Goal: Contribute content: Contribute content

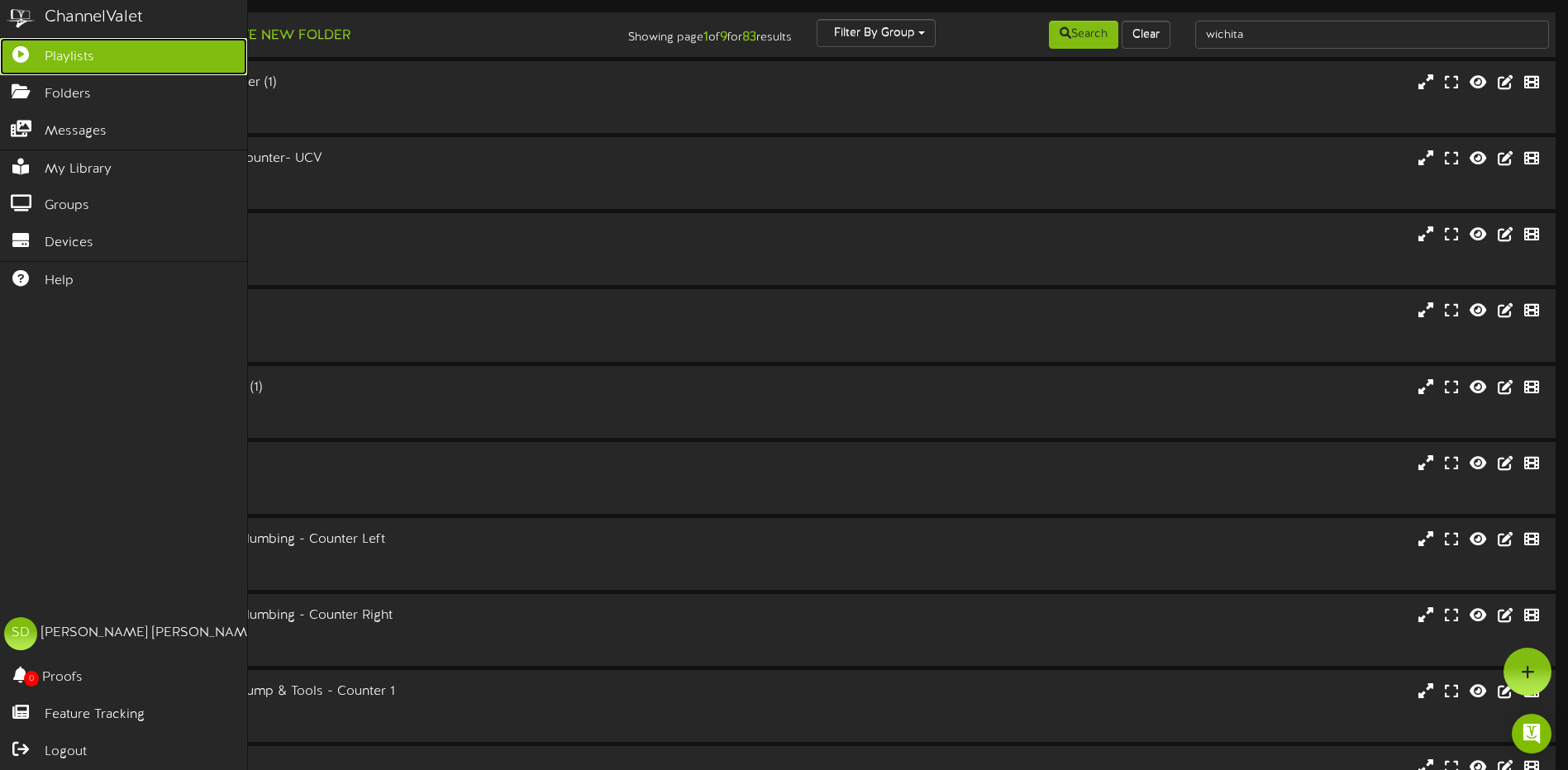
click at [63, 56] on span "Playlists" at bounding box center [70, 57] width 49 height 19
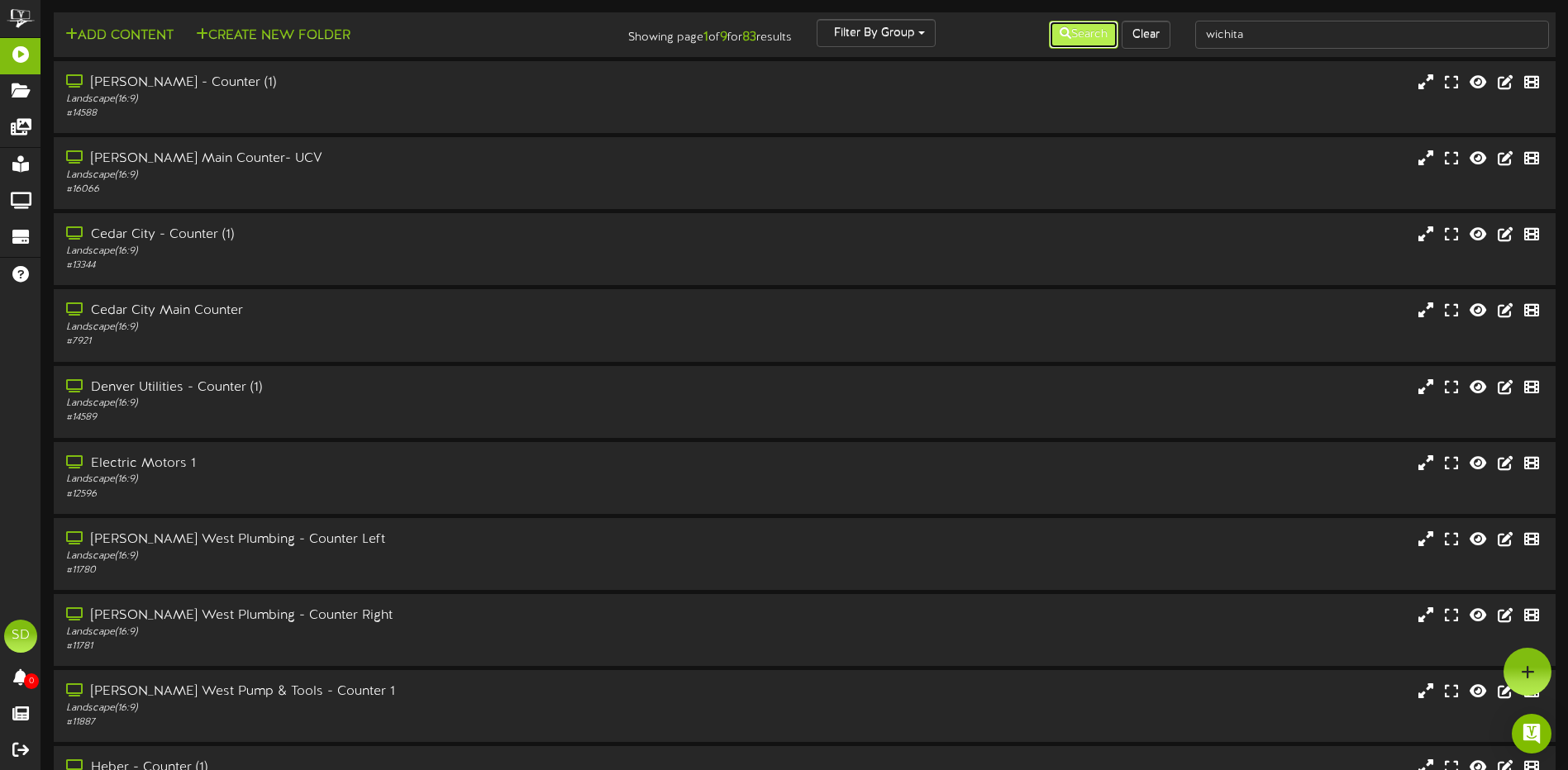
click at [1073, 32] on button "Search" at bounding box center [1083, 35] width 70 height 28
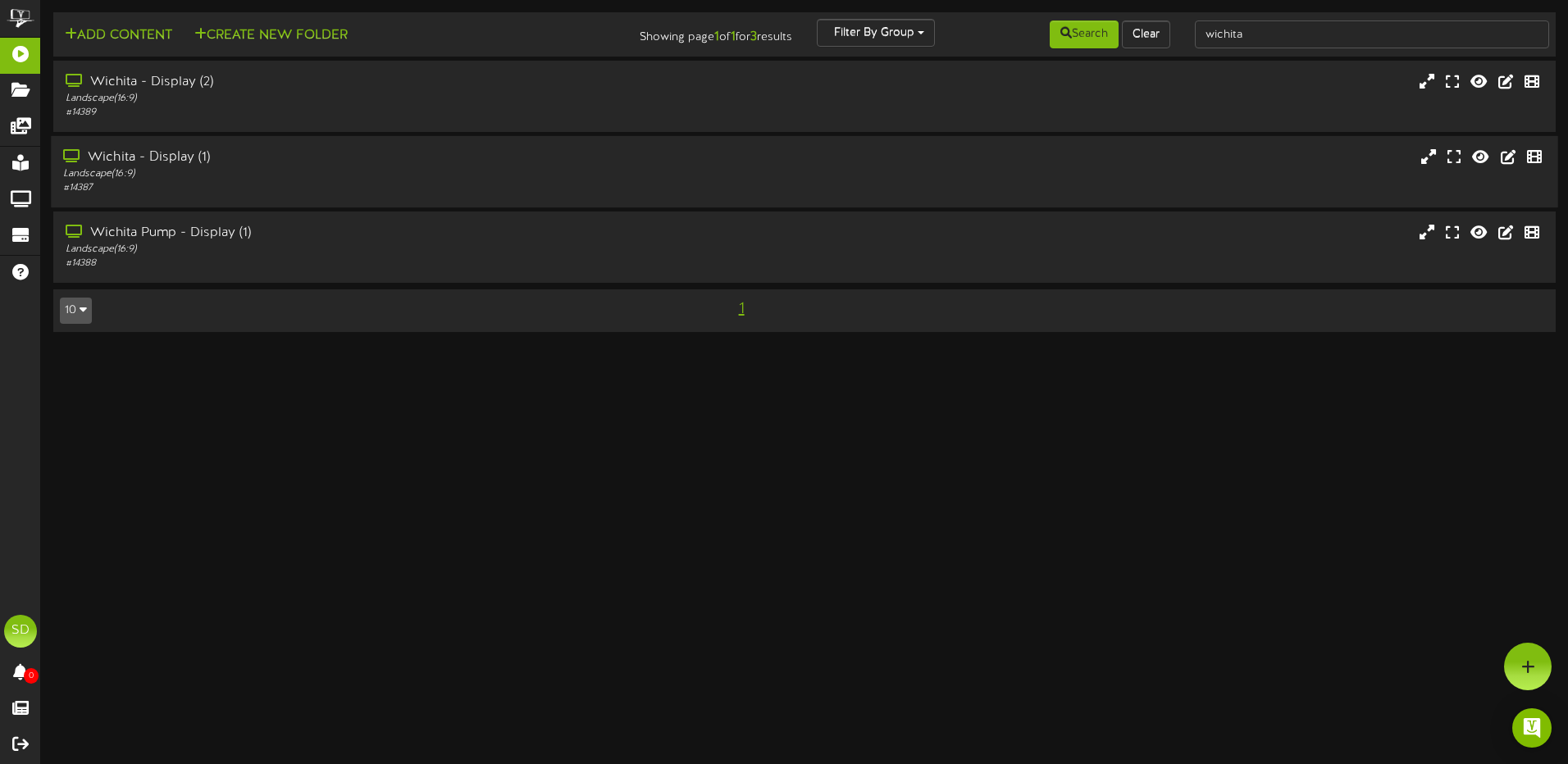
click at [393, 164] on div "Wichita - Display (1)" at bounding box center [364, 157] width 603 height 19
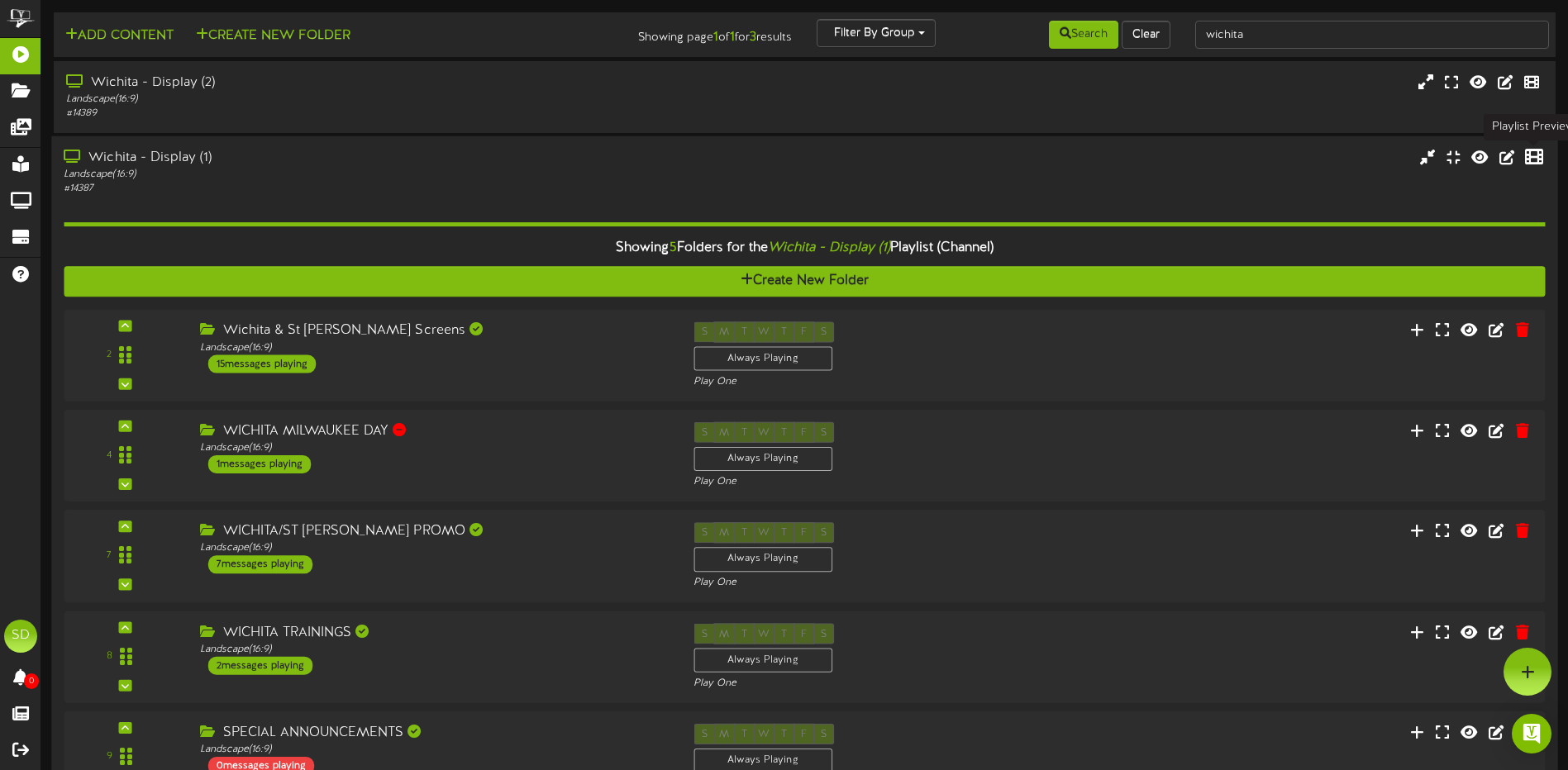
click at [1538, 157] on icon at bounding box center [1534, 157] width 18 height 18
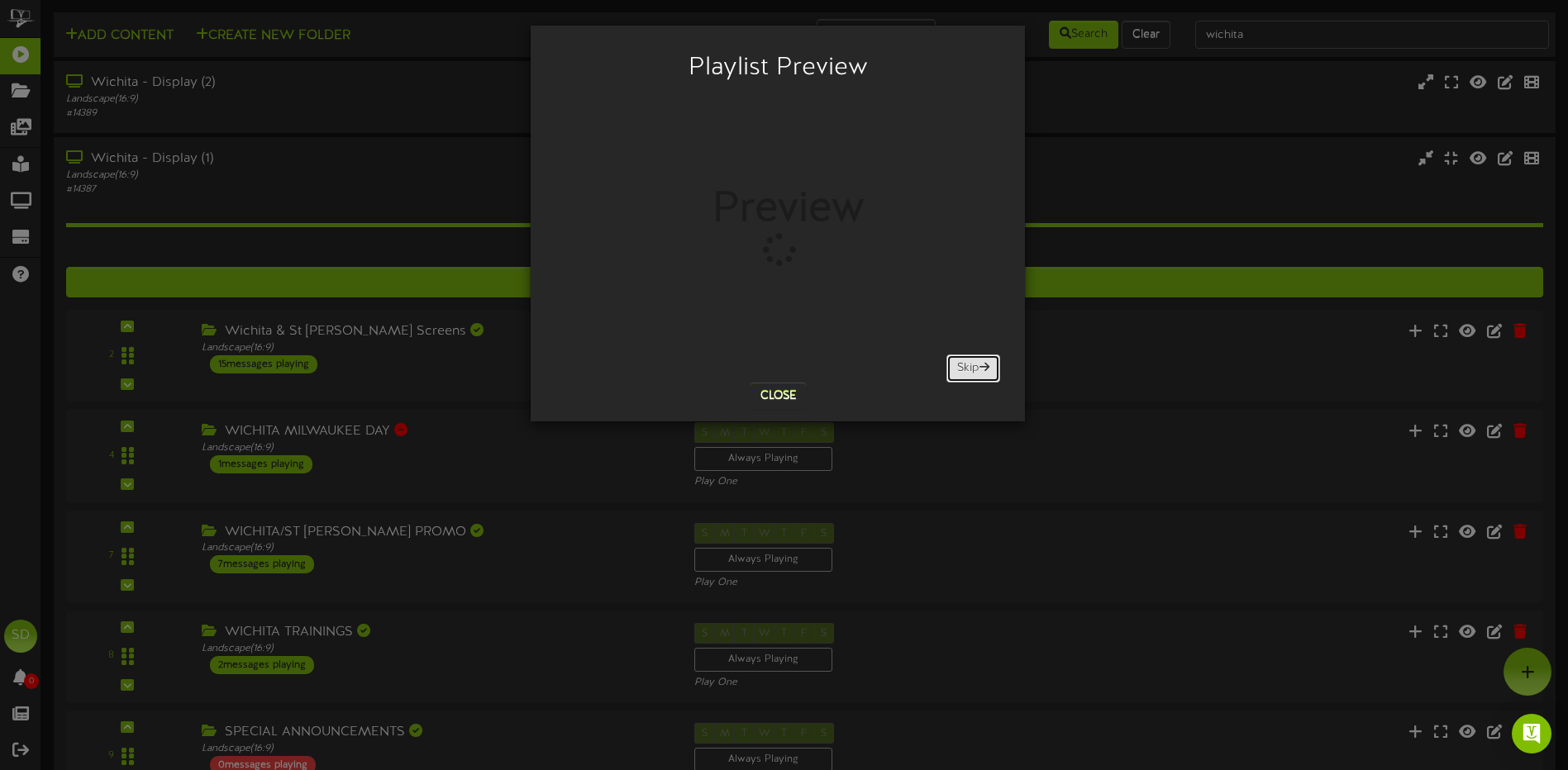
click at [963, 367] on button "Skip" at bounding box center [973, 368] width 54 height 28
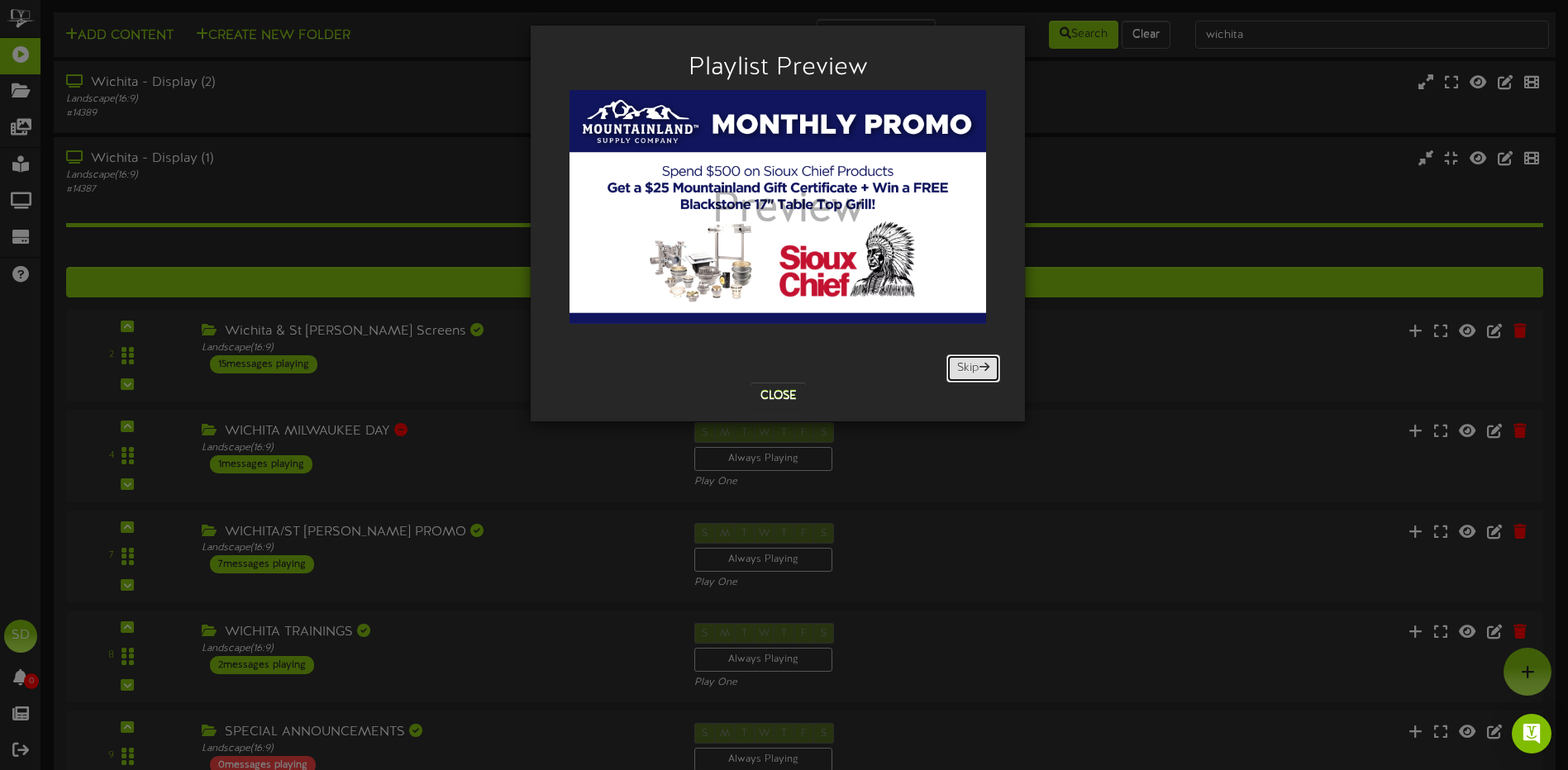
click at [968, 367] on button "Skip" at bounding box center [973, 368] width 54 height 28
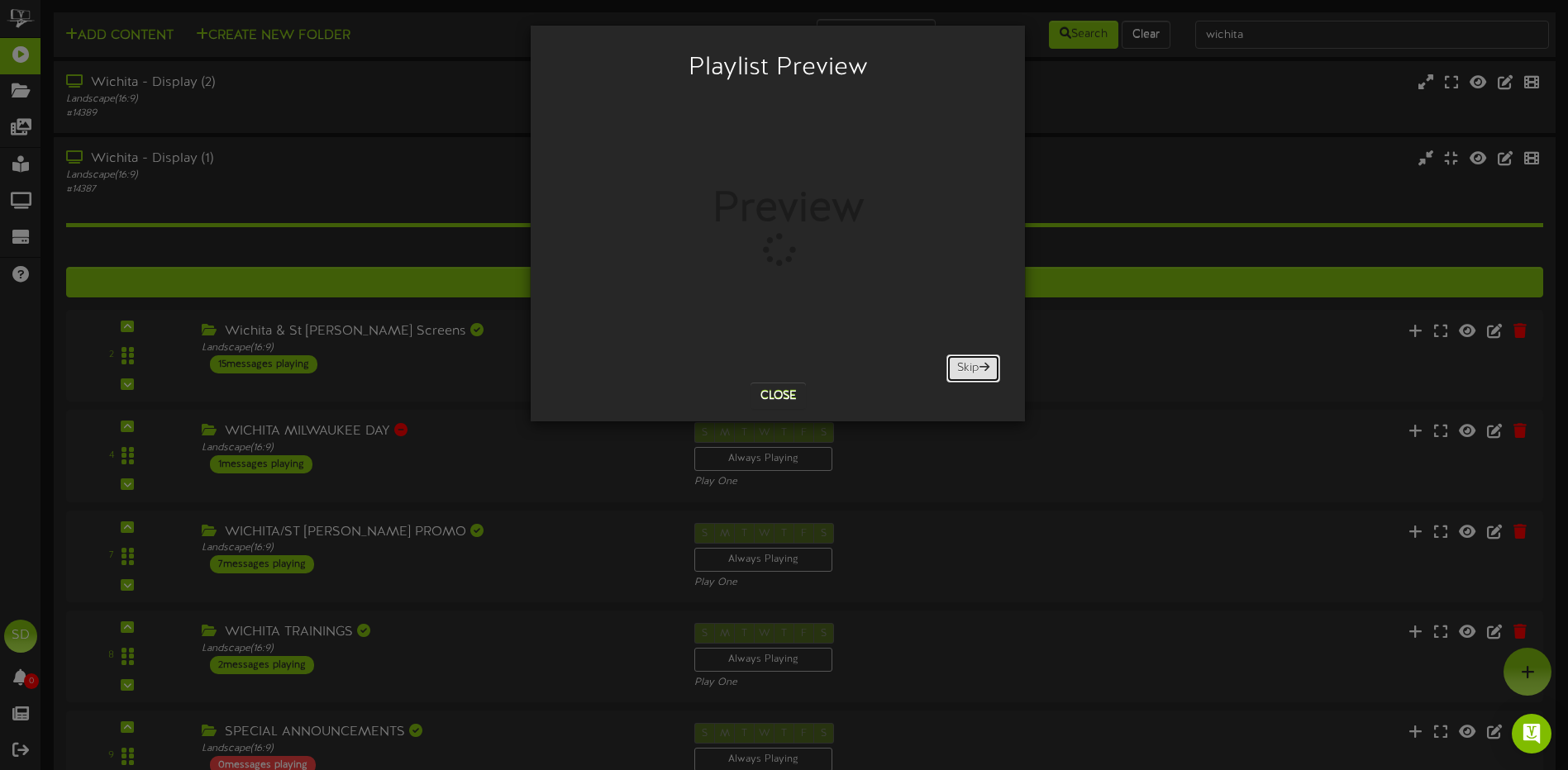
click at [973, 372] on button "Skip" at bounding box center [973, 368] width 54 height 28
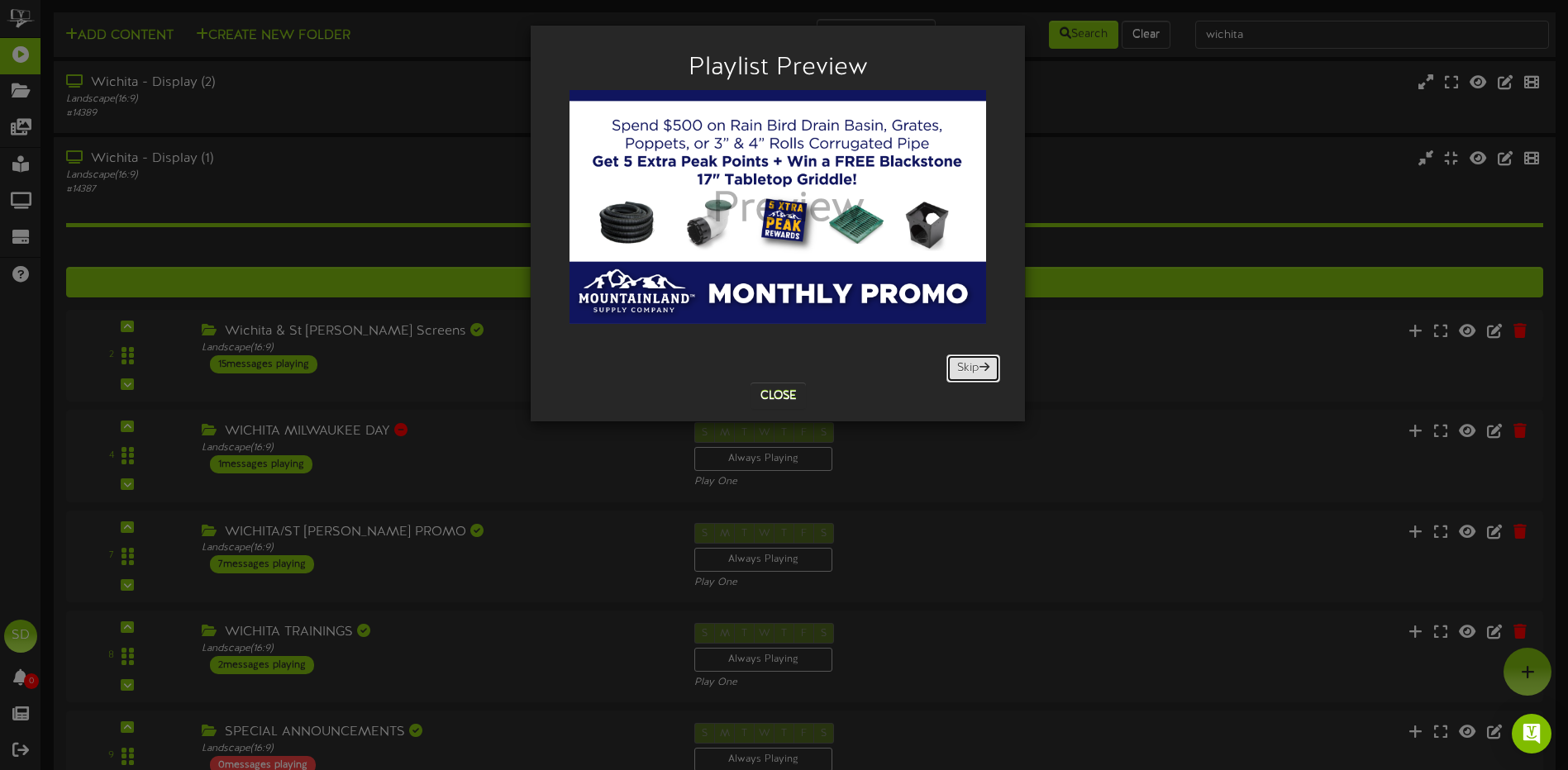
click at [973, 372] on button "Skip" at bounding box center [973, 368] width 54 height 28
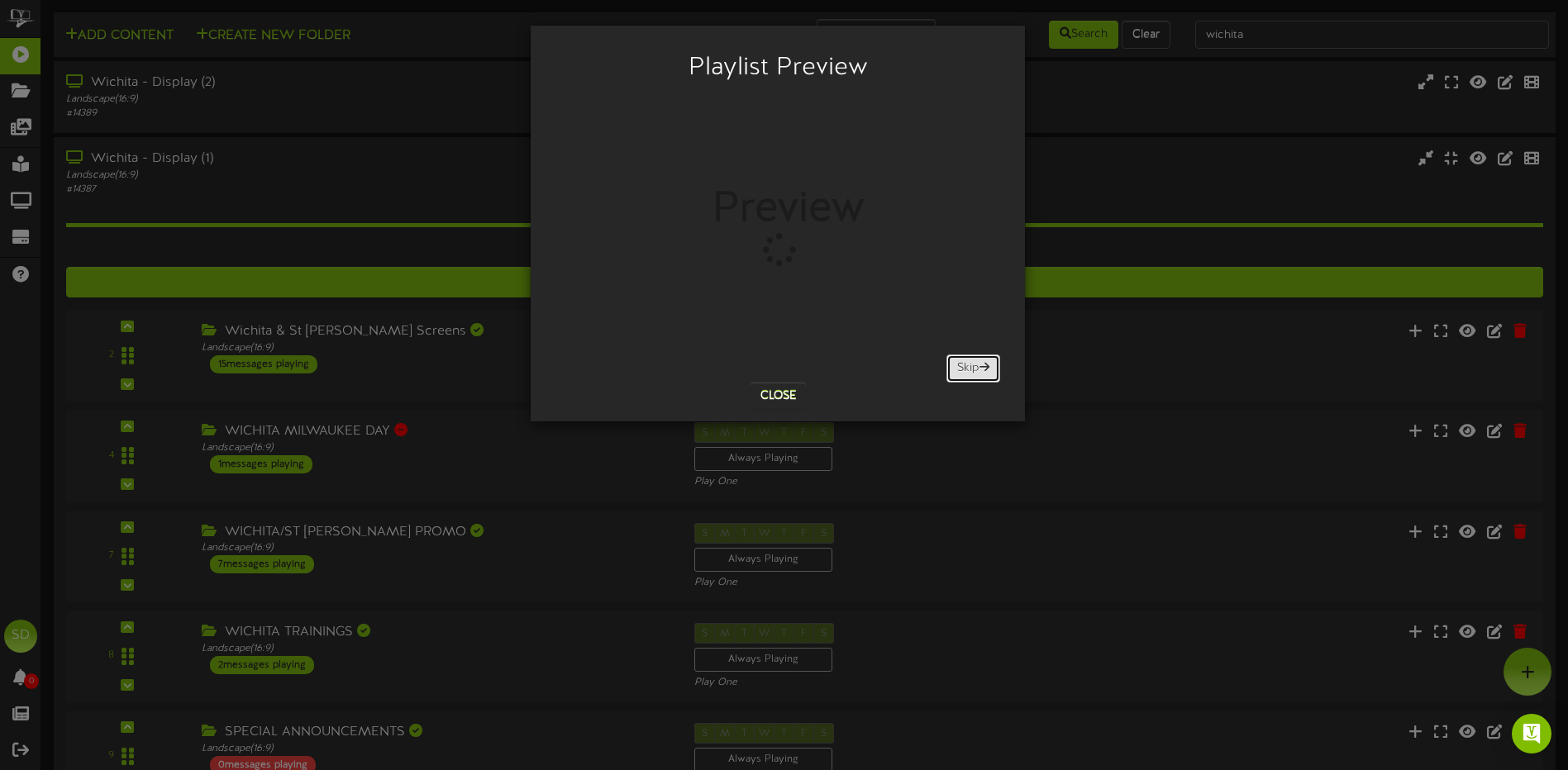
click at [973, 372] on button "Skip" at bounding box center [973, 368] width 54 height 28
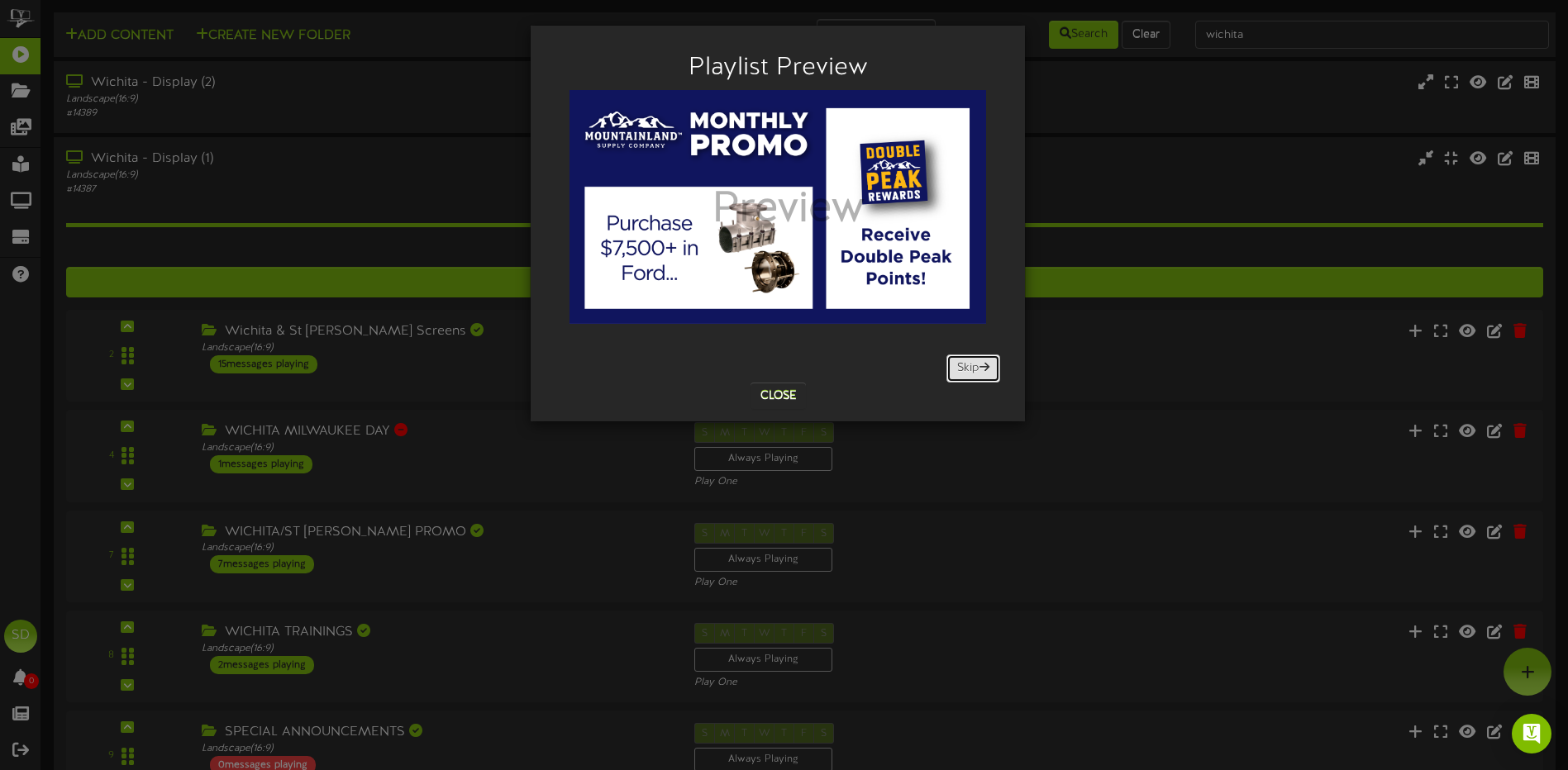
click at [977, 373] on button "Skip" at bounding box center [973, 368] width 54 height 28
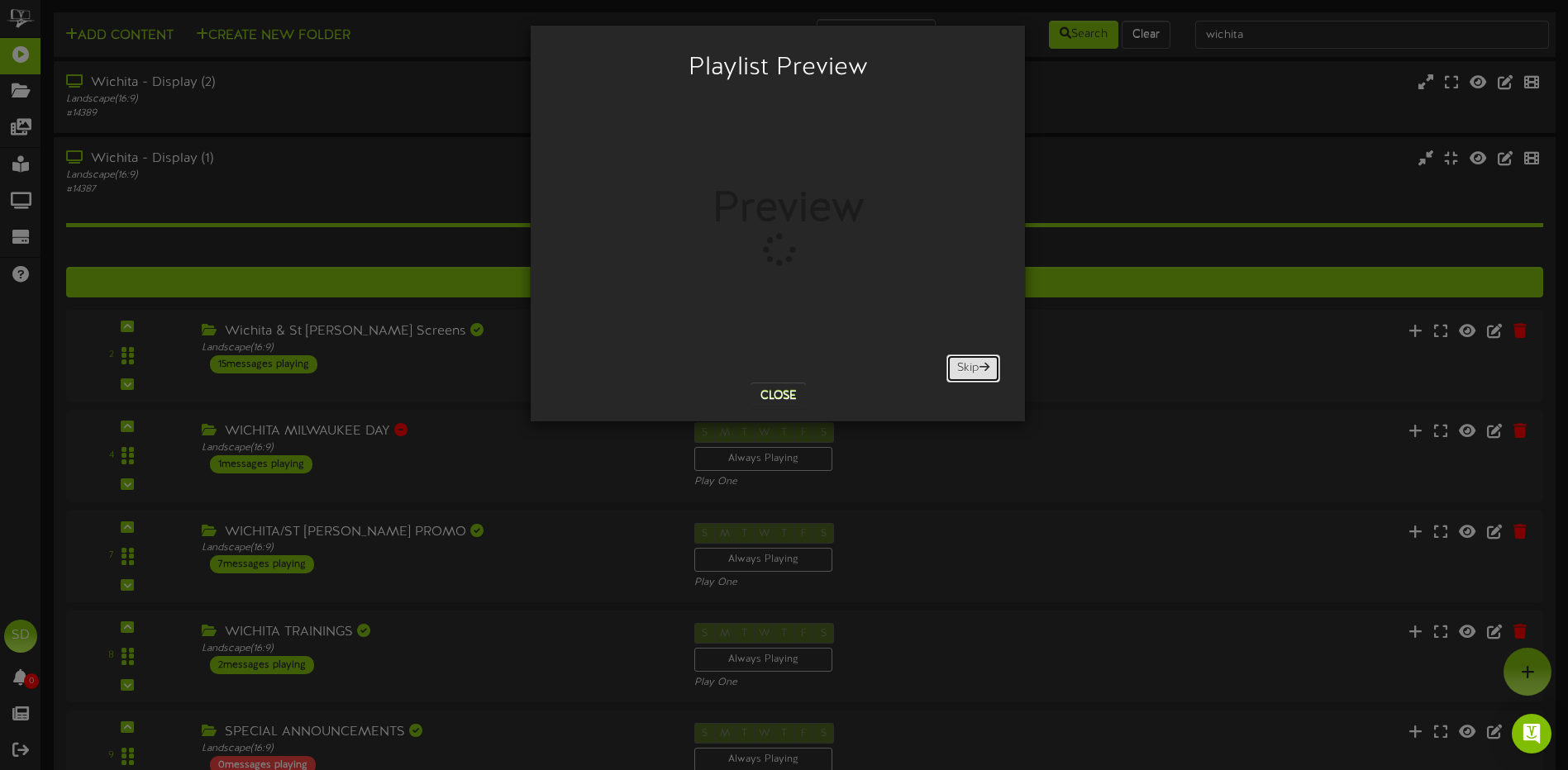
click at [974, 374] on button "Skip" at bounding box center [973, 368] width 54 height 28
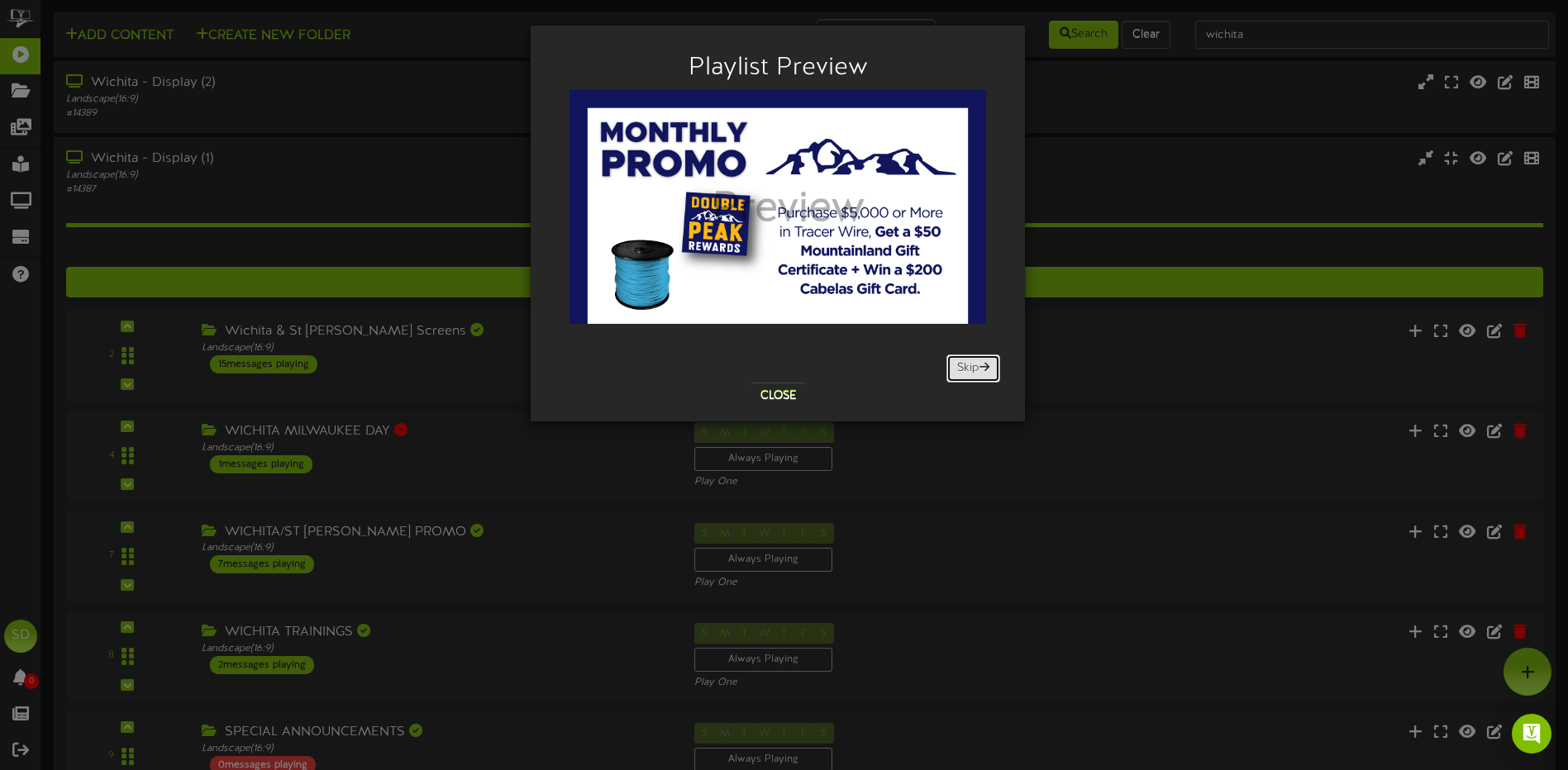
click at [974, 374] on button "Skip" at bounding box center [973, 368] width 54 height 28
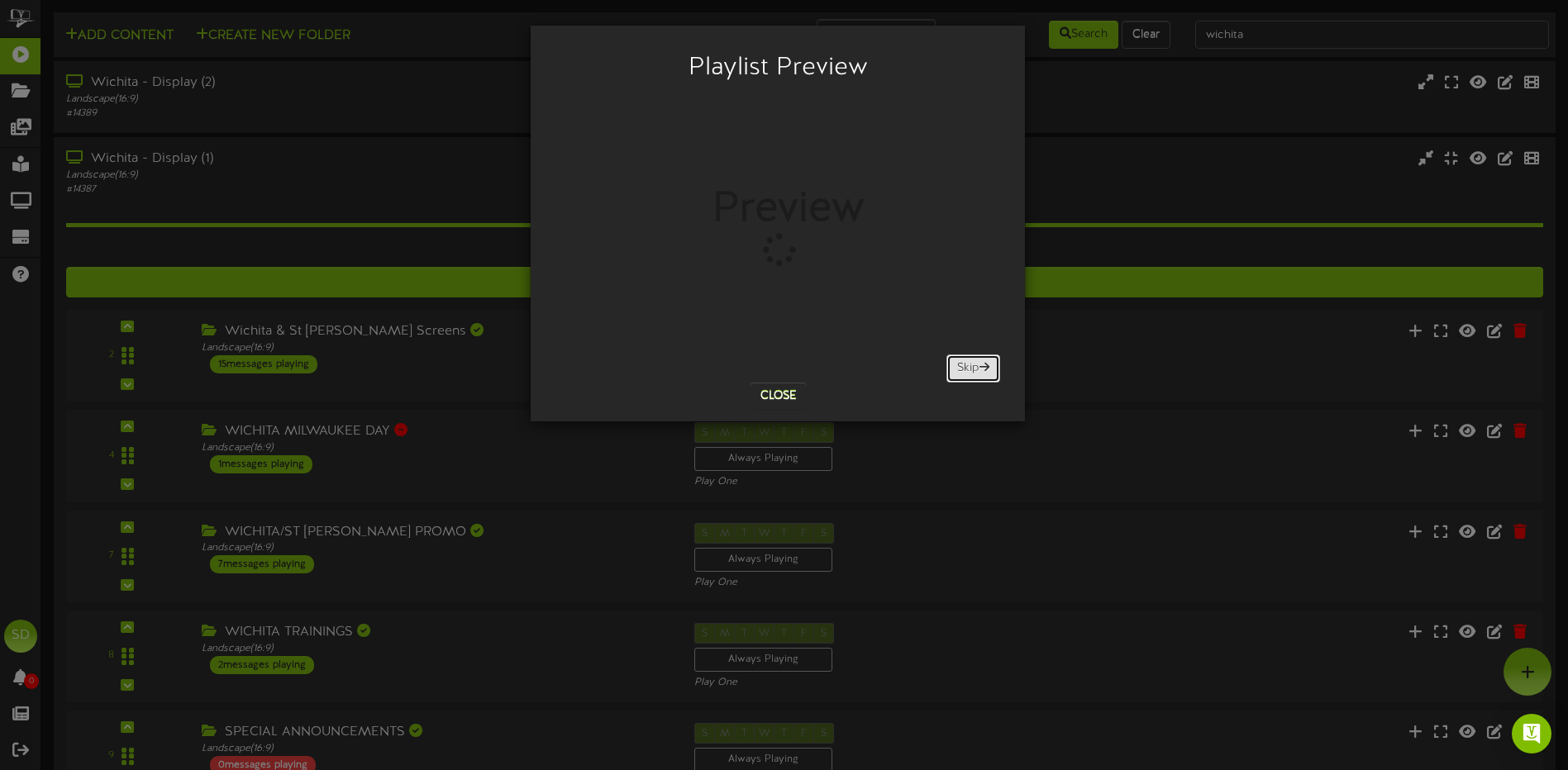
click at [978, 372] on button "Skip" at bounding box center [973, 368] width 54 height 28
click at [977, 371] on button "Skip" at bounding box center [973, 368] width 54 height 28
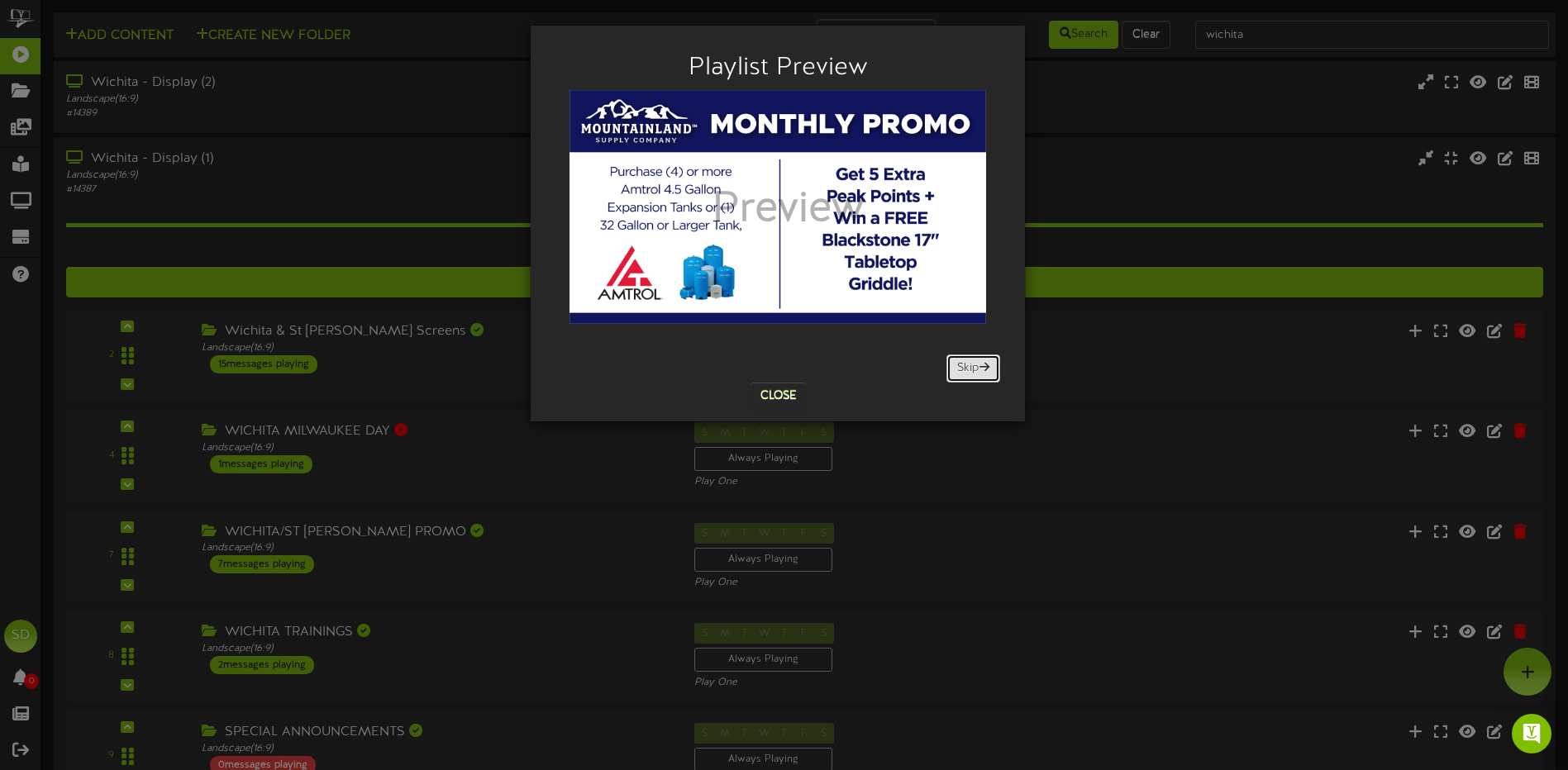
click at [976, 376] on button "Skip" at bounding box center [973, 368] width 54 height 28
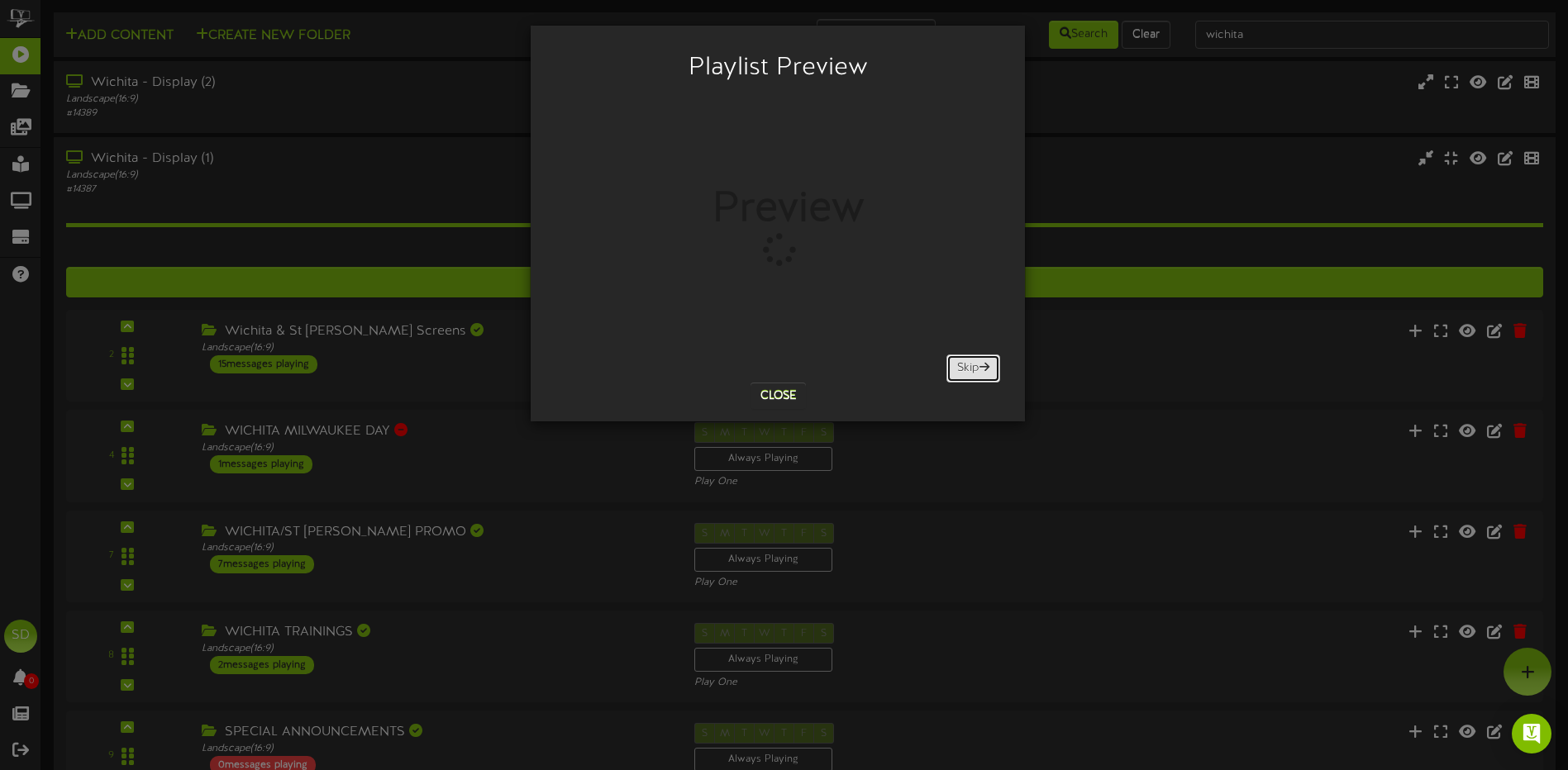
click at [979, 375] on button "Skip" at bounding box center [973, 368] width 54 height 28
click at [979, 373] on span at bounding box center [984, 366] width 10 height 12
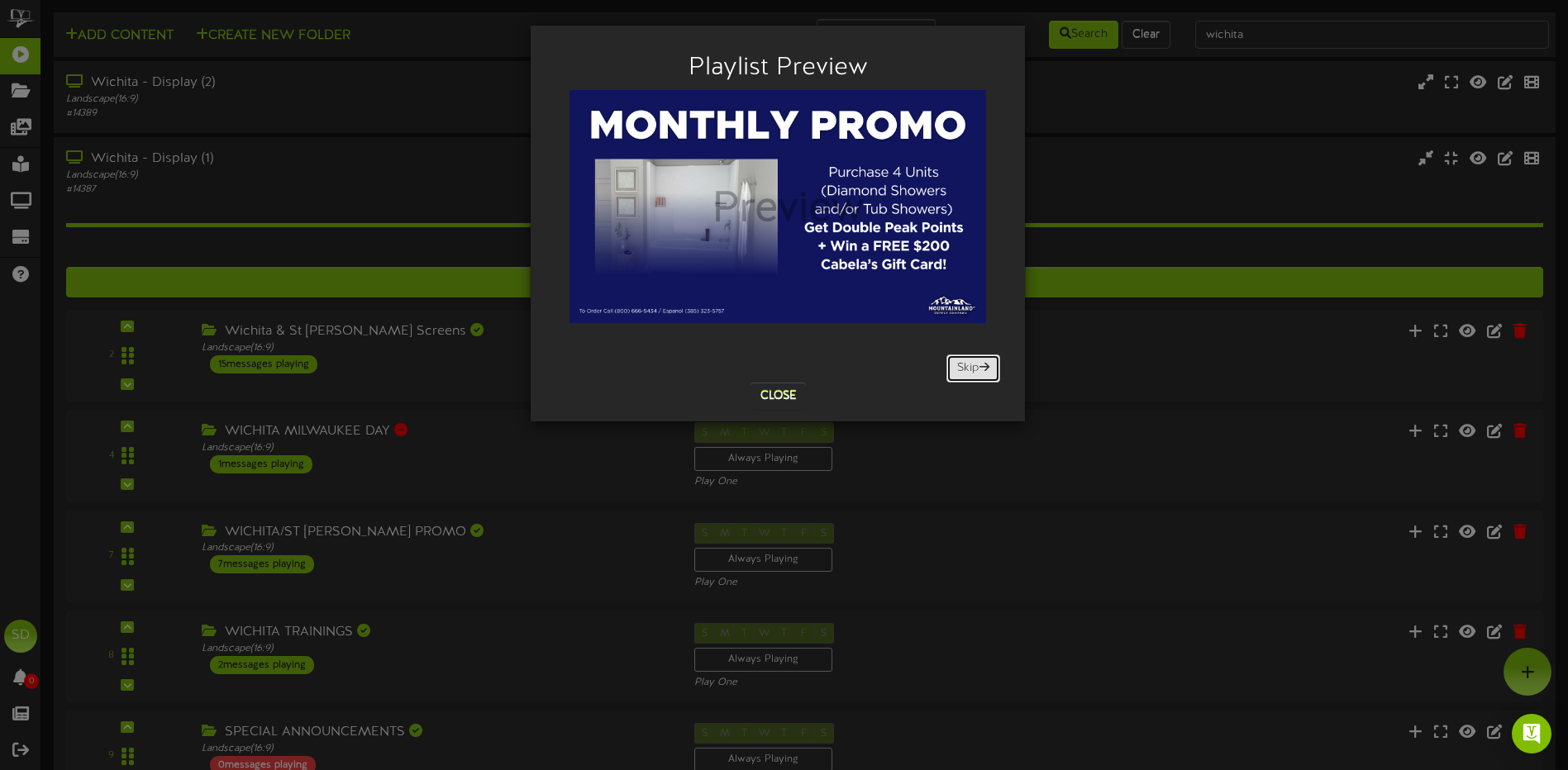
click at [979, 373] on span at bounding box center [984, 366] width 10 height 12
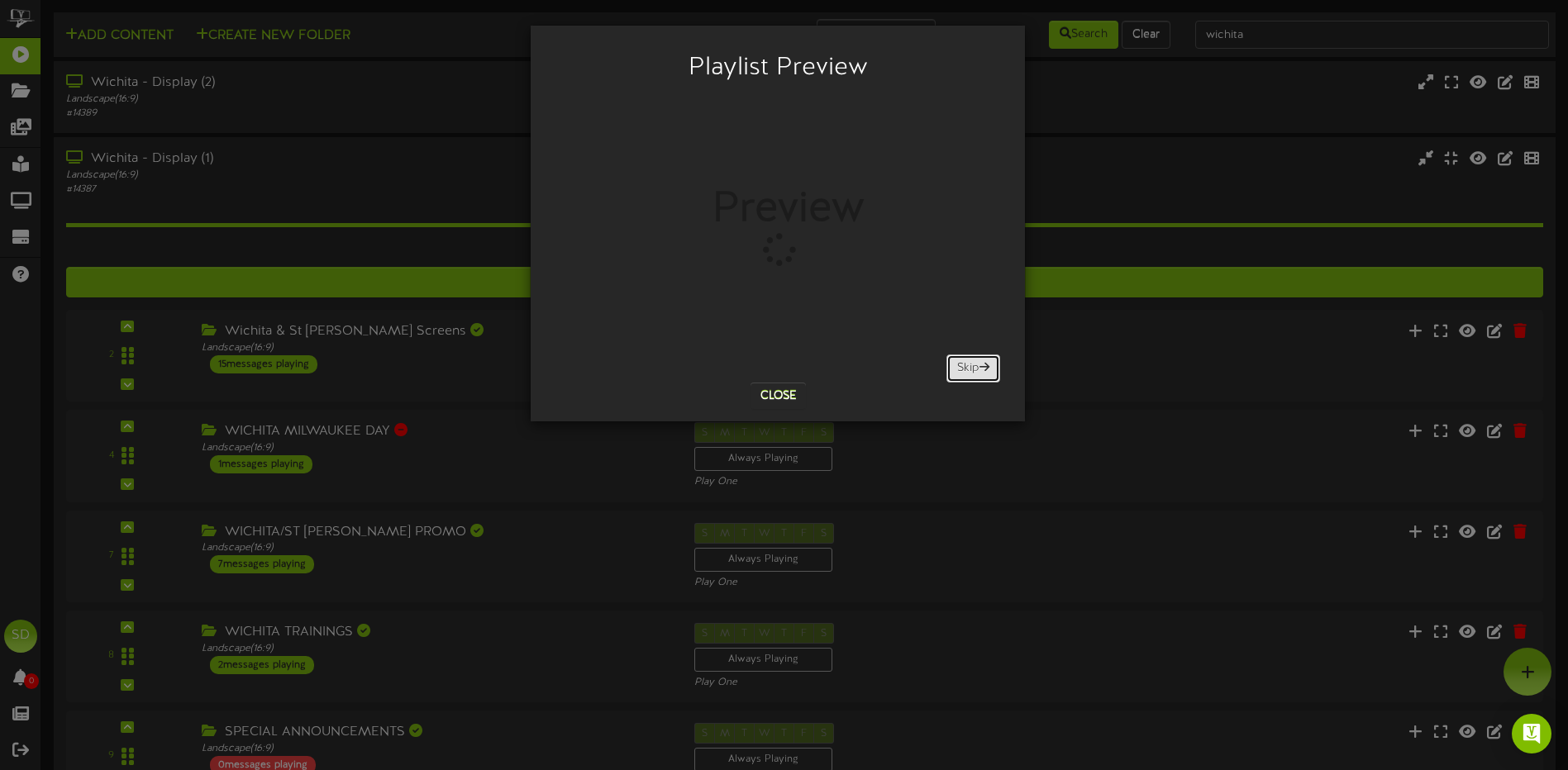
click at [980, 373] on span at bounding box center [984, 366] width 10 height 12
click at [975, 374] on button "Skip" at bounding box center [973, 368] width 54 height 28
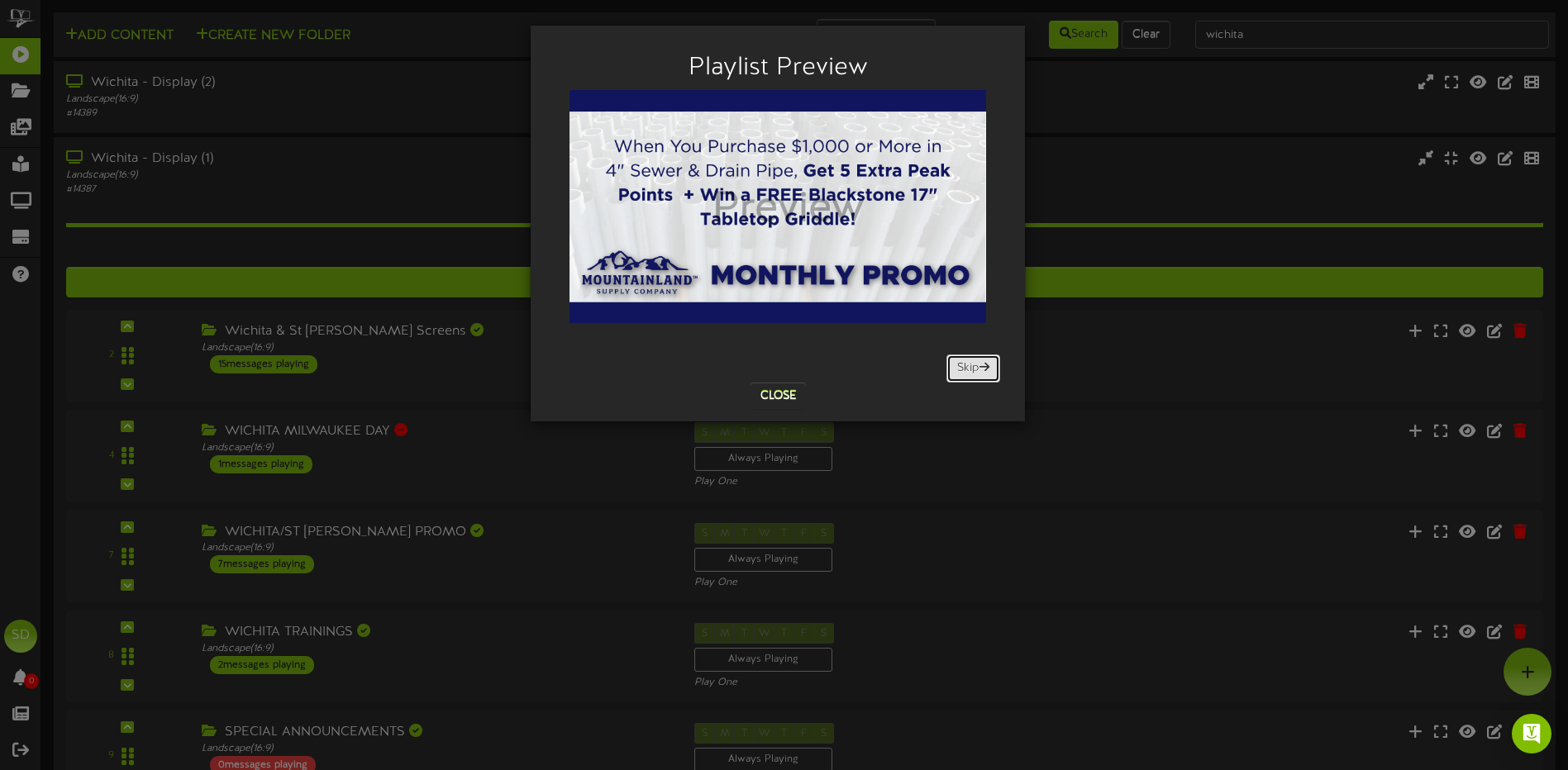
click at [975, 373] on button "Skip" at bounding box center [973, 368] width 54 height 28
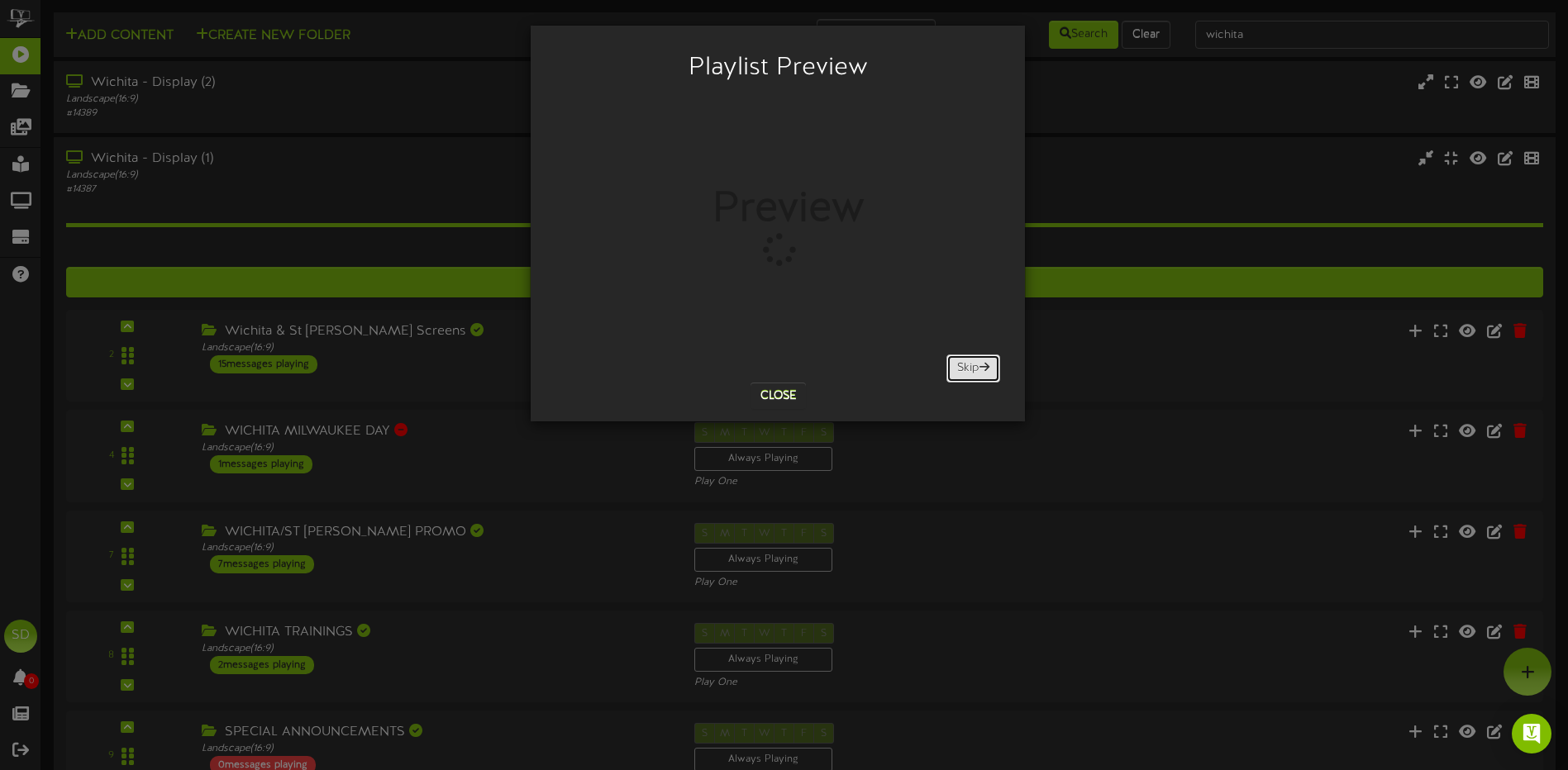
click at [974, 369] on button "Skip" at bounding box center [973, 368] width 54 height 28
click at [975, 372] on button "Skip" at bounding box center [973, 368] width 54 height 28
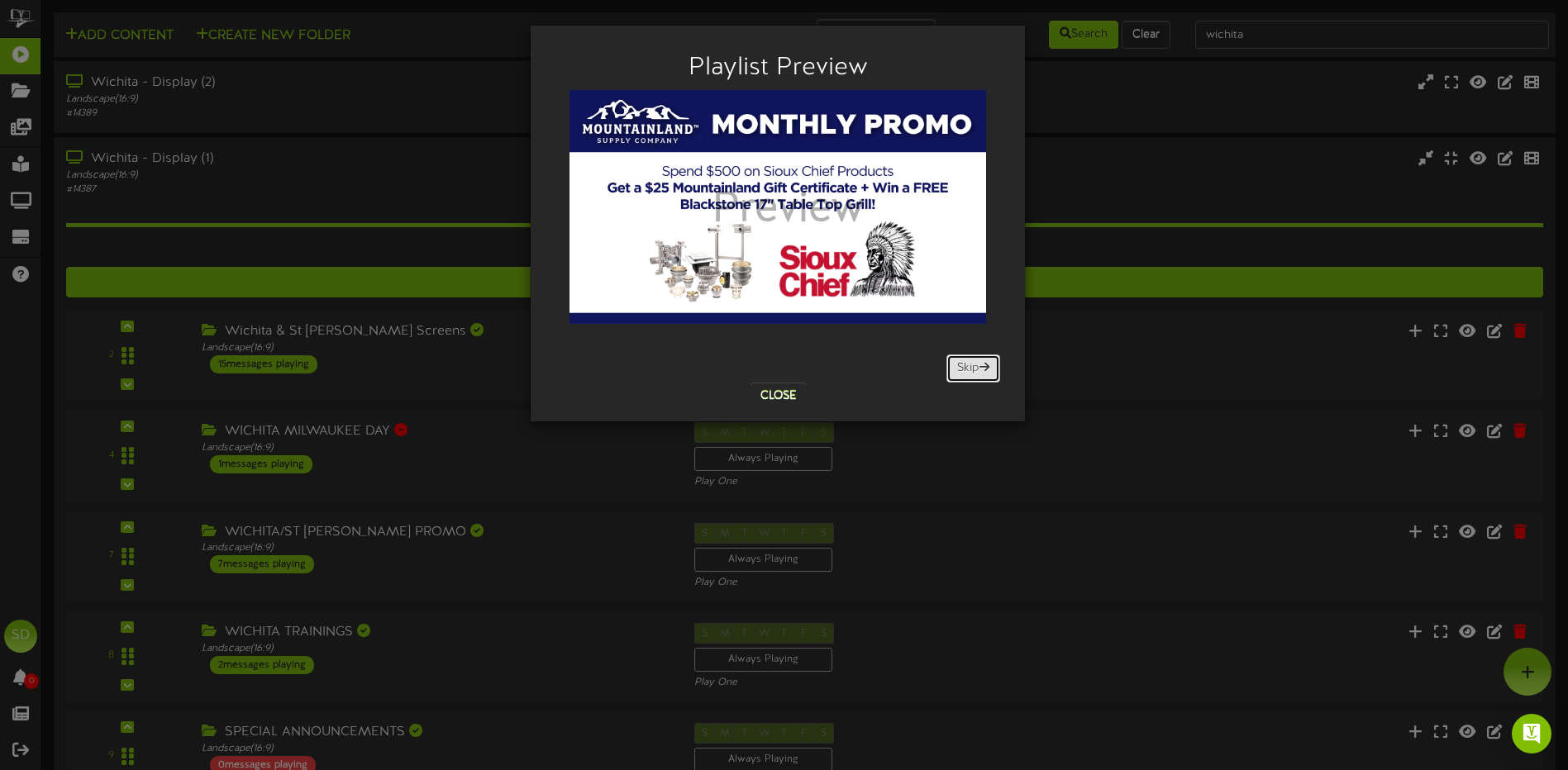
click at [975, 372] on button "Skip" at bounding box center [973, 368] width 54 height 28
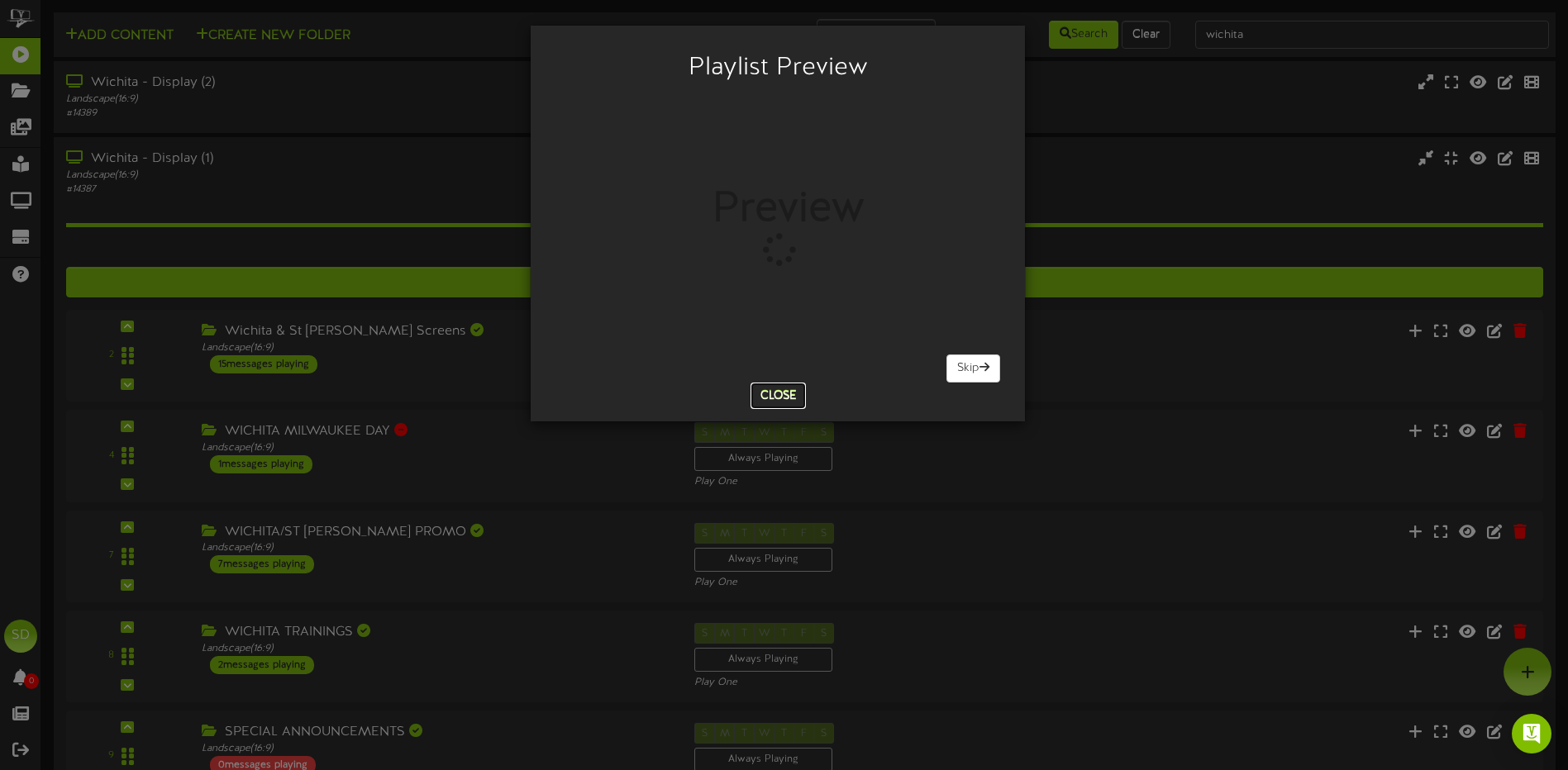
click at [782, 391] on button "Close" at bounding box center [778, 396] width 55 height 27
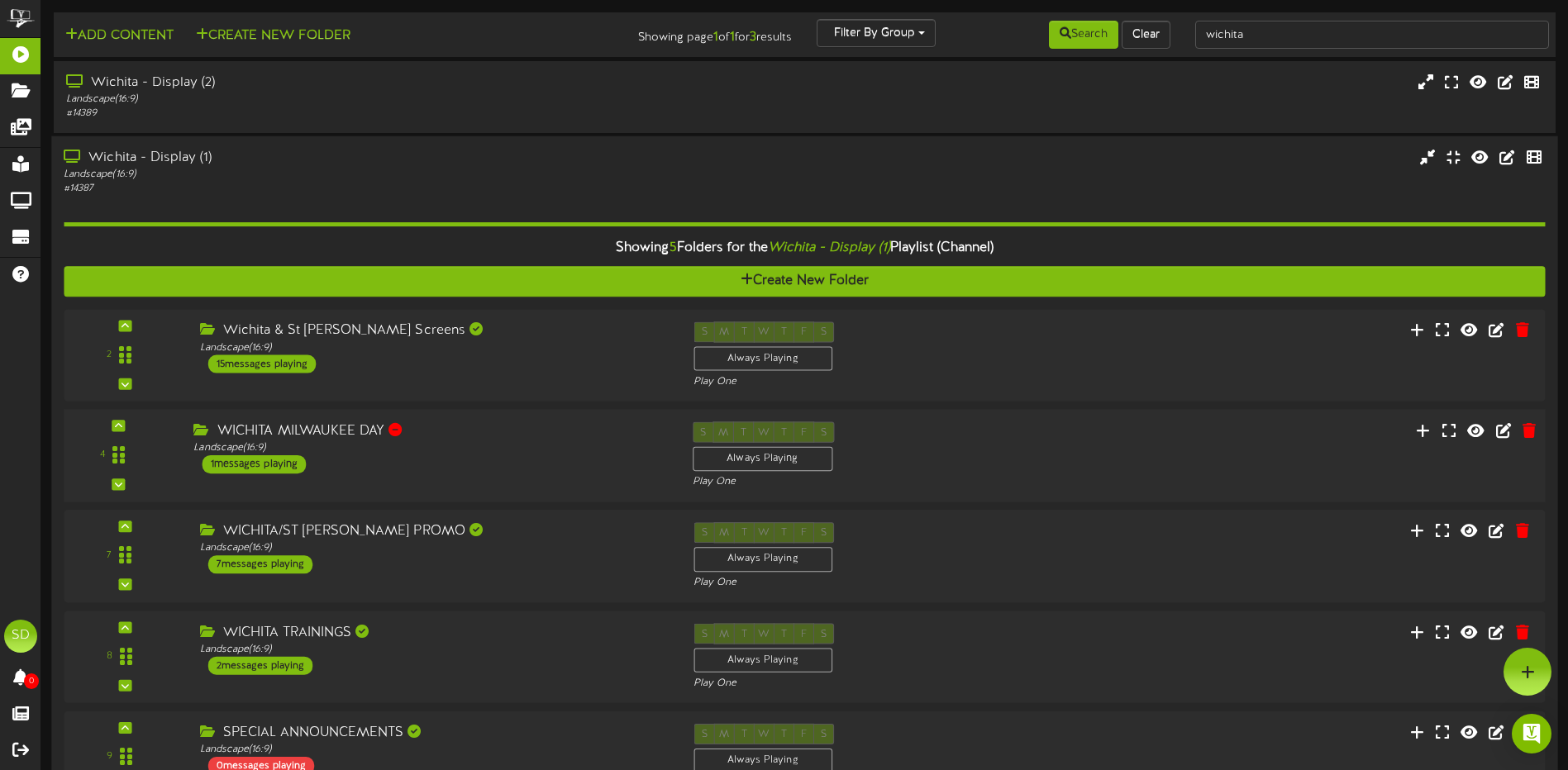
click at [567, 459] on div "WICHITA MILWAUKEE DAY Landscape ( 16:9 ) 1 messages playing" at bounding box center [430, 448] width 498 height 52
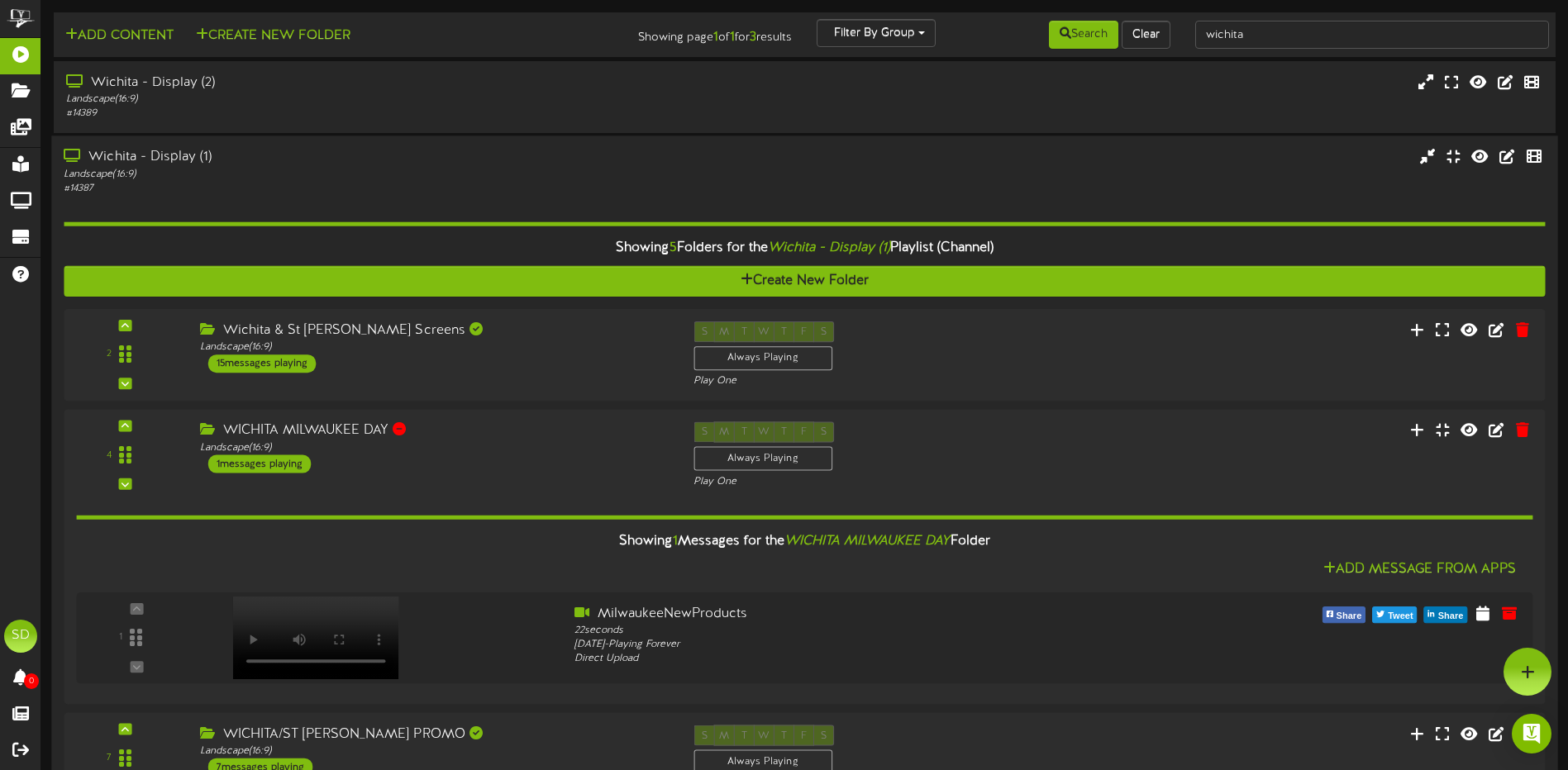
click at [590, 167] on div "Wichita - Display (1) Landscape ( 16:9 ) # 14387" at bounding box center [365, 171] width 627 height 47
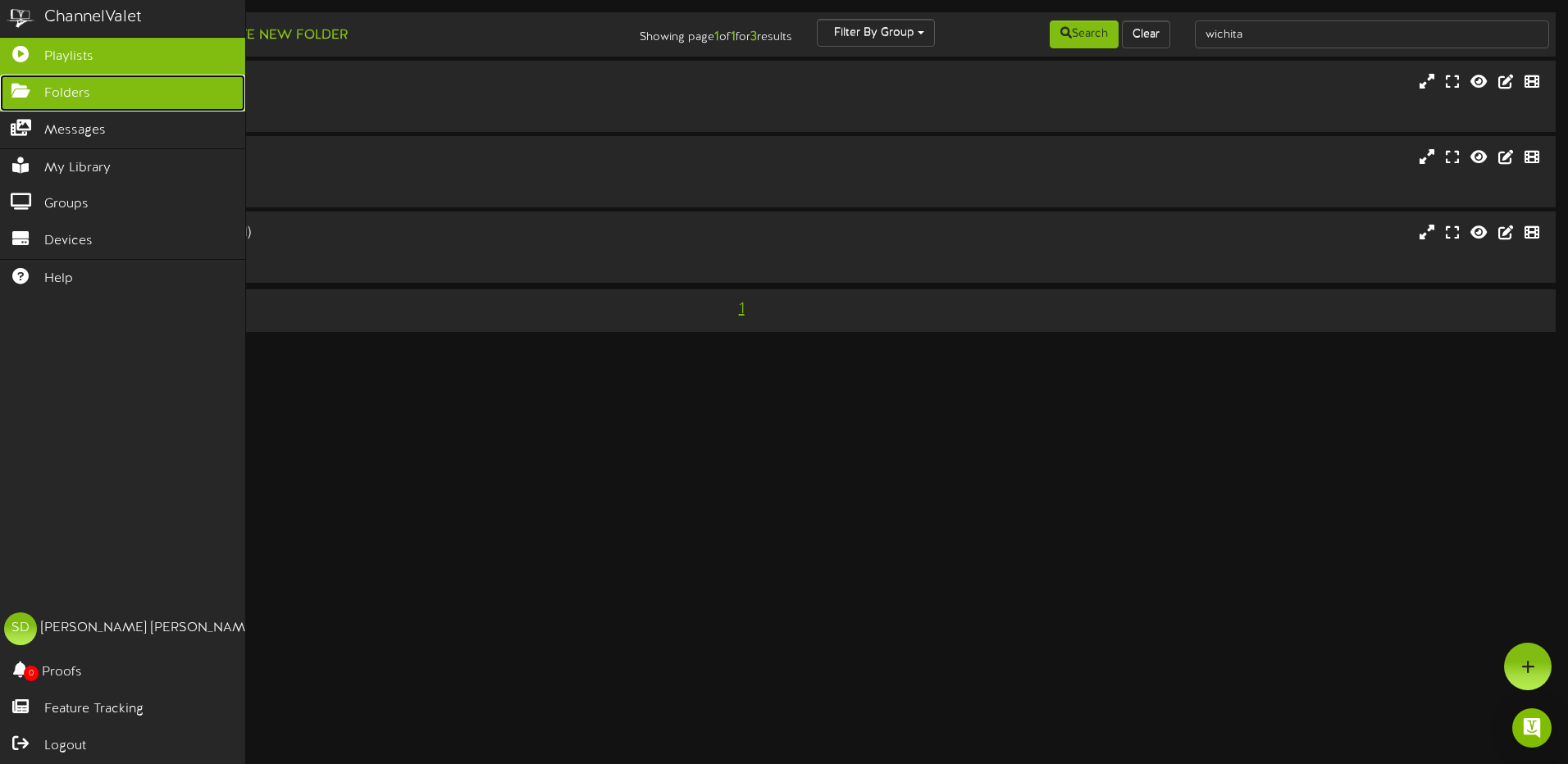
click at [60, 92] on span "Folders" at bounding box center [67, 94] width 46 height 19
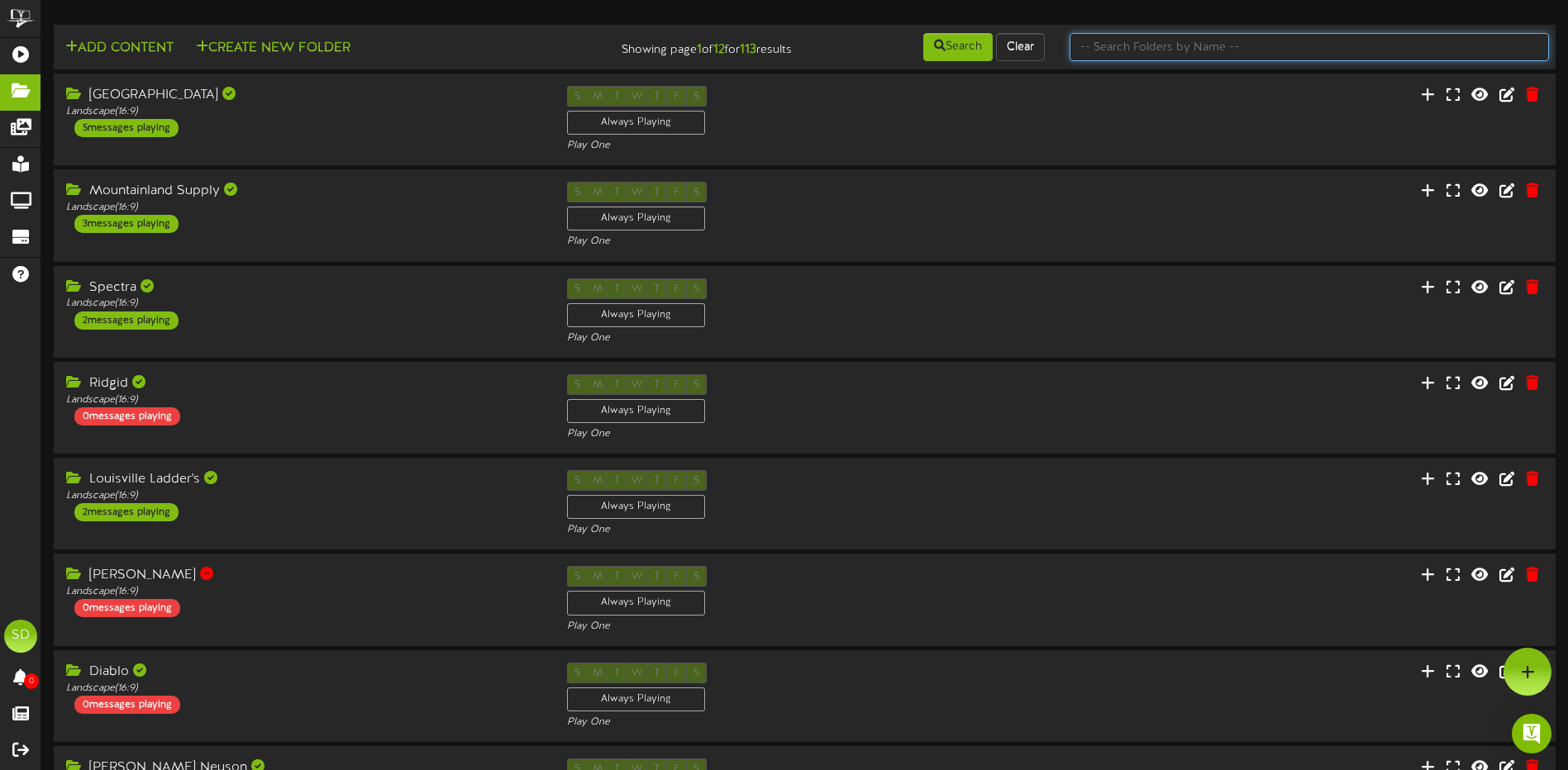
click at [1155, 46] on input "text" at bounding box center [1309, 47] width 479 height 28
click at [1140, 47] on input "text" at bounding box center [1309, 47] width 479 height 28
type input "wichita"
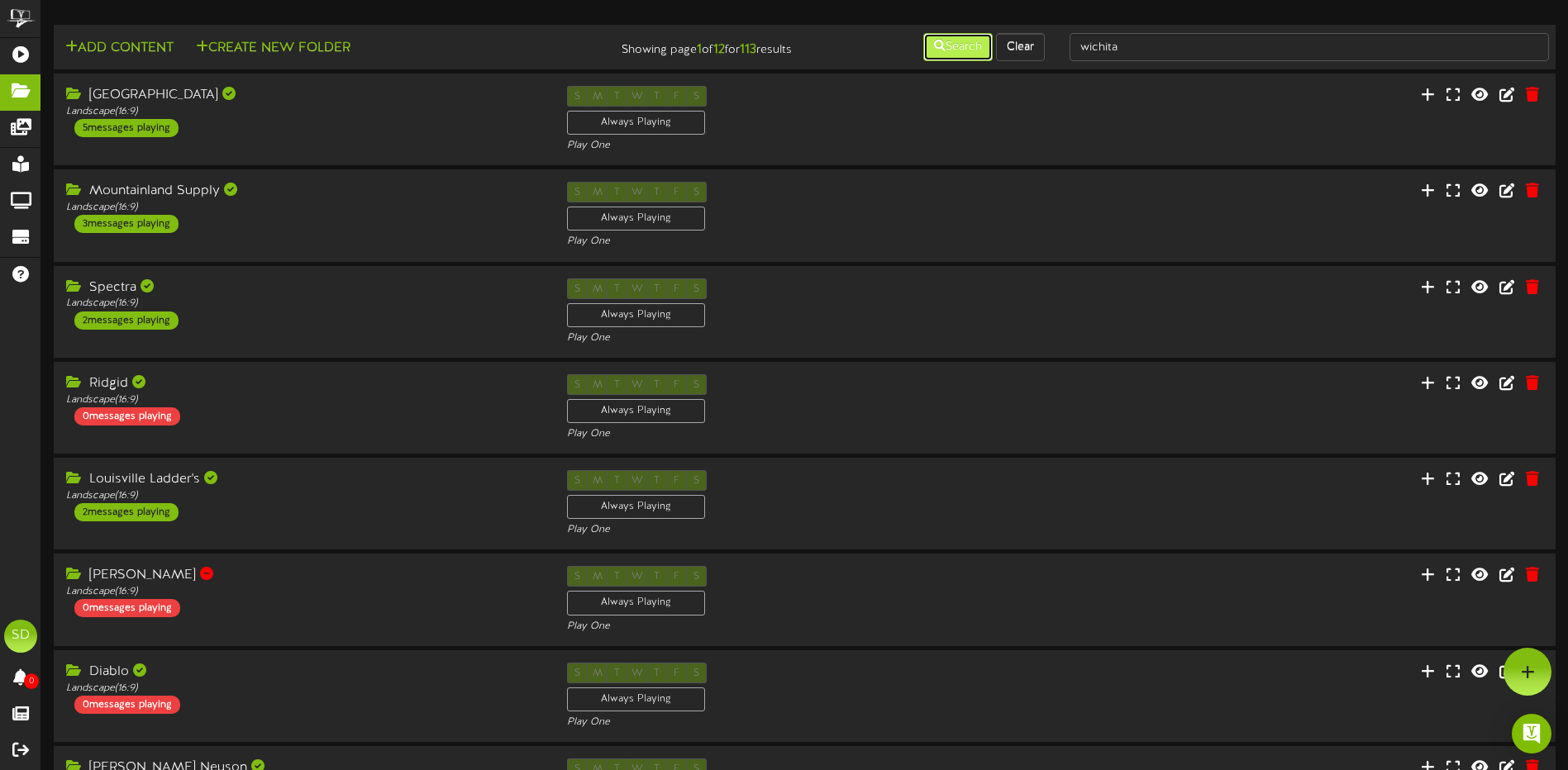
click at [971, 50] on button "Search" at bounding box center [958, 47] width 70 height 28
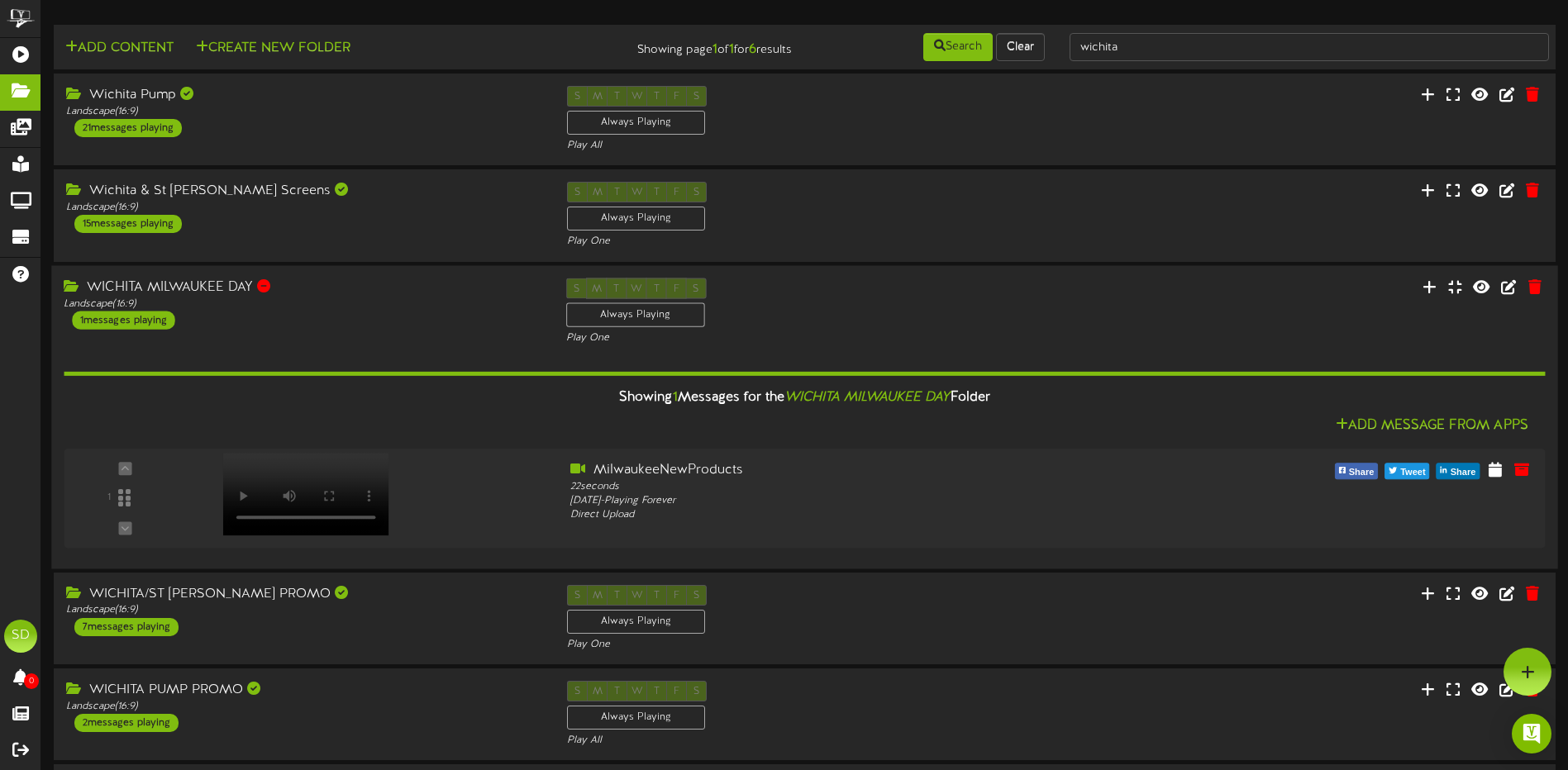
click at [395, 419] on div "Add Message From Apps" at bounding box center [803, 426] width 1481 height 21
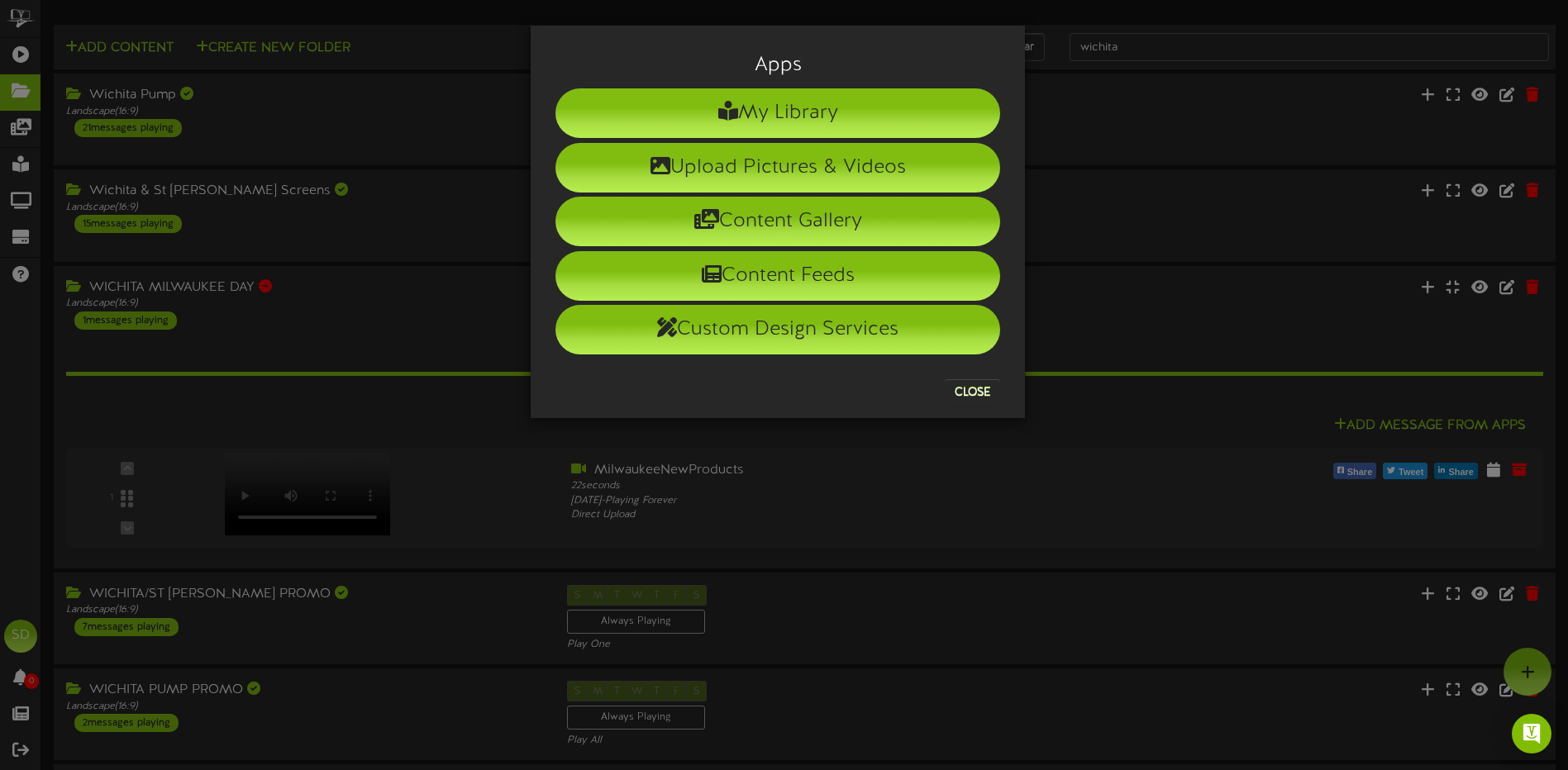
click at [1179, 216] on div "Apps My Library Upload Pictures & Videos Content Gallery Content Feeds Custom D…" at bounding box center [784, 385] width 1568 height 770
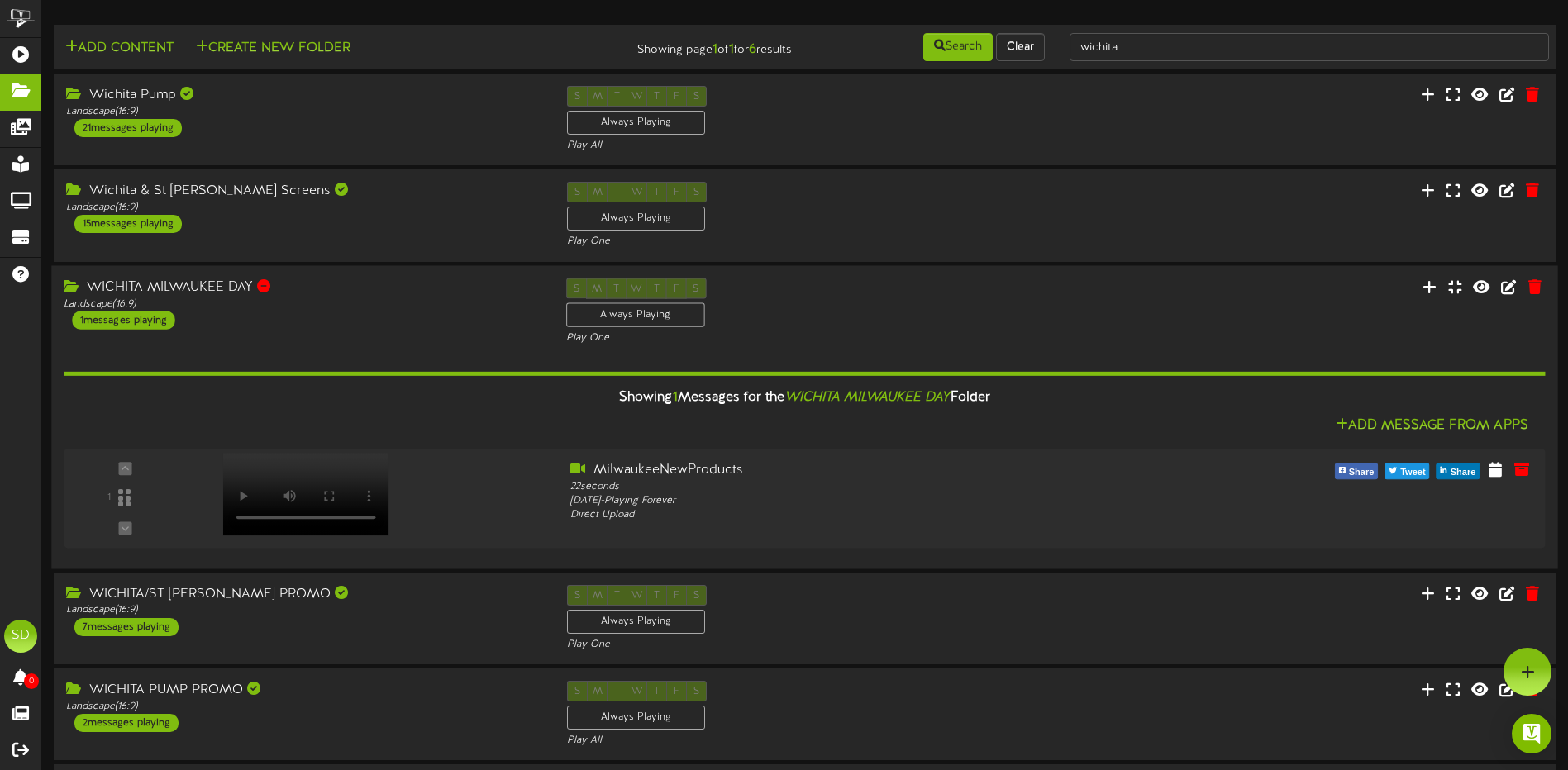
click at [347, 320] on div "WICHITA MILWAUKEE DAY Landscape ( 16:9 ) 1 messages playing" at bounding box center [302, 303] width 502 height 51
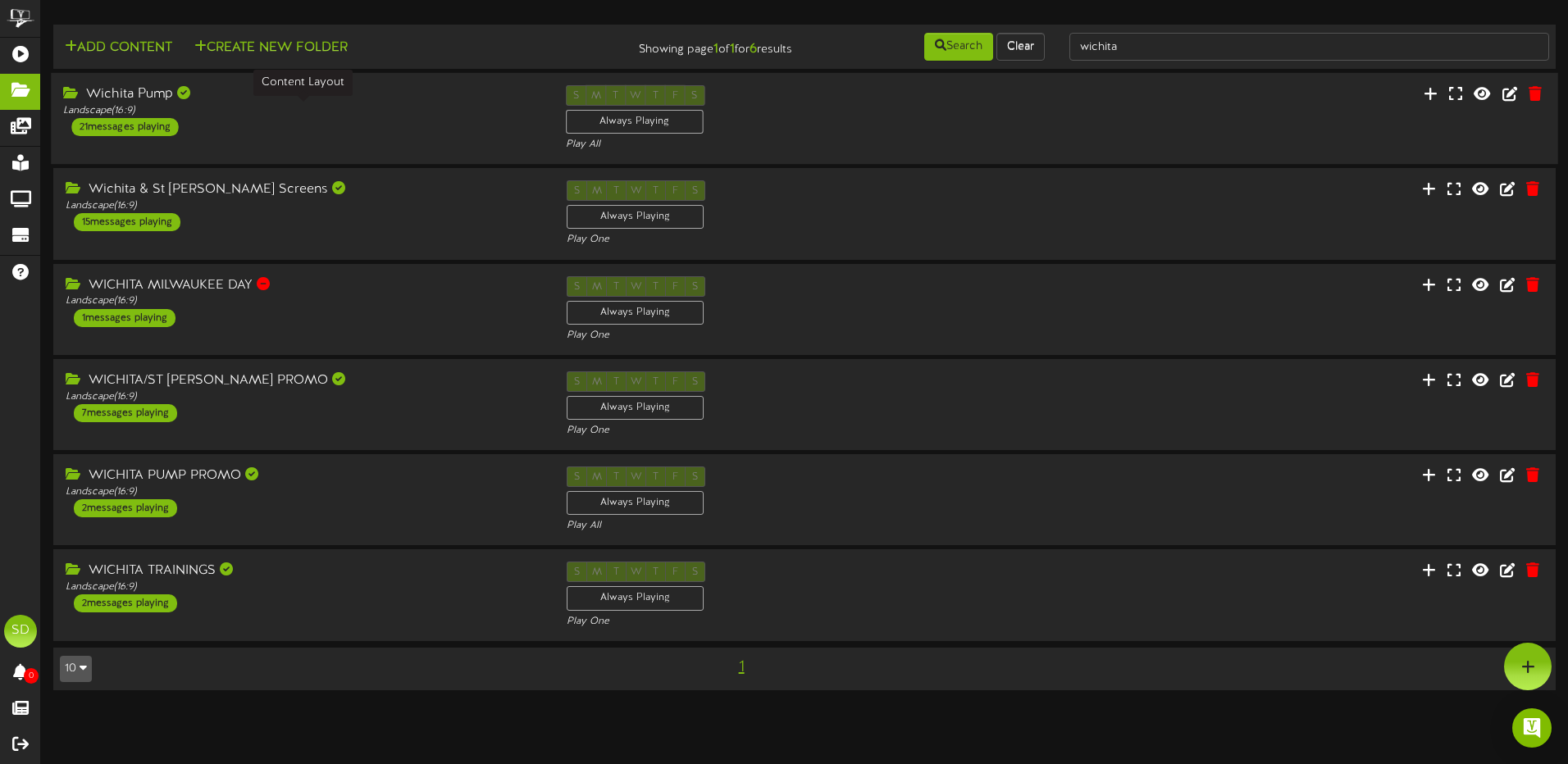
click at [391, 114] on div "Landscape ( 16:9 )" at bounding box center [301, 111] width 477 height 14
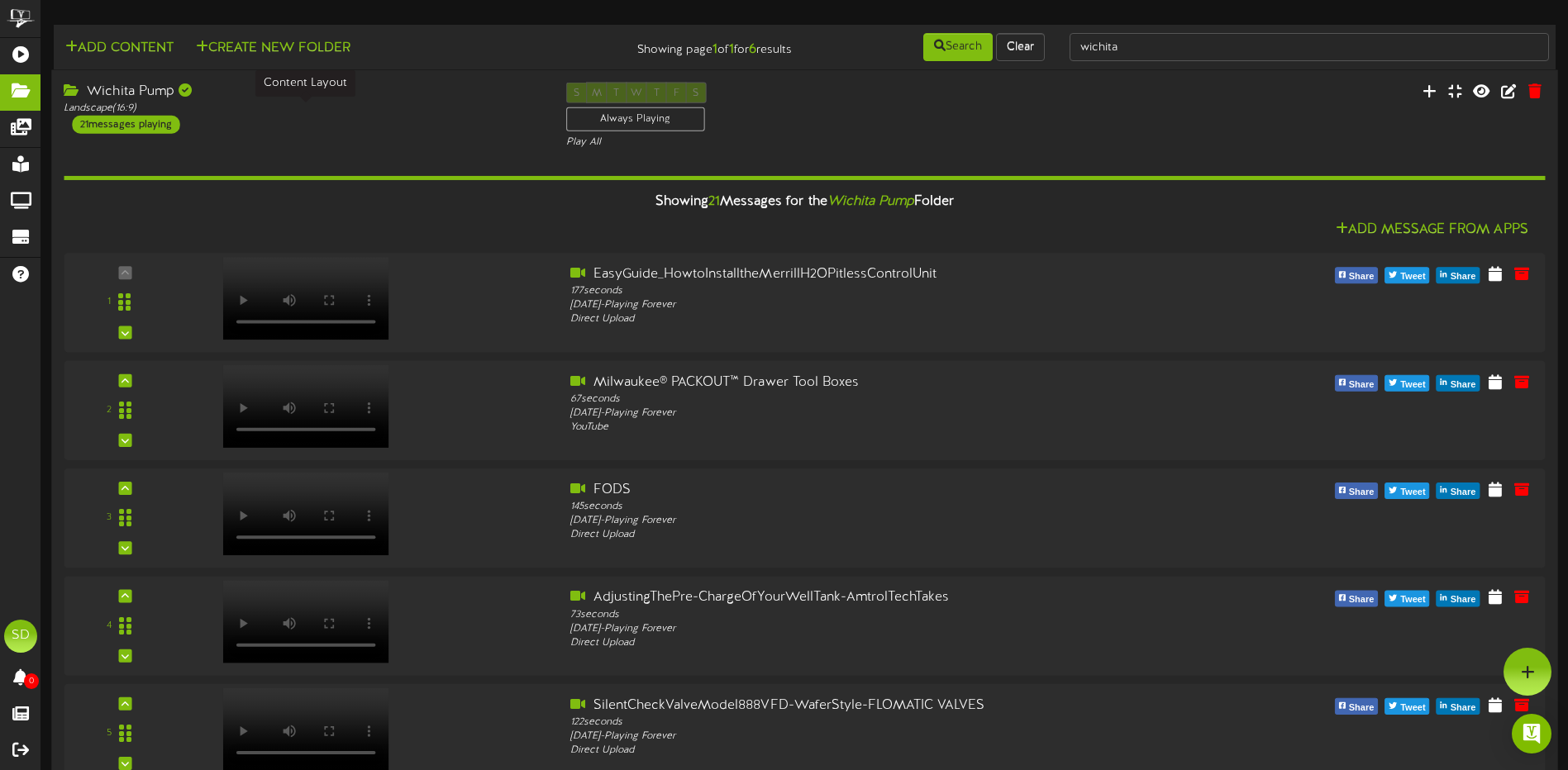
click at [395, 110] on div "Landscape ( 16:9 )" at bounding box center [301, 108] width 477 height 14
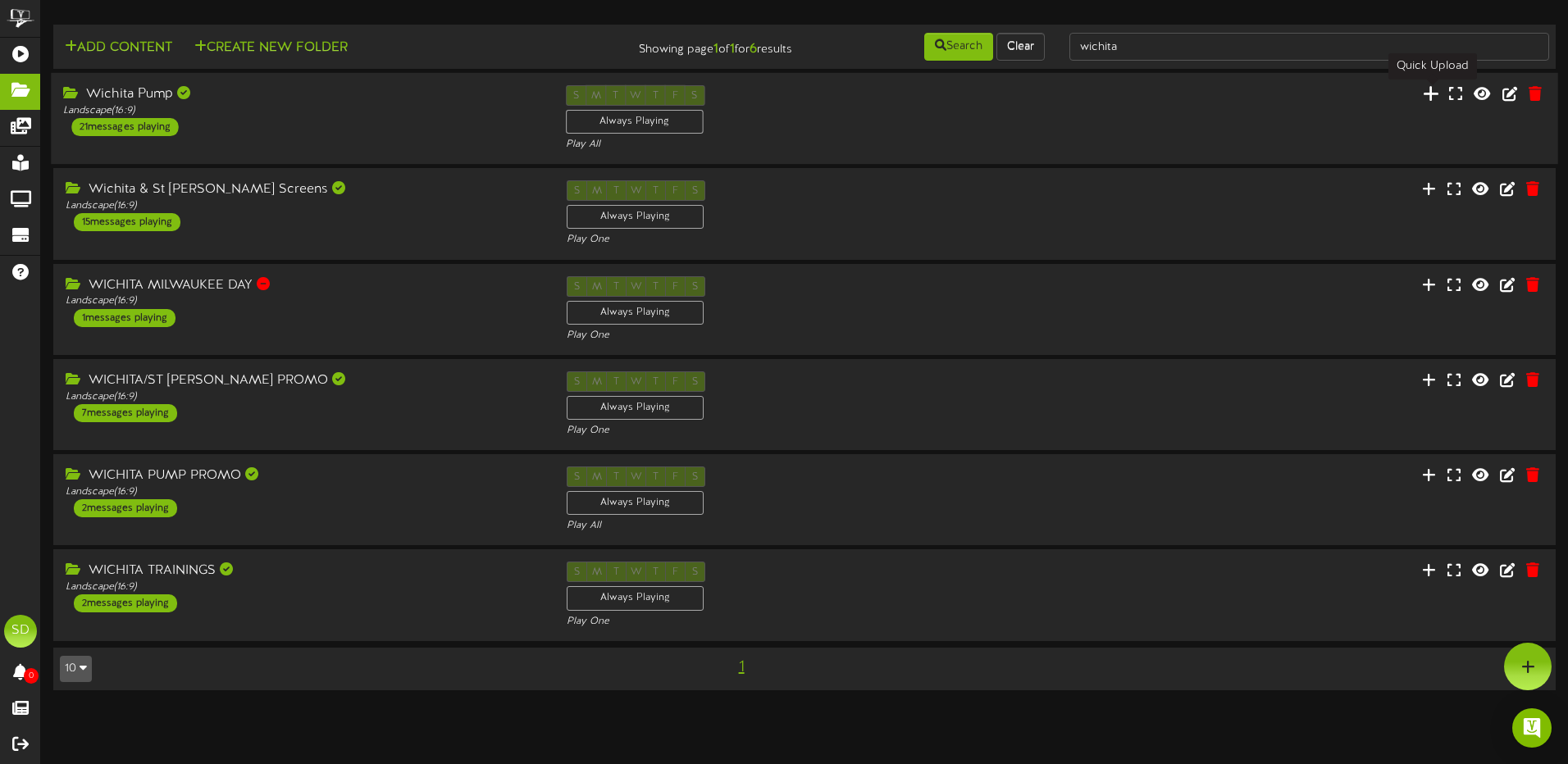
click at [1433, 93] on icon at bounding box center [1431, 94] width 16 height 18
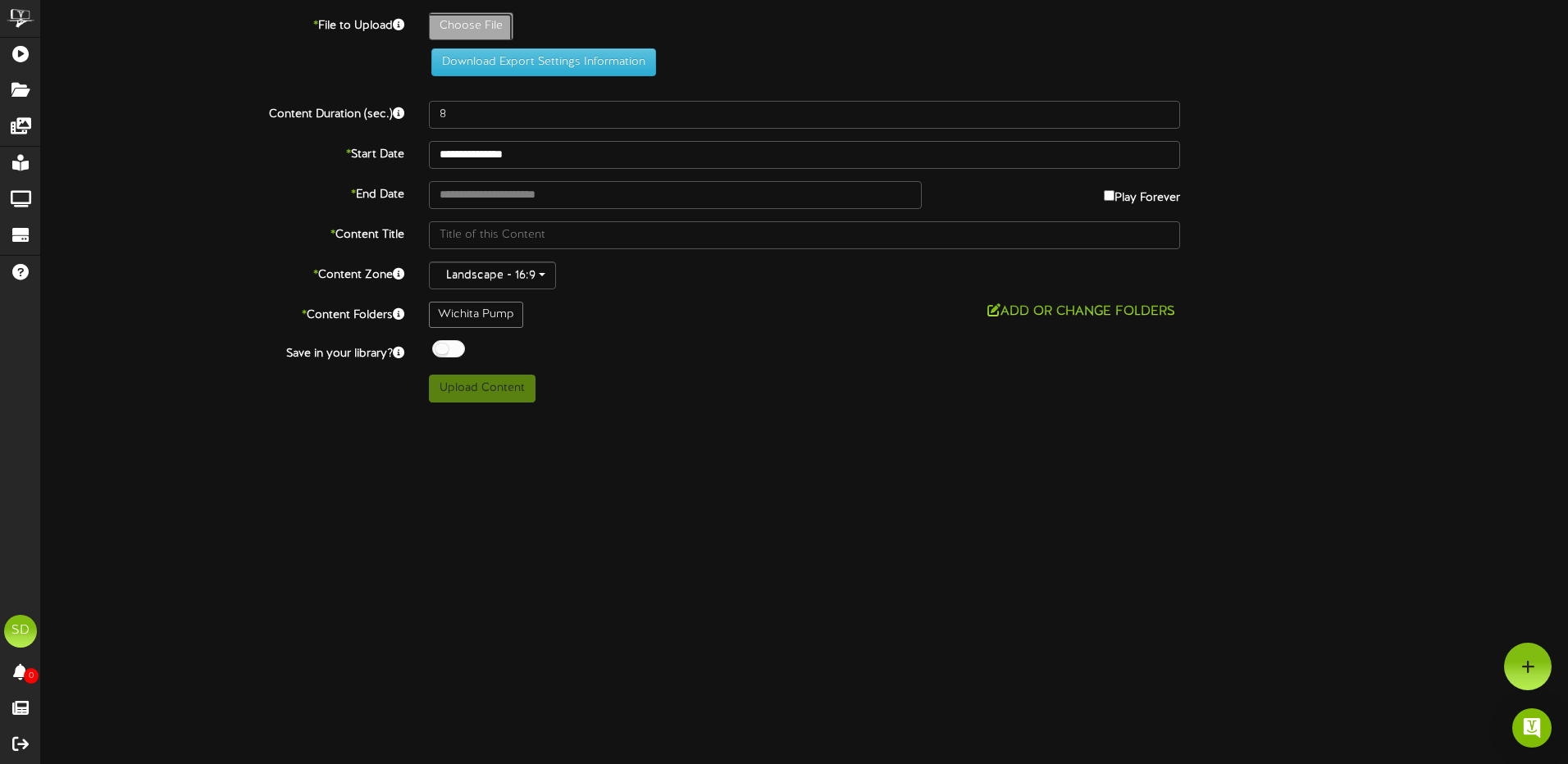
type input "**********"
type input "milwaukeedayiscoming"
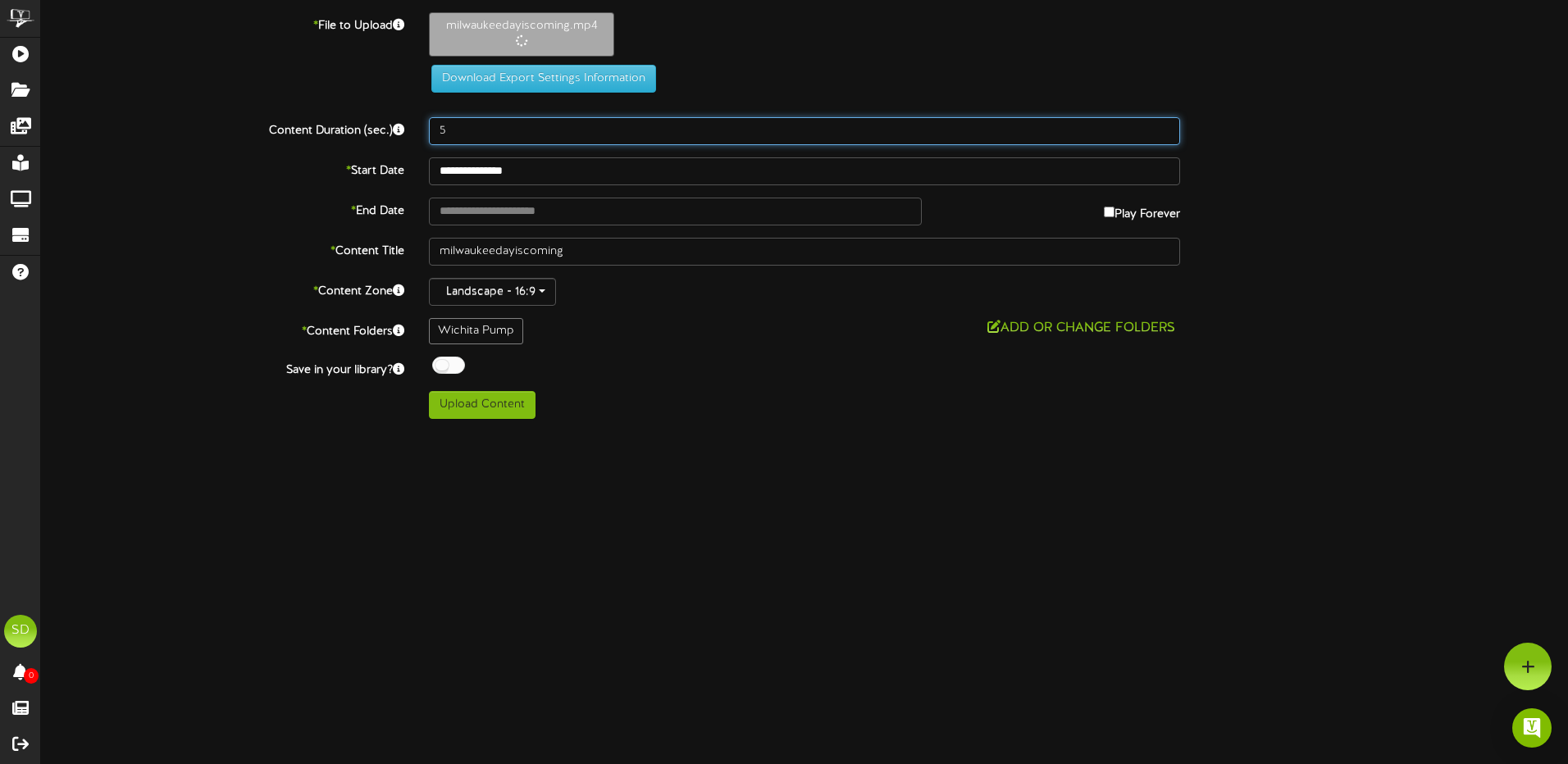
click at [458, 124] on input "5" at bounding box center [804, 131] width 751 height 28
drag, startPoint x: 458, startPoint y: 125, endPoint x: 433, endPoint y: 131, distance: 25.7
click at [433, 131] on input "5" at bounding box center [804, 131] width 751 height 28
type input "10"
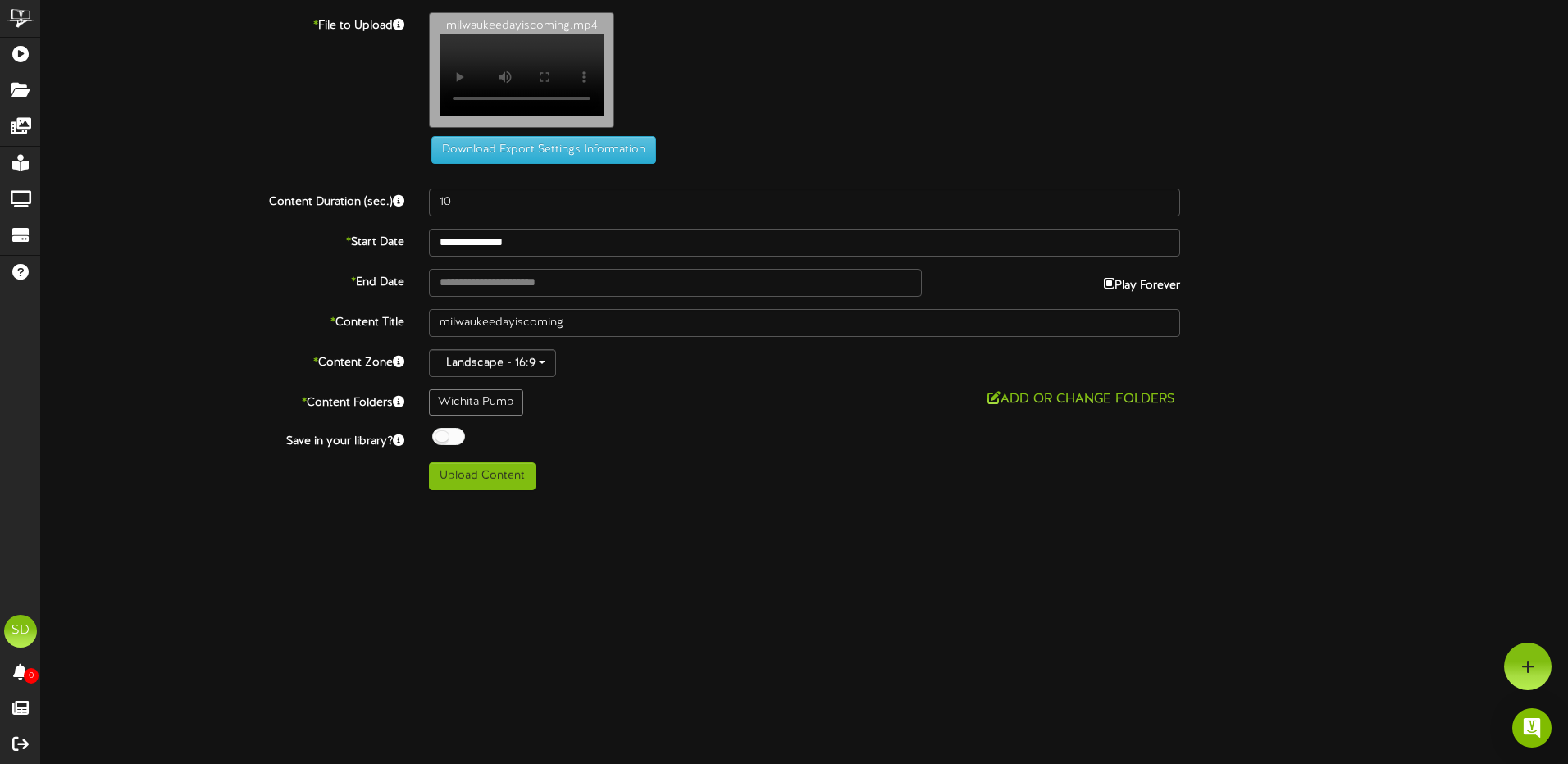
type input "**********"
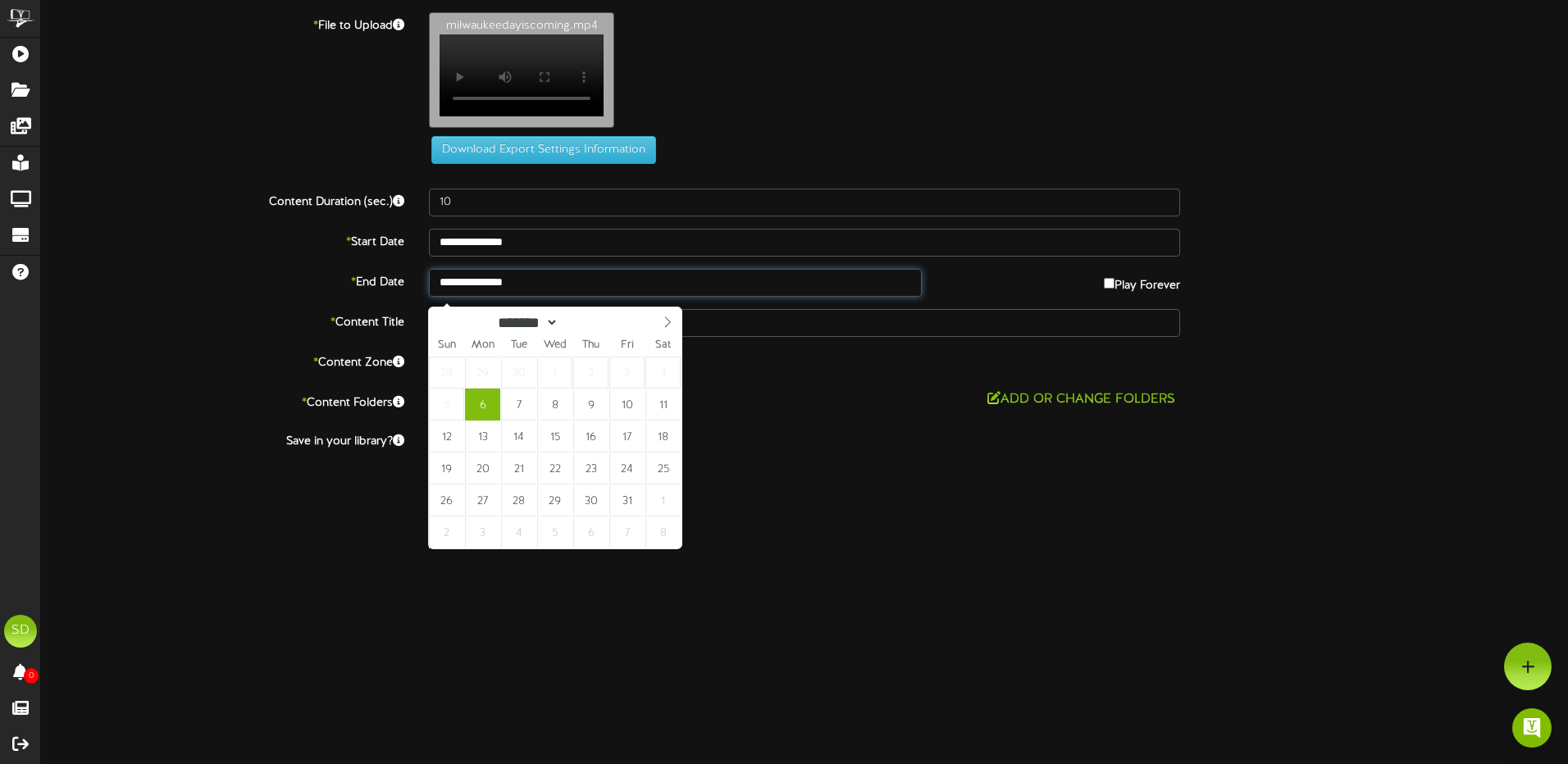
click at [601, 294] on input "**********" at bounding box center [675, 283] width 492 height 28
select select "**"
click at [670, 326] on icon at bounding box center [667, 322] width 12 height 12
type input "**********"
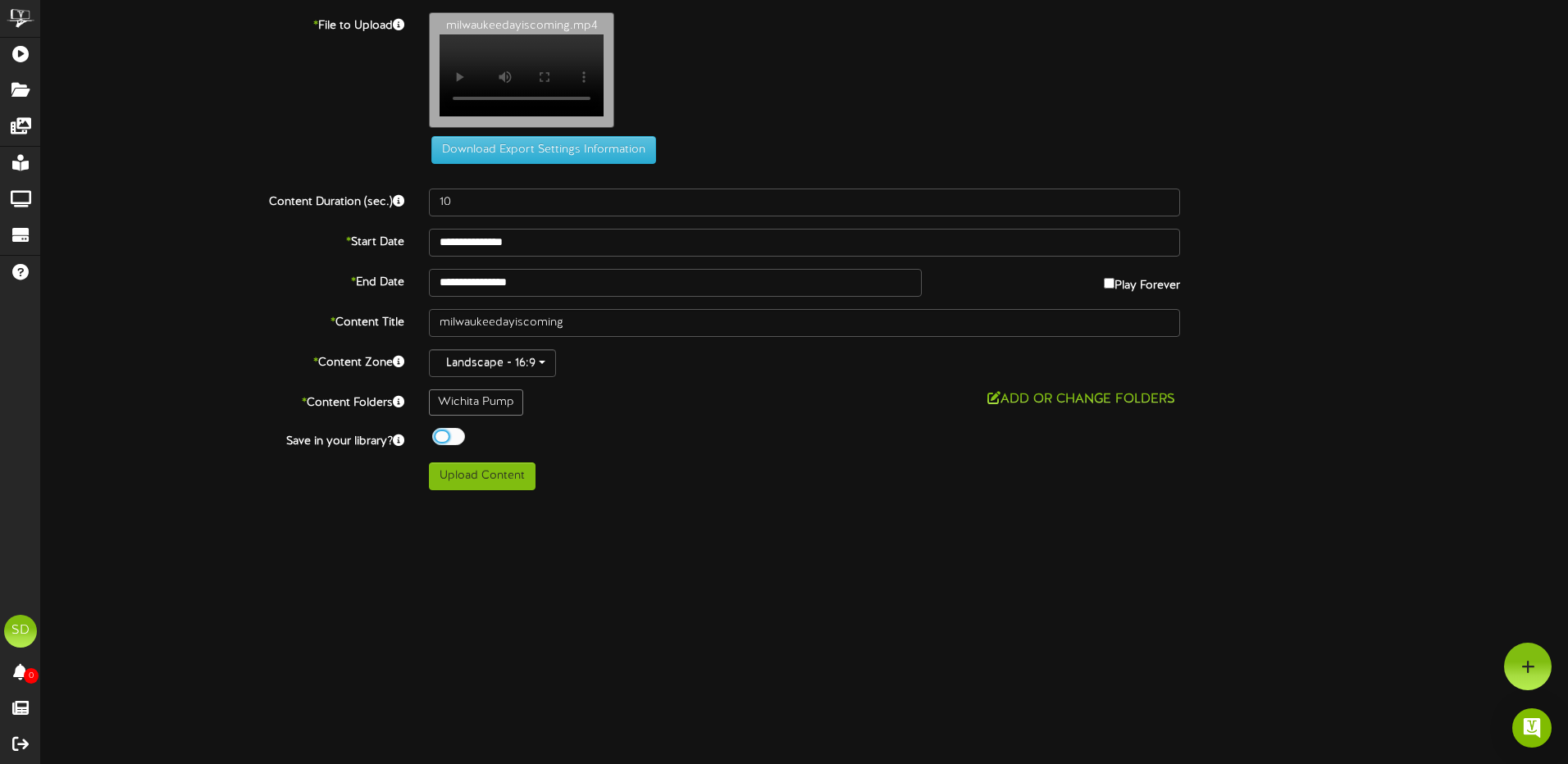
click at [457, 442] on div at bounding box center [449, 436] width 33 height 17
click at [481, 487] on button "Upload Content" at bounding box center [481, 476] width 106 height 28
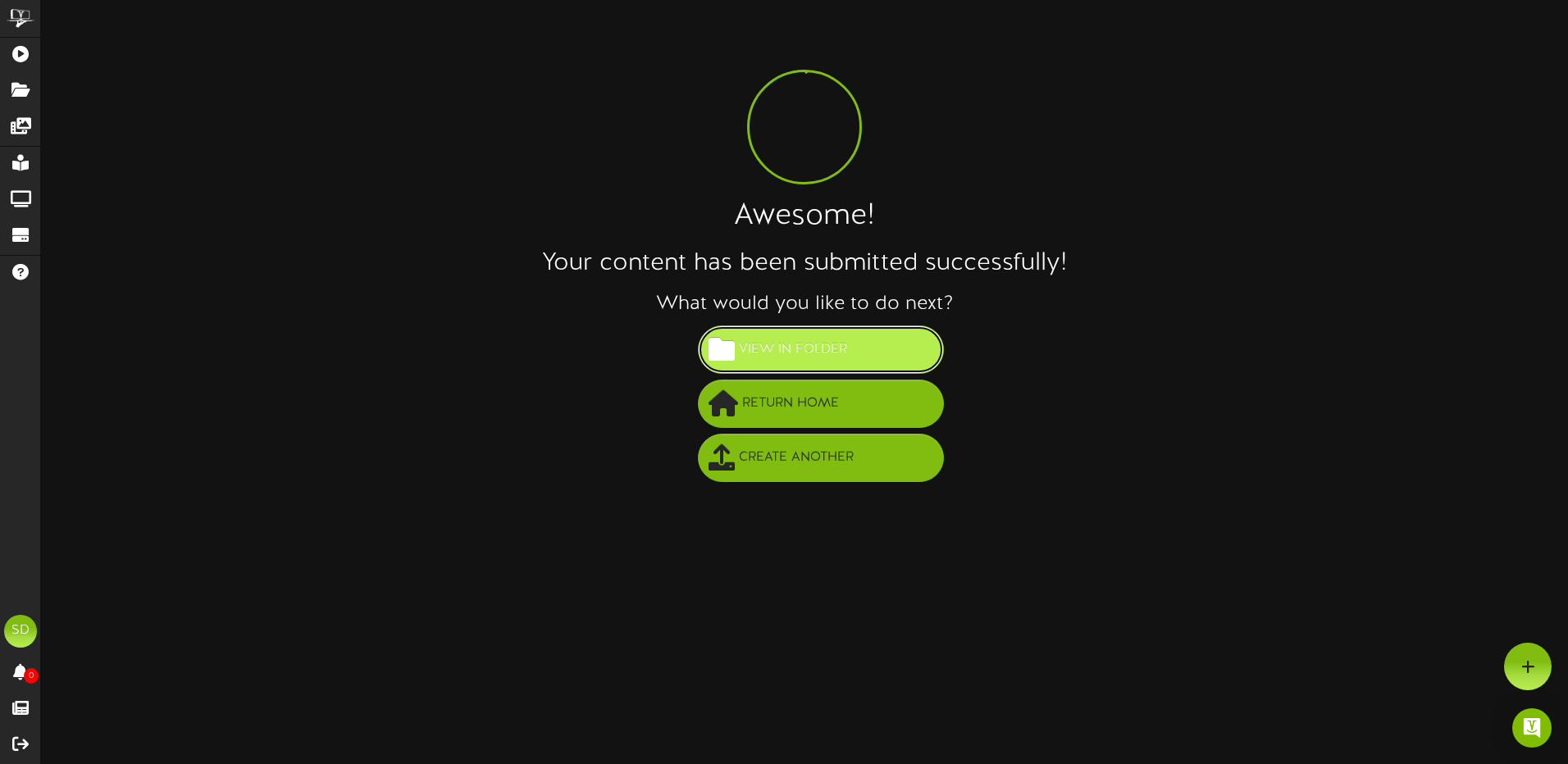
click at [797, 349] on span "View in Folder" at bounding box center [793, 350] width 116 height 27
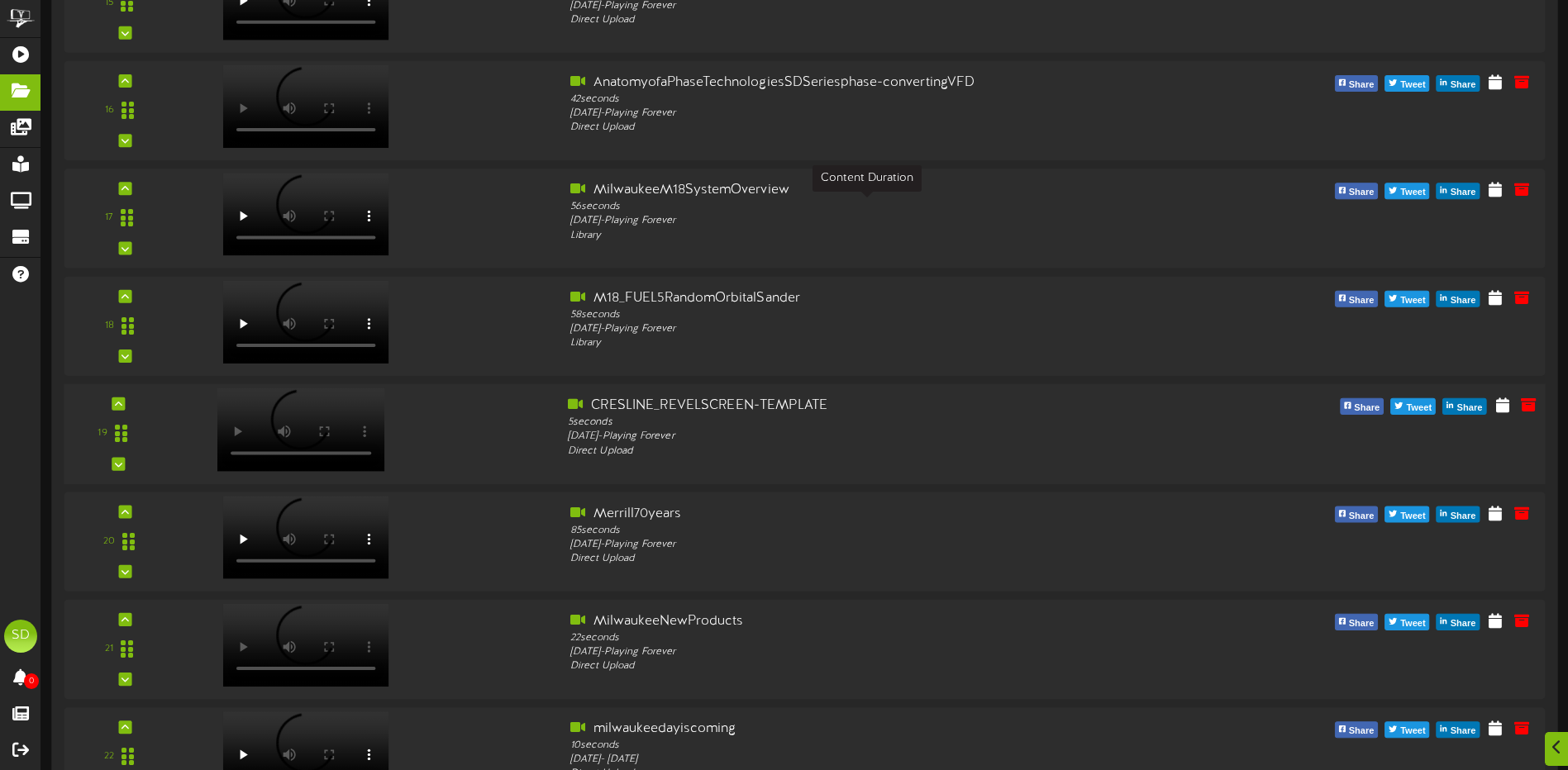
scroll to position [1866, 0]
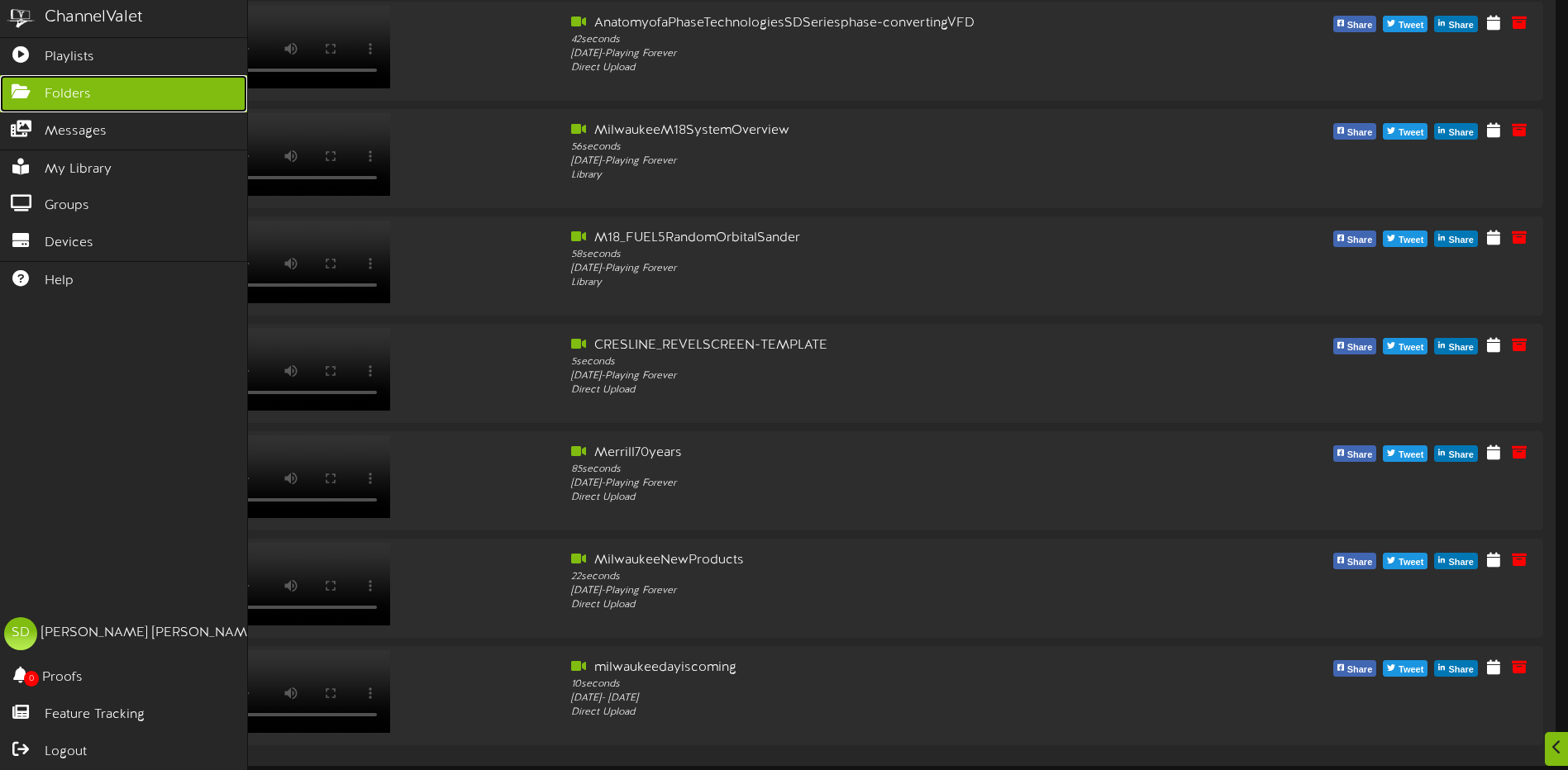
click at [70, 89] on span "Folders" at bounding box center [68, 94] width 47 height 19
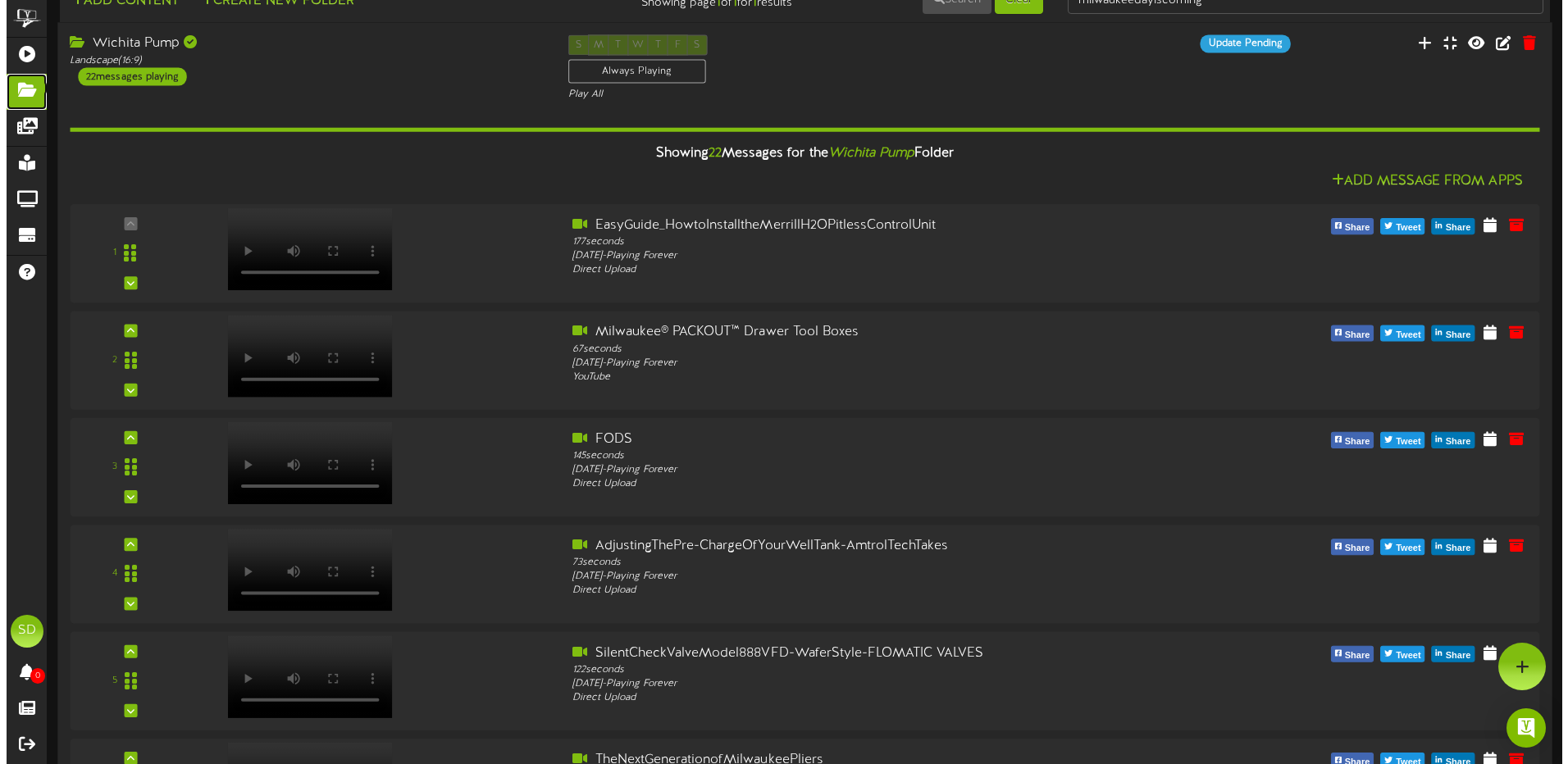
scroll to position [0, 0]
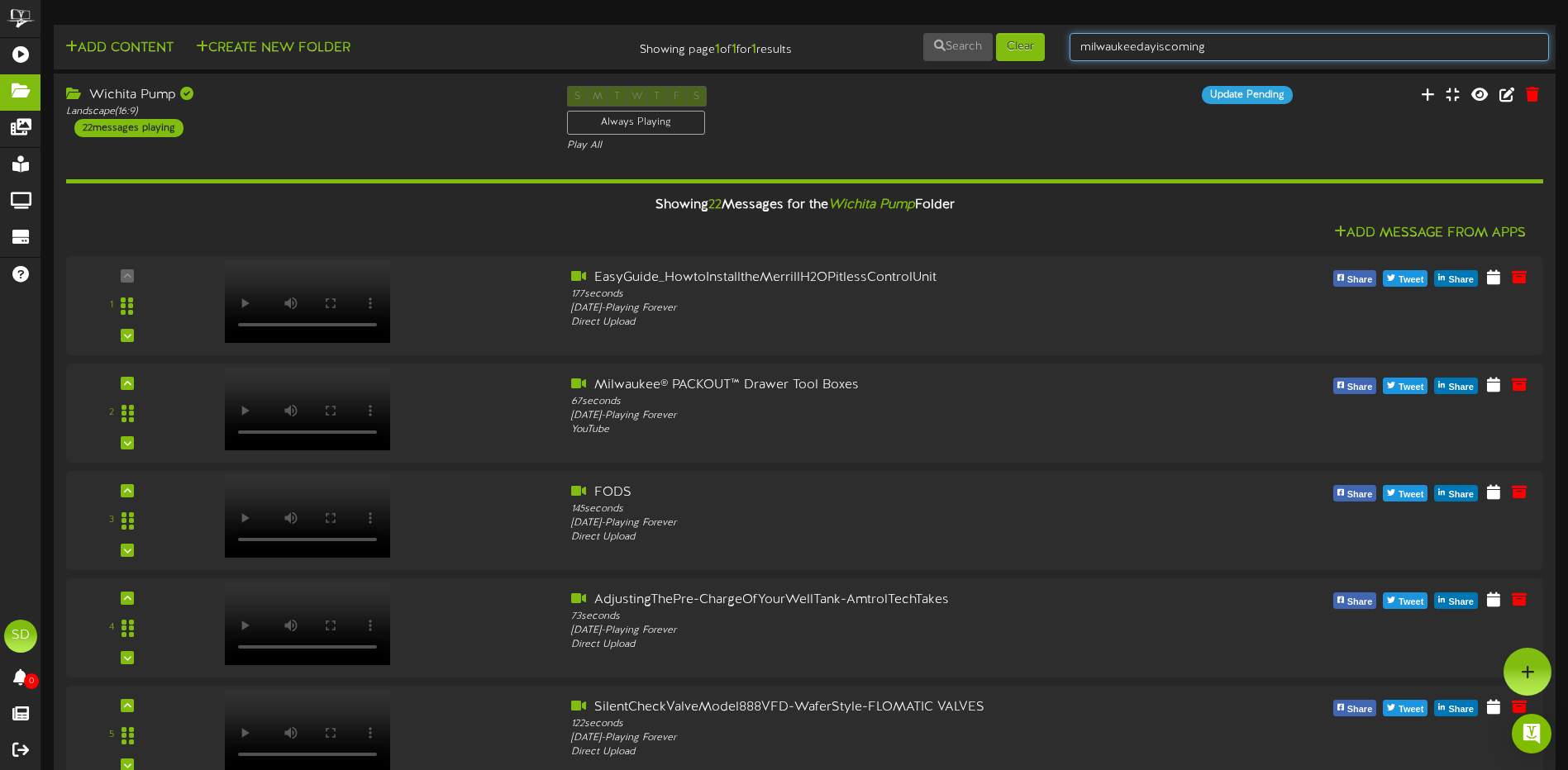
drag, startPoint x: 1238, startPoint y: 45, endPoint x: 1064, endPoint y: 49, distance: 174.0
click at [1064, 49] on div "milwaukeedayiscoming" at bounding box center [1309, 47] width 505 height 31
click at [1134, 46] on input "text" at bounding box center [1309, 47] width 479 height 28
type input "wichita"
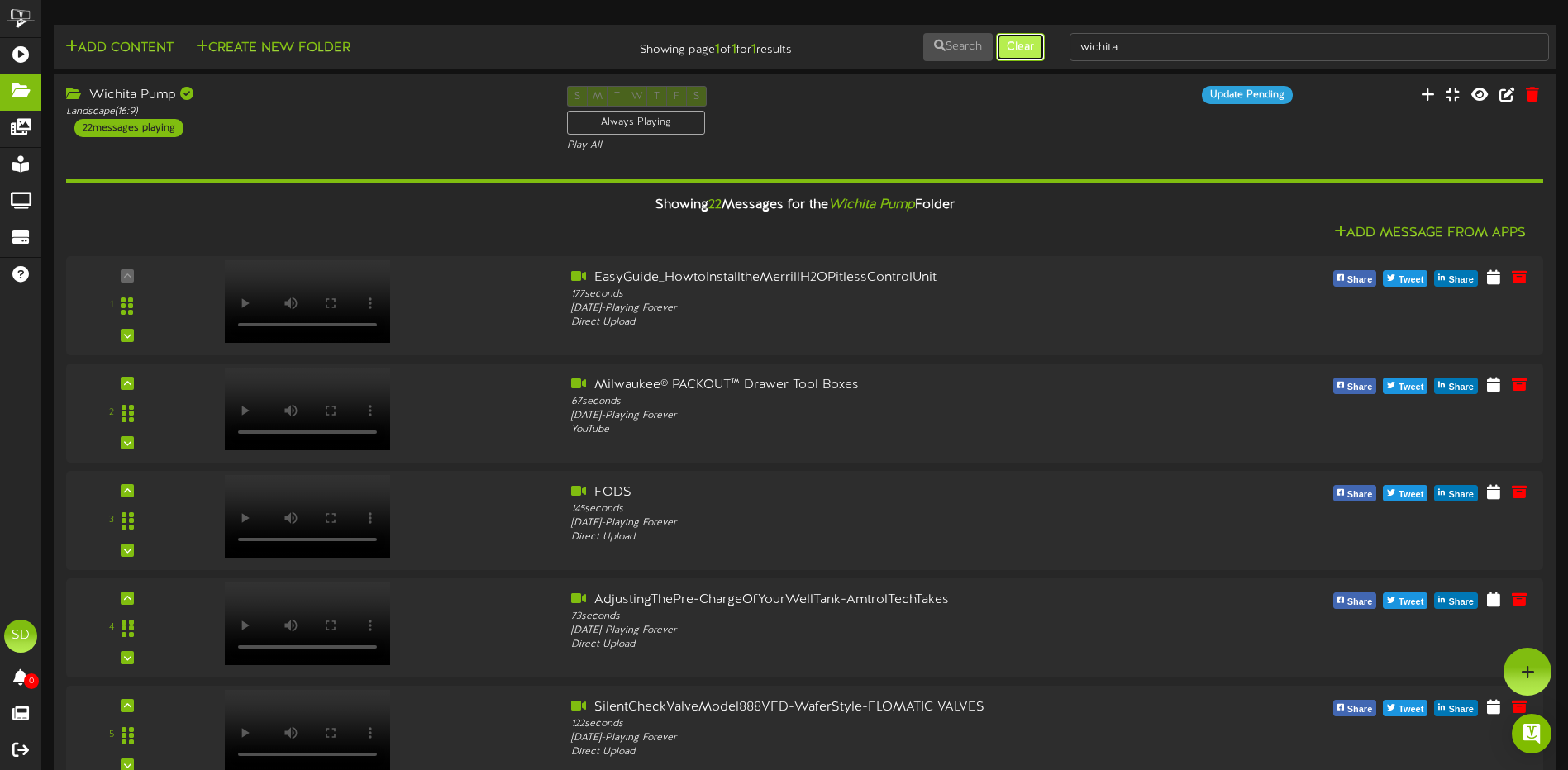
click at [1032, 51] on button "Clear" at bounding box center [1020, 47] width 49 height 28
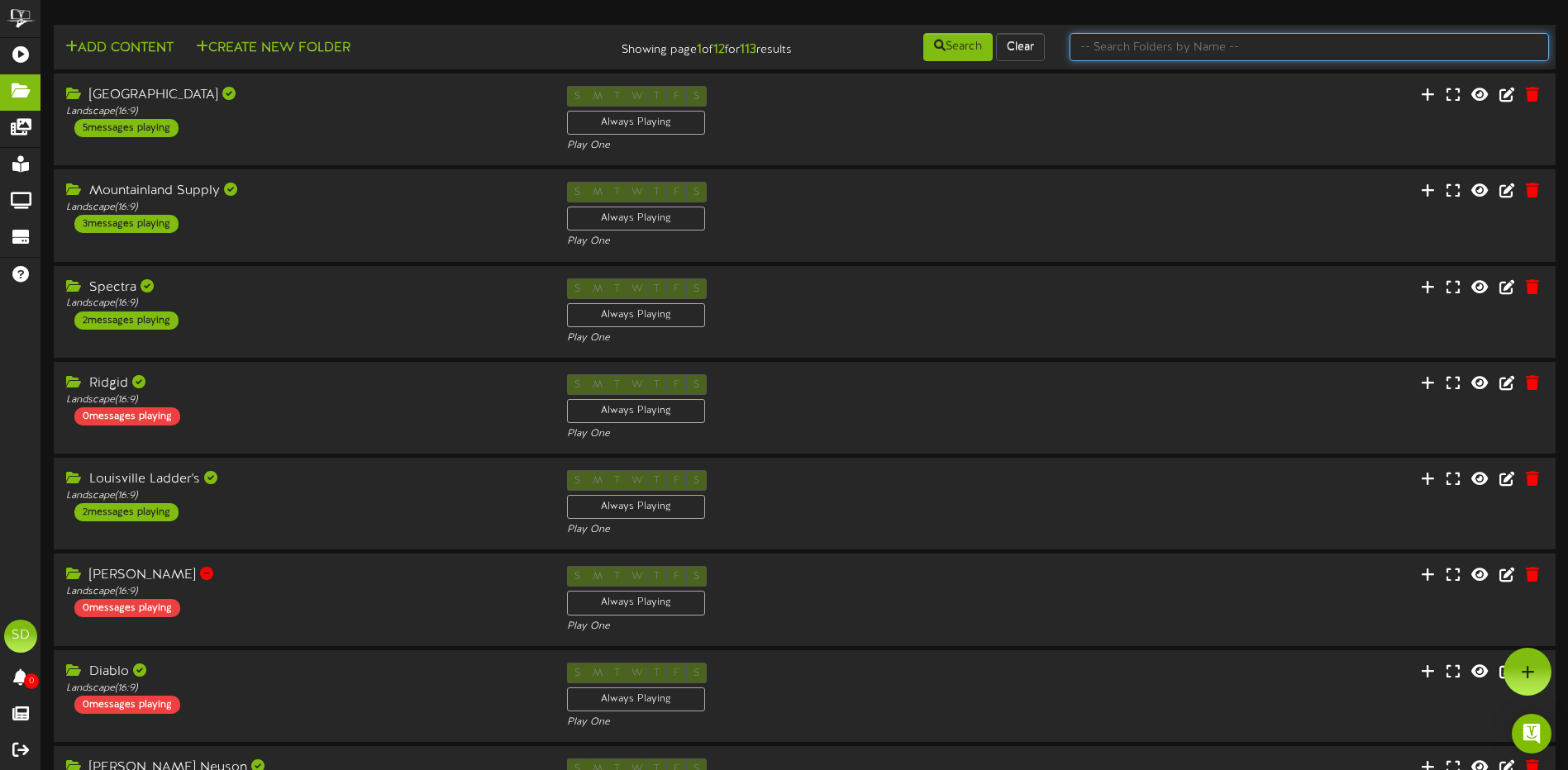
click at [1173, 50] on input "text" at bounding box center [1309, 47] width 479 height 28
type input "wichita"
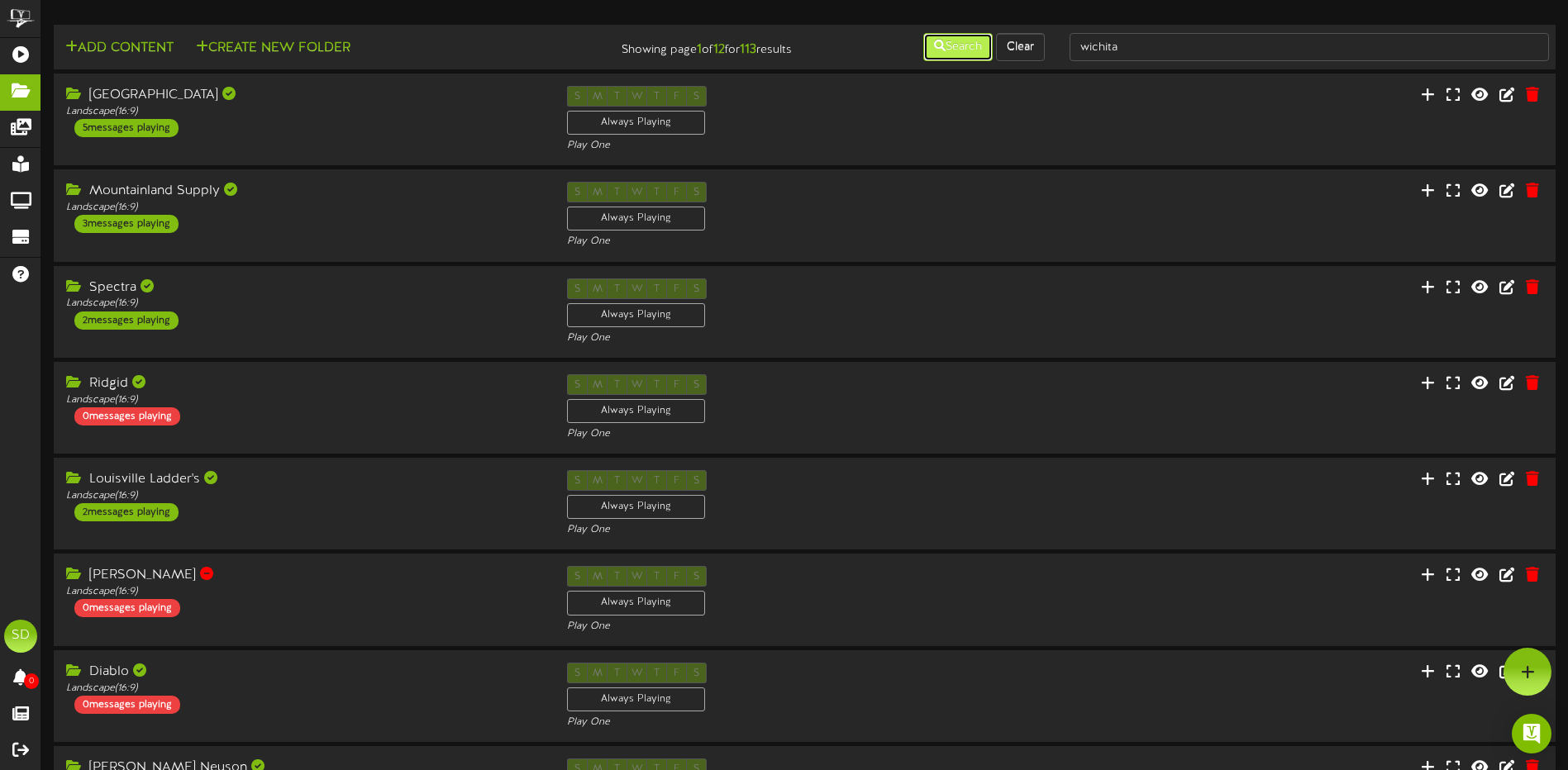
click at [973, 49] on button "Search" at bounding box center [958, 47] width 70 height 28
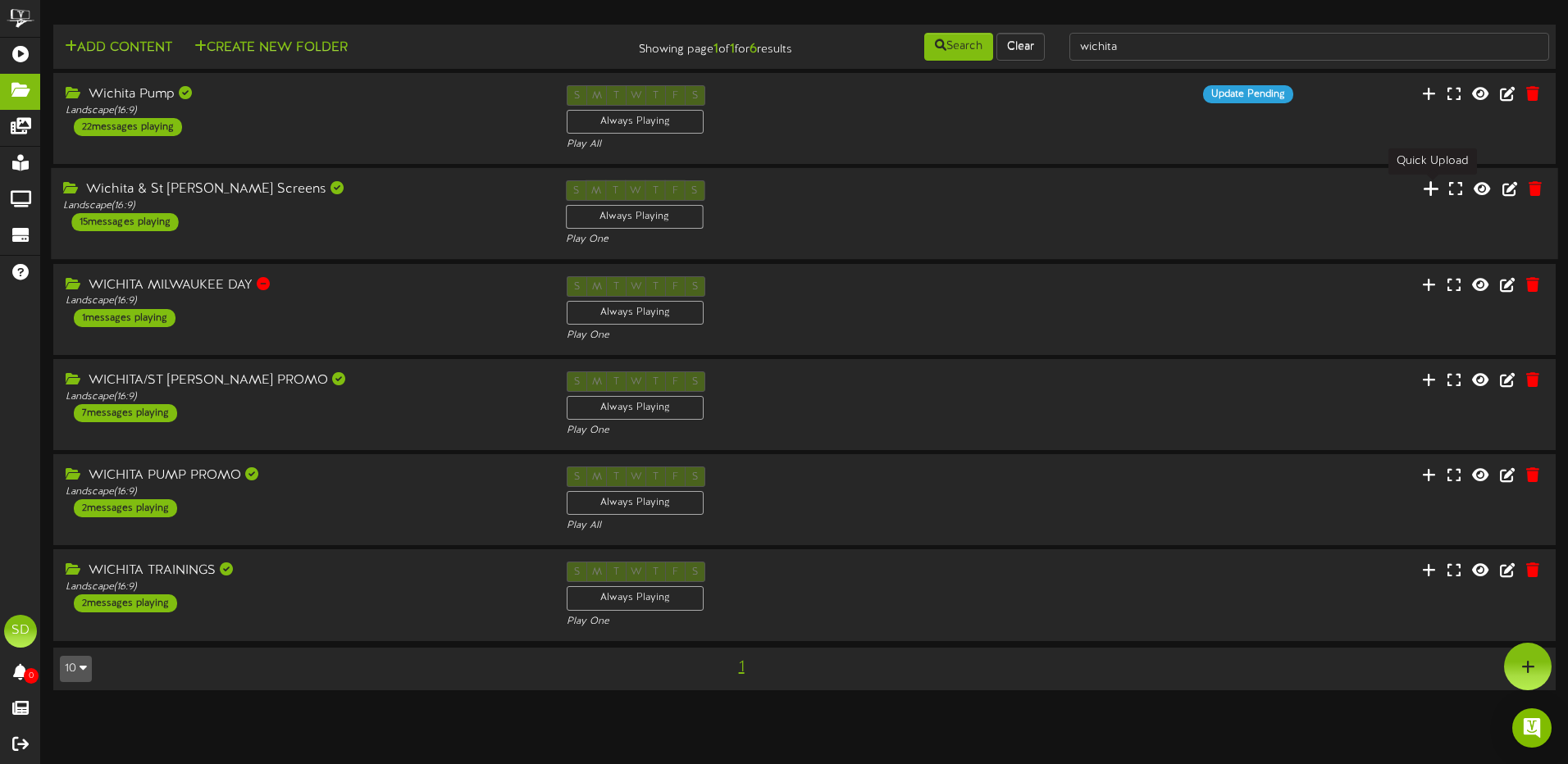
click at [1434, 193] on icon at bounding box center [1431, 189] width 16 height 18
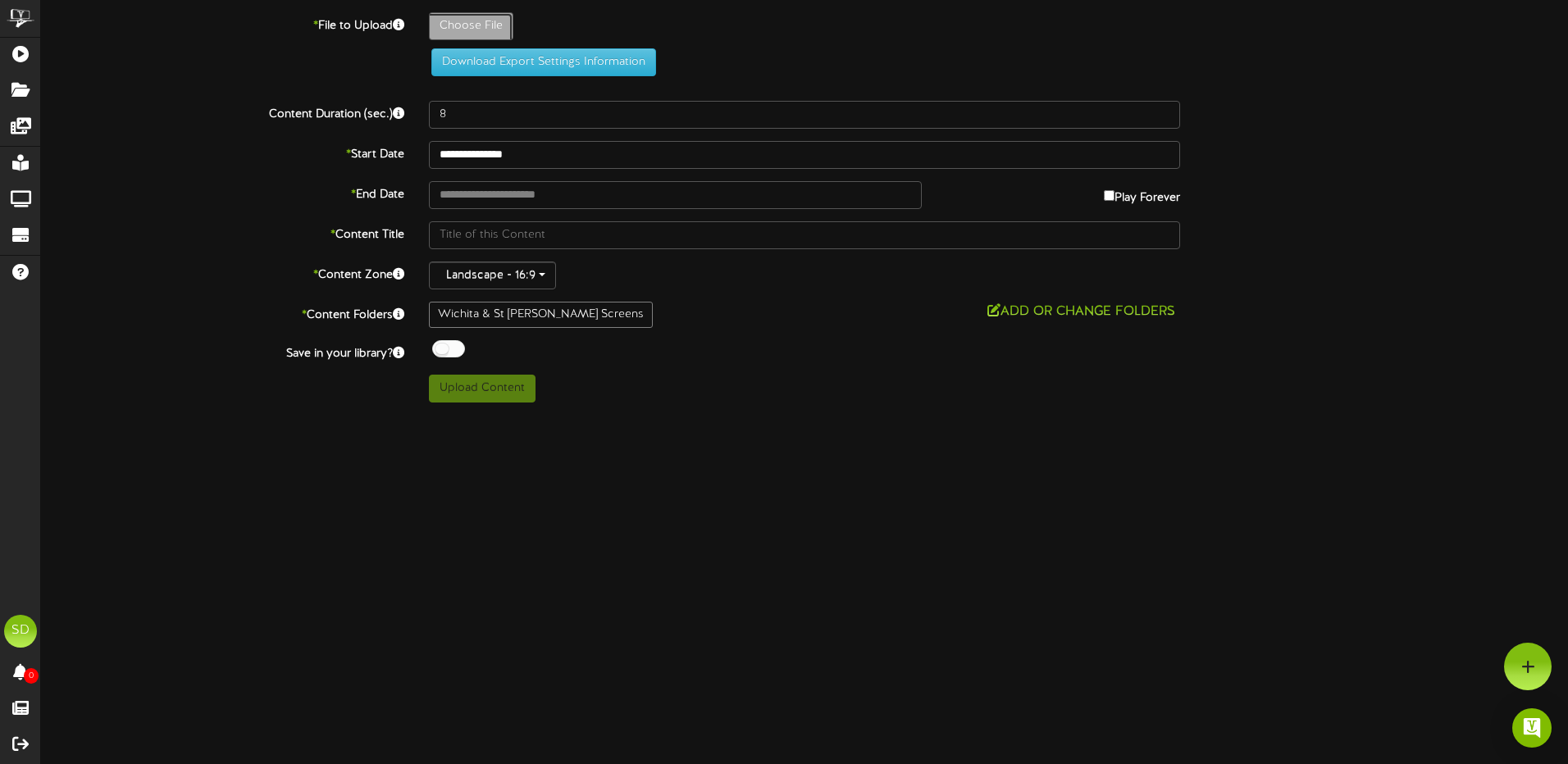
type input "**********"
type input "milwaukeedayiscoming"
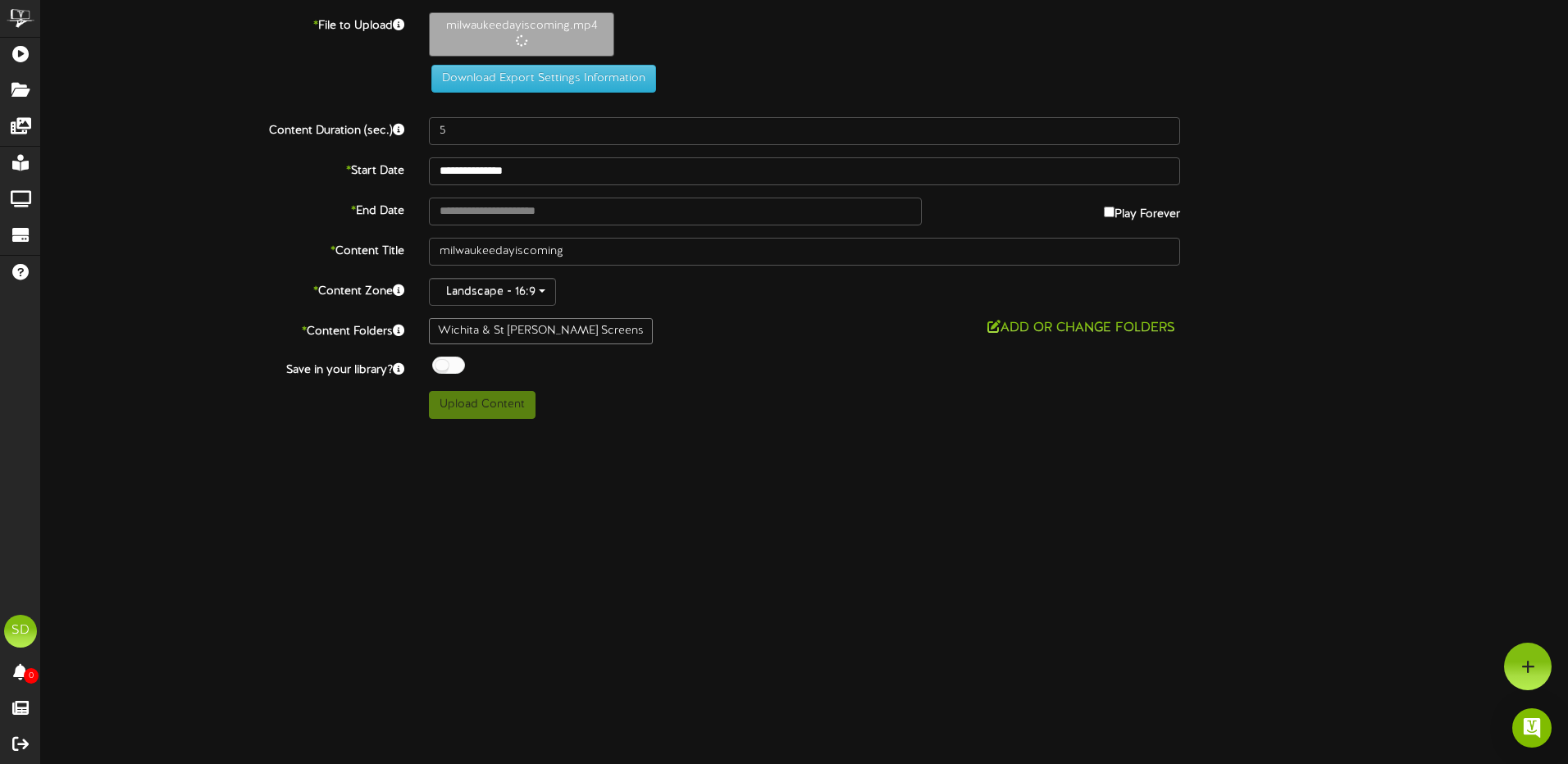
click at [459, 364] on div at bounding box center [449, 365] width 33 height 17
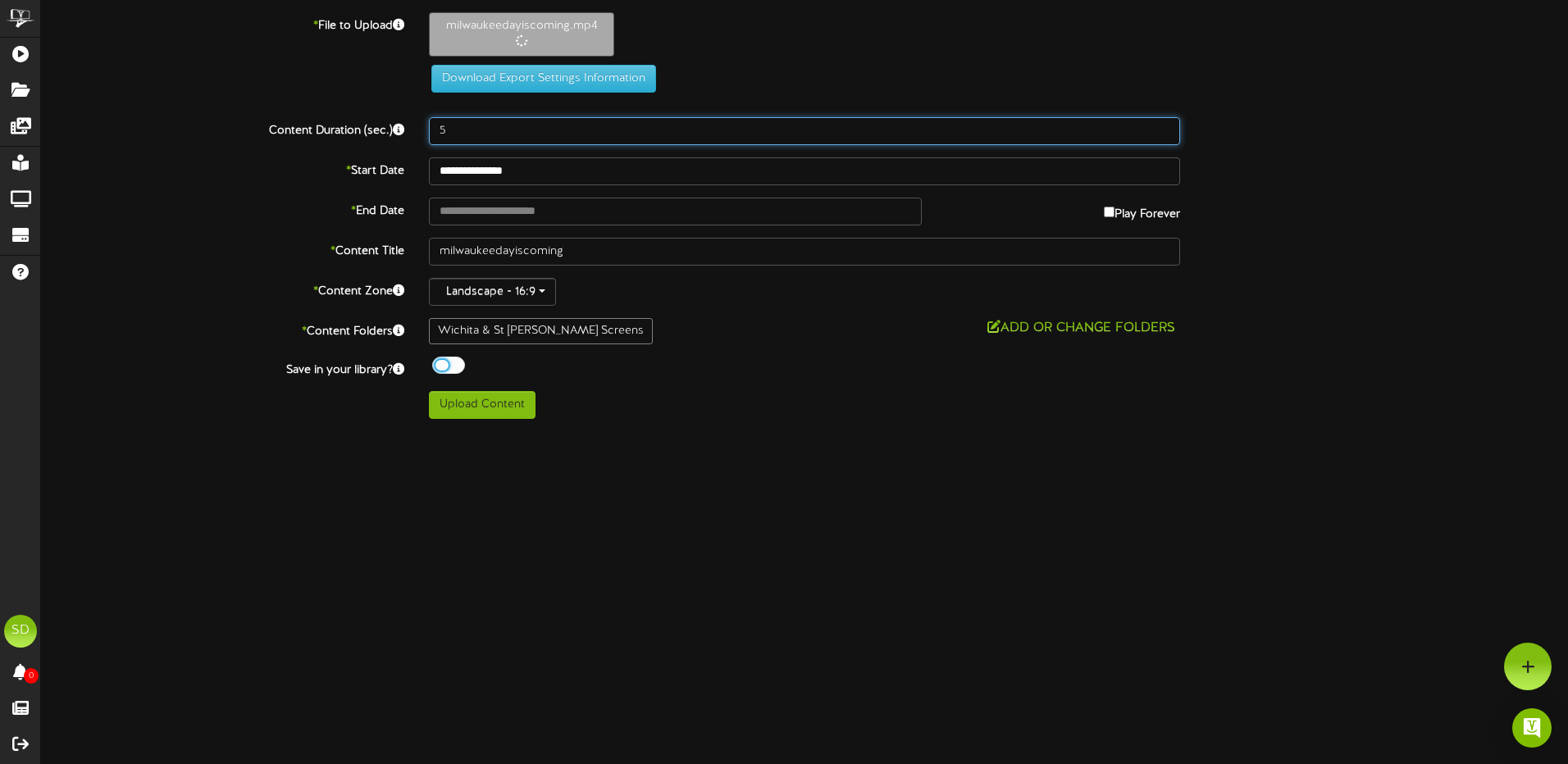
click at [465, 131] on input "5" at bounding box center [804, 131] width 751 height 28
drag, startPoint x: 459, startPoint y: 131, endPoint x: 422, endPoint y: 131, distance: 37.0
click at [422, 131] on div "5" at bounding box center [804, 131] width 776 height 28
type input "10"
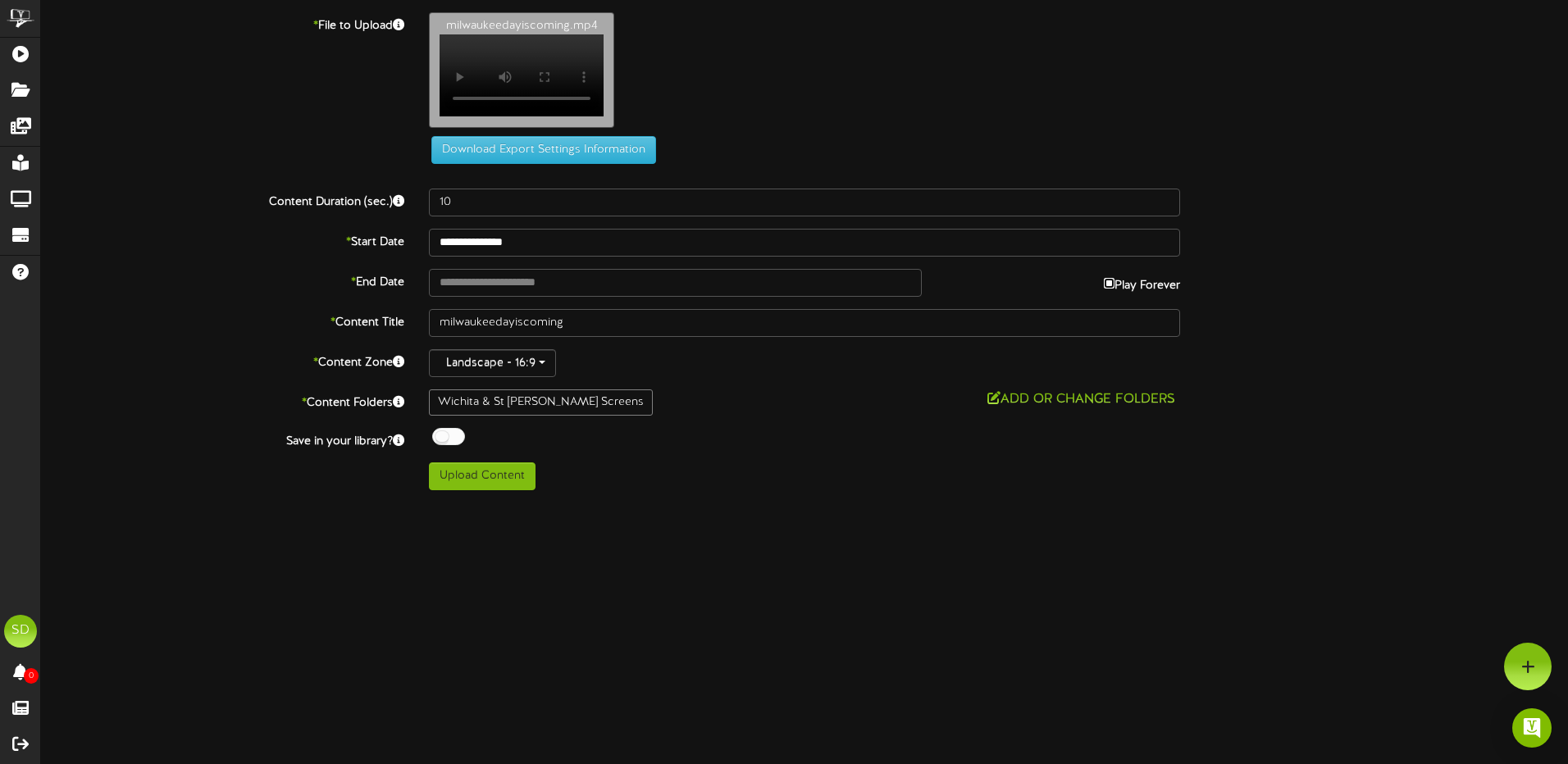
type input "**********"
click at [551, 289] on input "**********" at bounding box center [675, 283] width 492 height 28
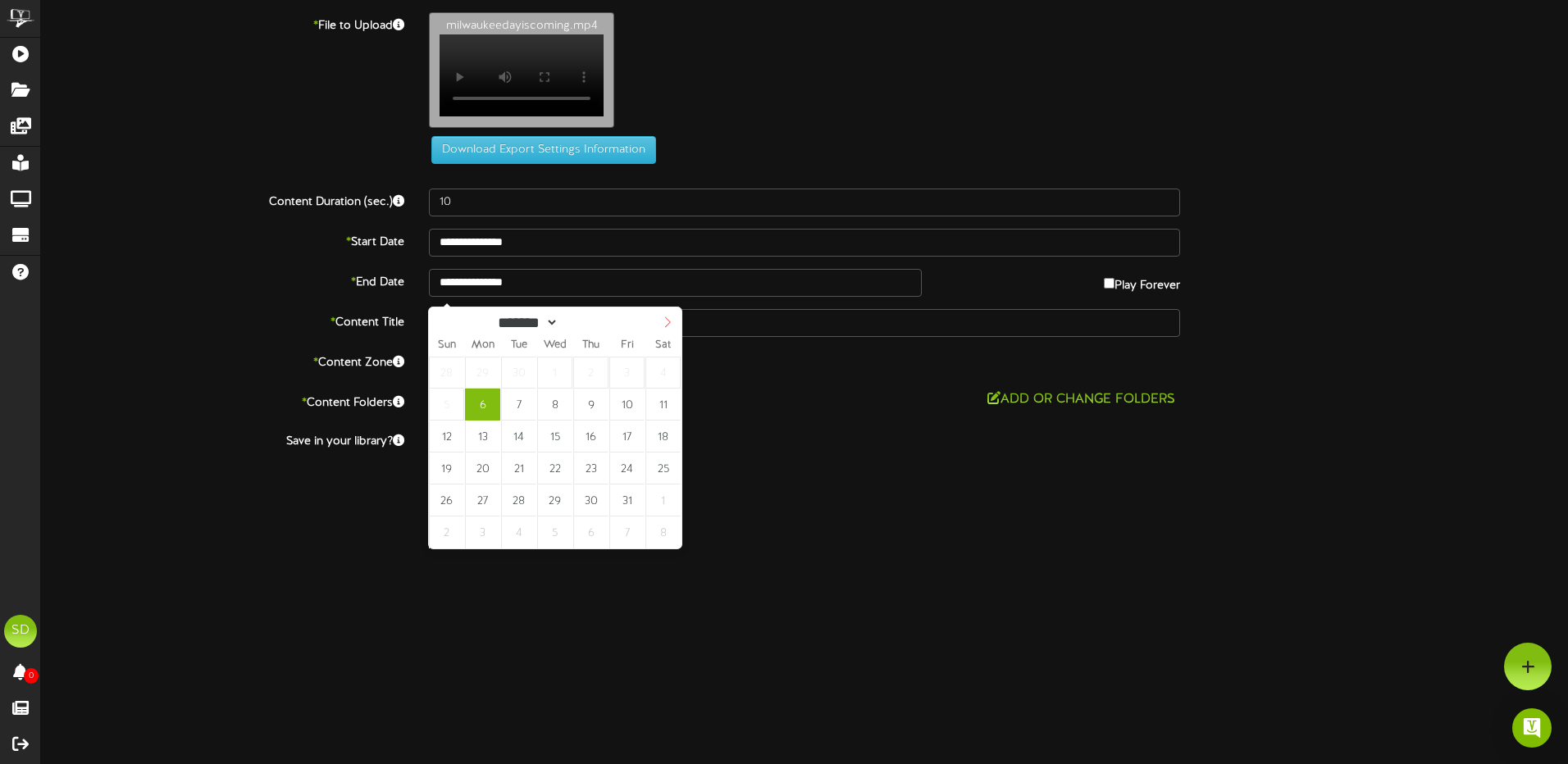
select select "**"
click at [664, 324] on icon at bounding box center [667, 322] width 12 height 12
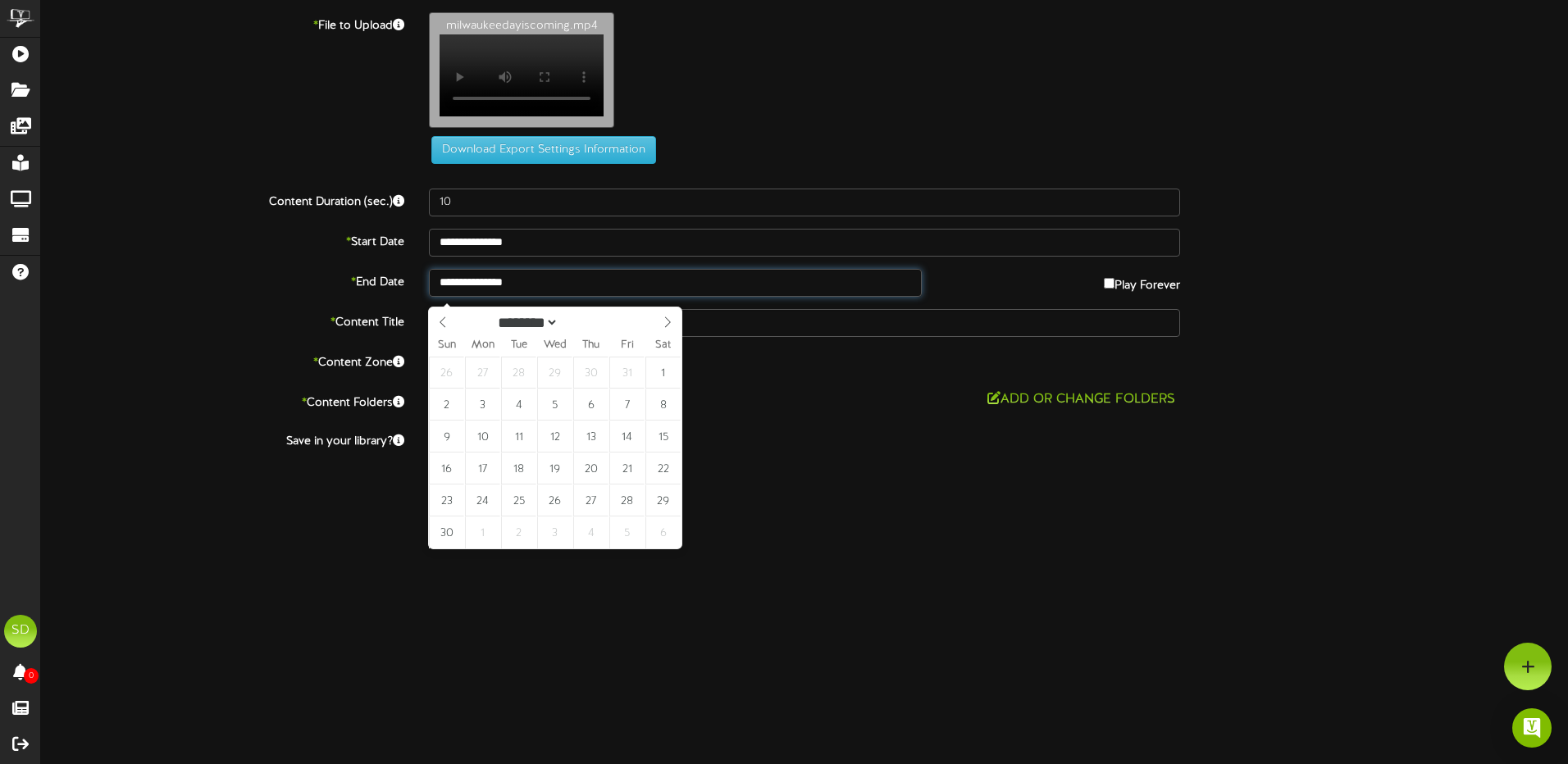
type input "**********"
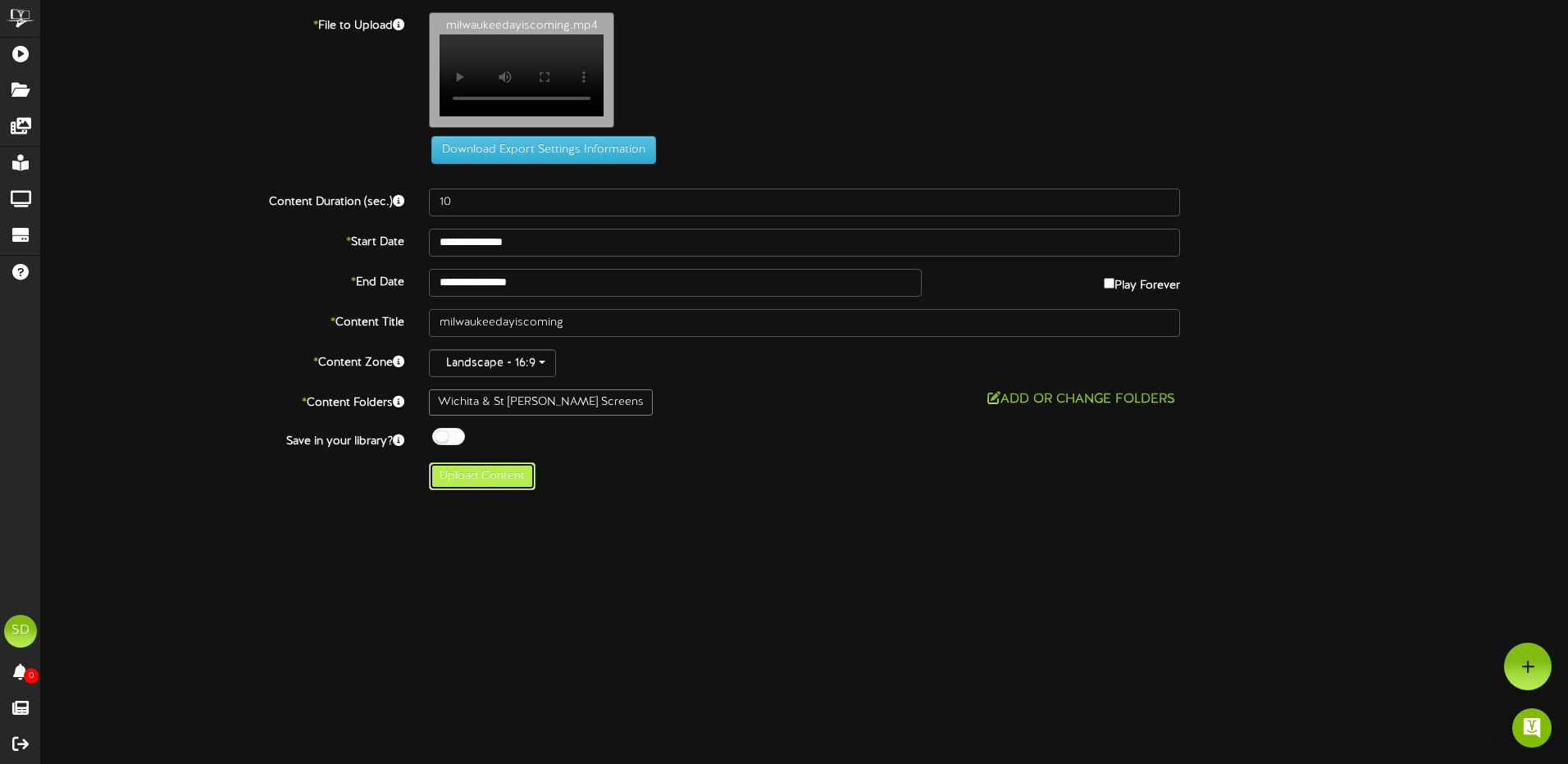
click at [488, 488] on button "Upload Content" at bounding box center [481, 476] width 106 height 28
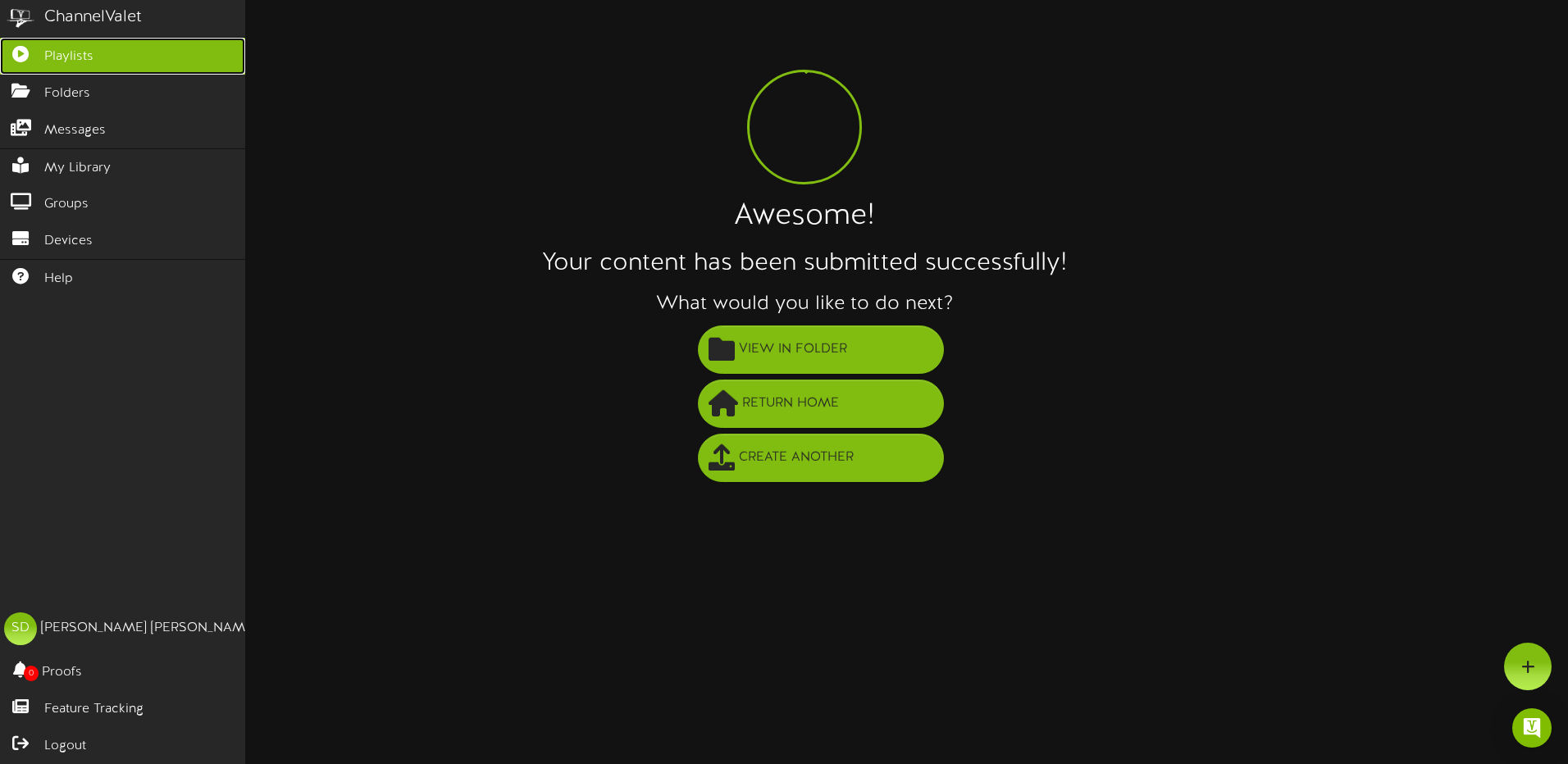
click at [72, 58] on span "Playlists" at bounding box center [69, 56] width 49 height 19
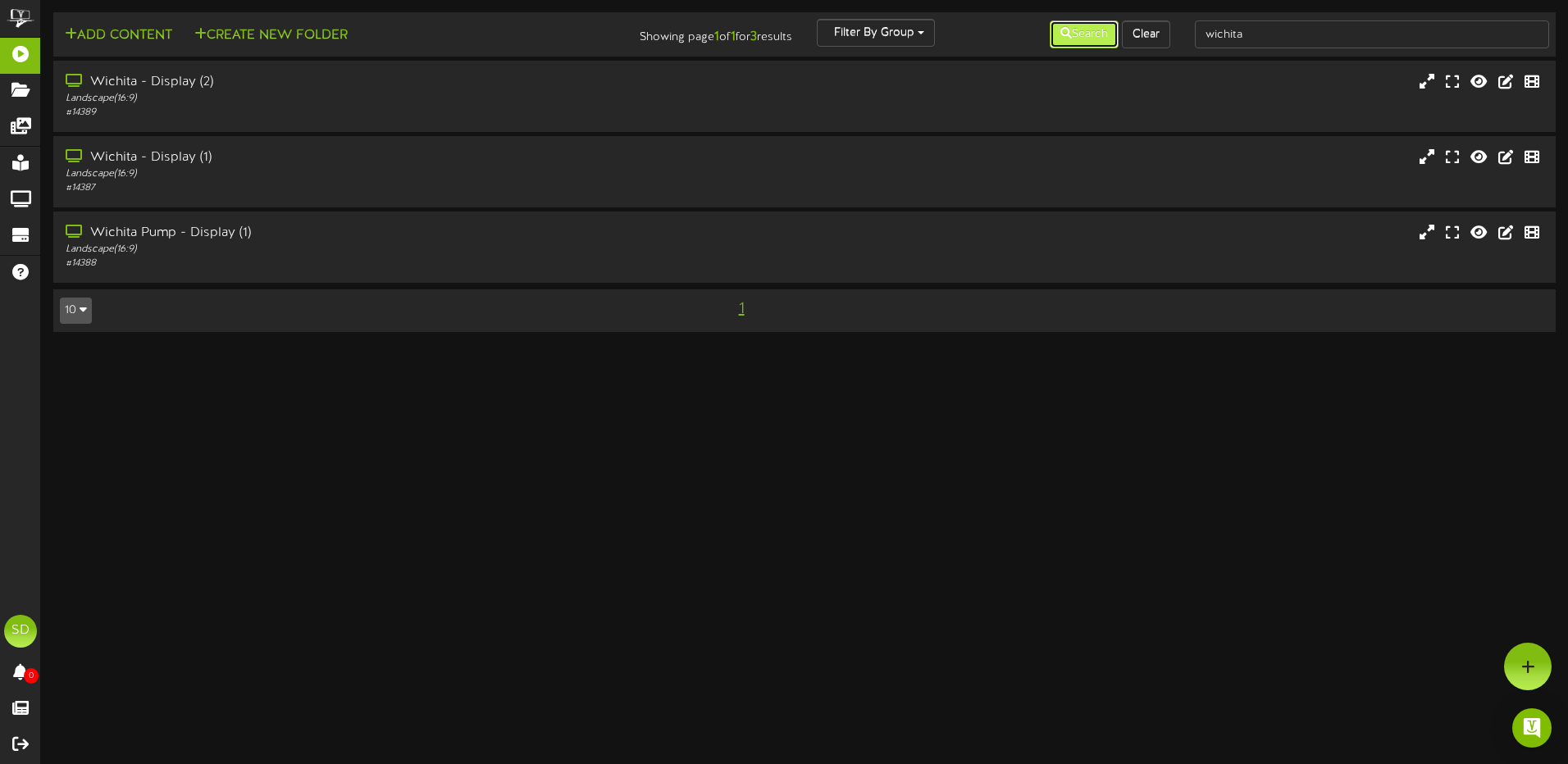
click at [1090, 30] on button "Search" at bounding box center [1084, 35] width 69 height 28
click at [408, 250] on div "Landscape ( 16:9 )" at bounding box center [364, 249] width 603 height 14
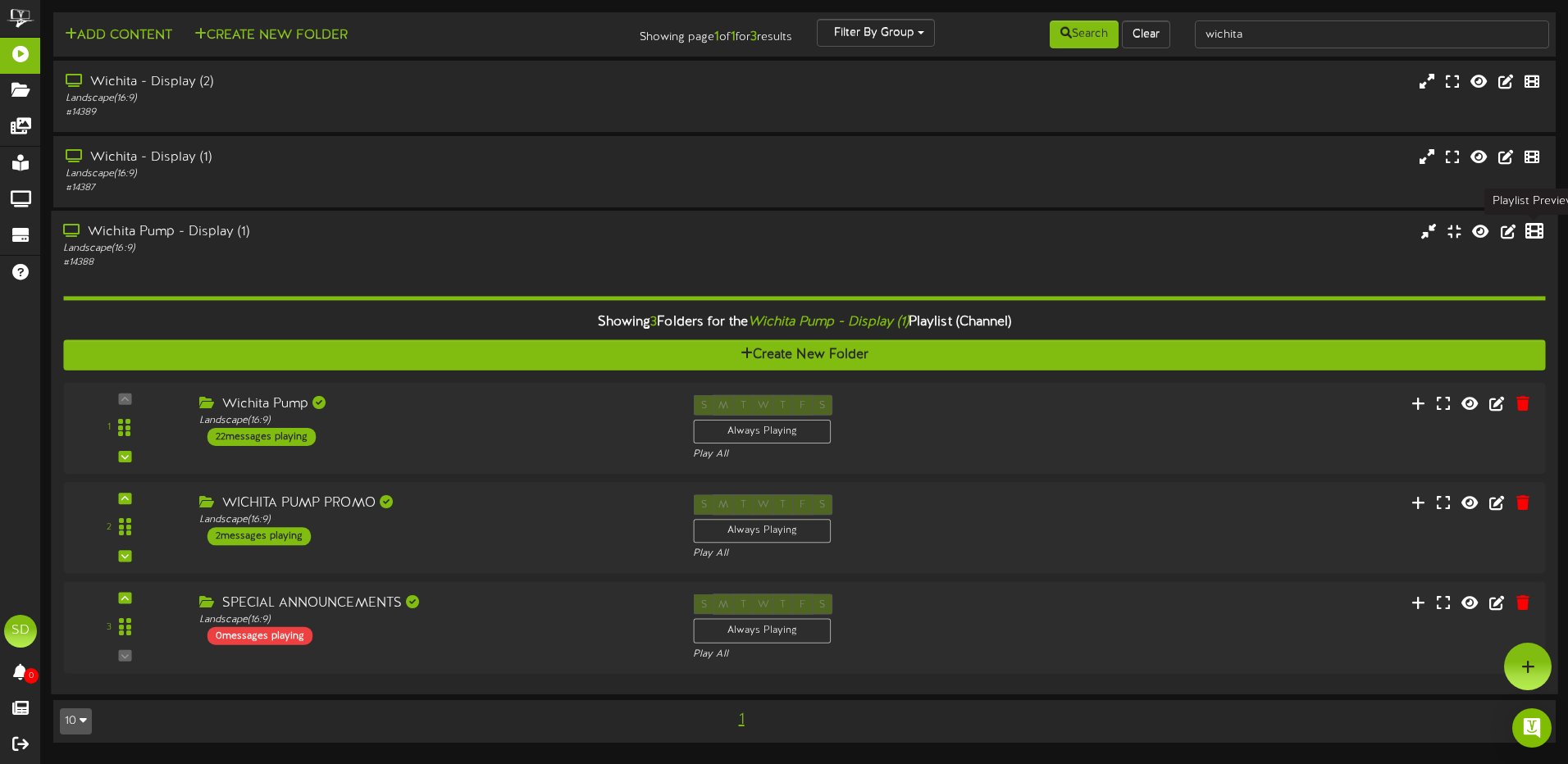
click at [1531, 233] on icon at bounding box center [1534, 232] width 18 height 18
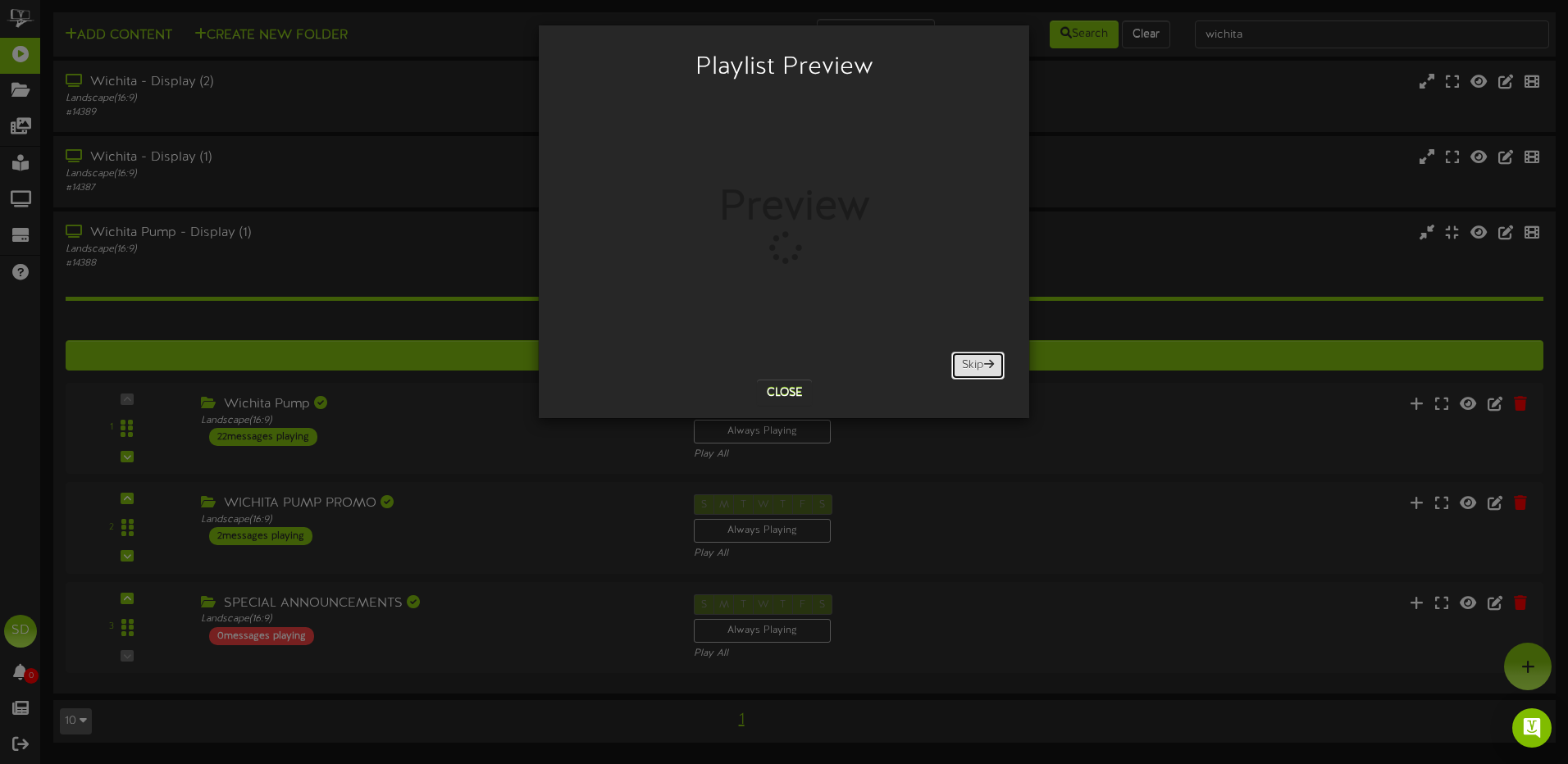
click at [975, 362] on button "Skip" at bounding box center [978, 365] width 54 height 28
click at [974, 367] on button "Skip" at bounding box center [978, 365] width 54 height 28
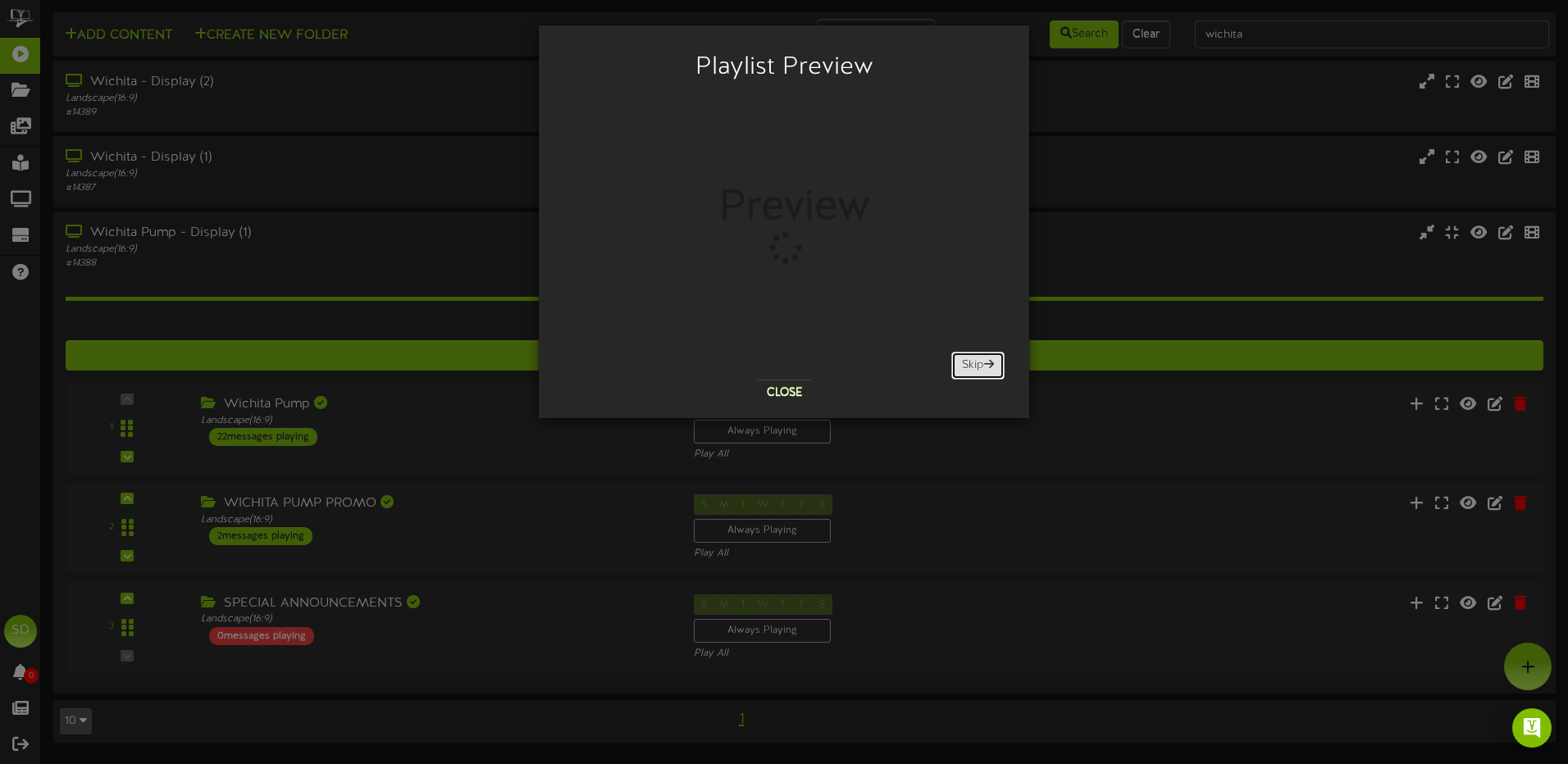
click at [974, 367] on button "Skip" at bounding box center [978, 365] width 54 height 28
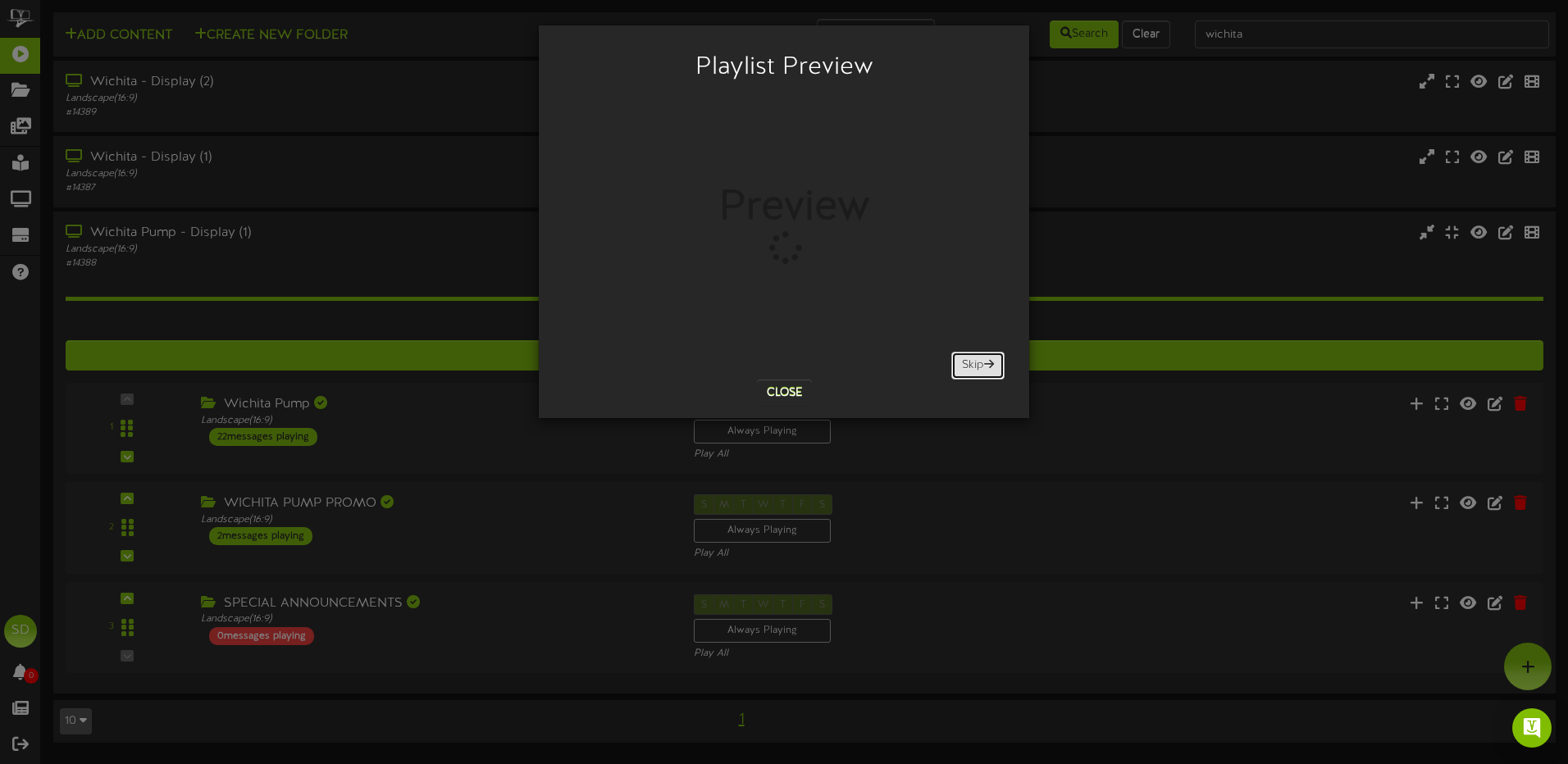
click at [974, 367] on button "Skip" at bounding box center [978, 365] width 54 height 28
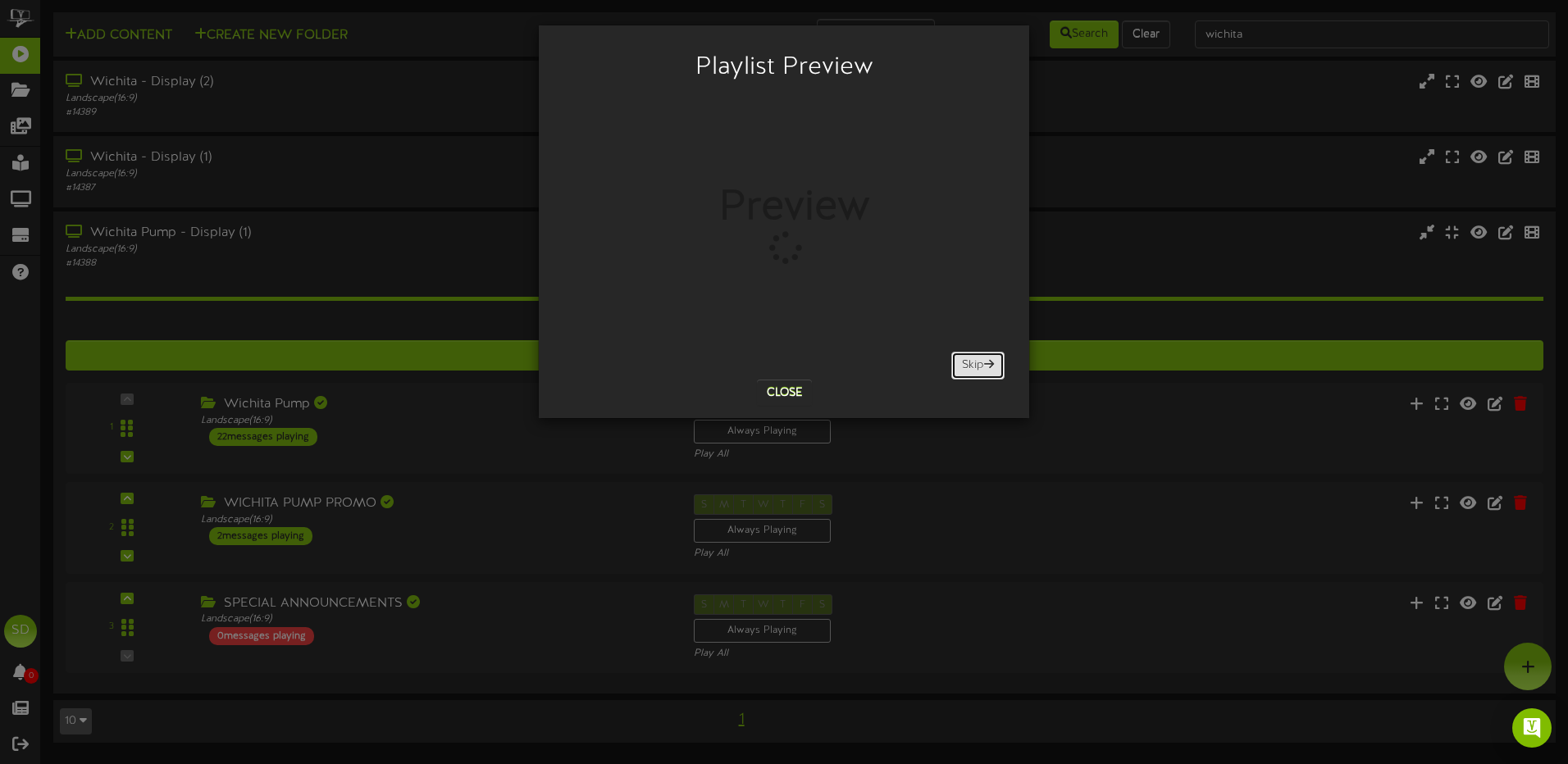
click at [974, 367] on button "Skip" at bounding box center [978, 365] width 54 height 28
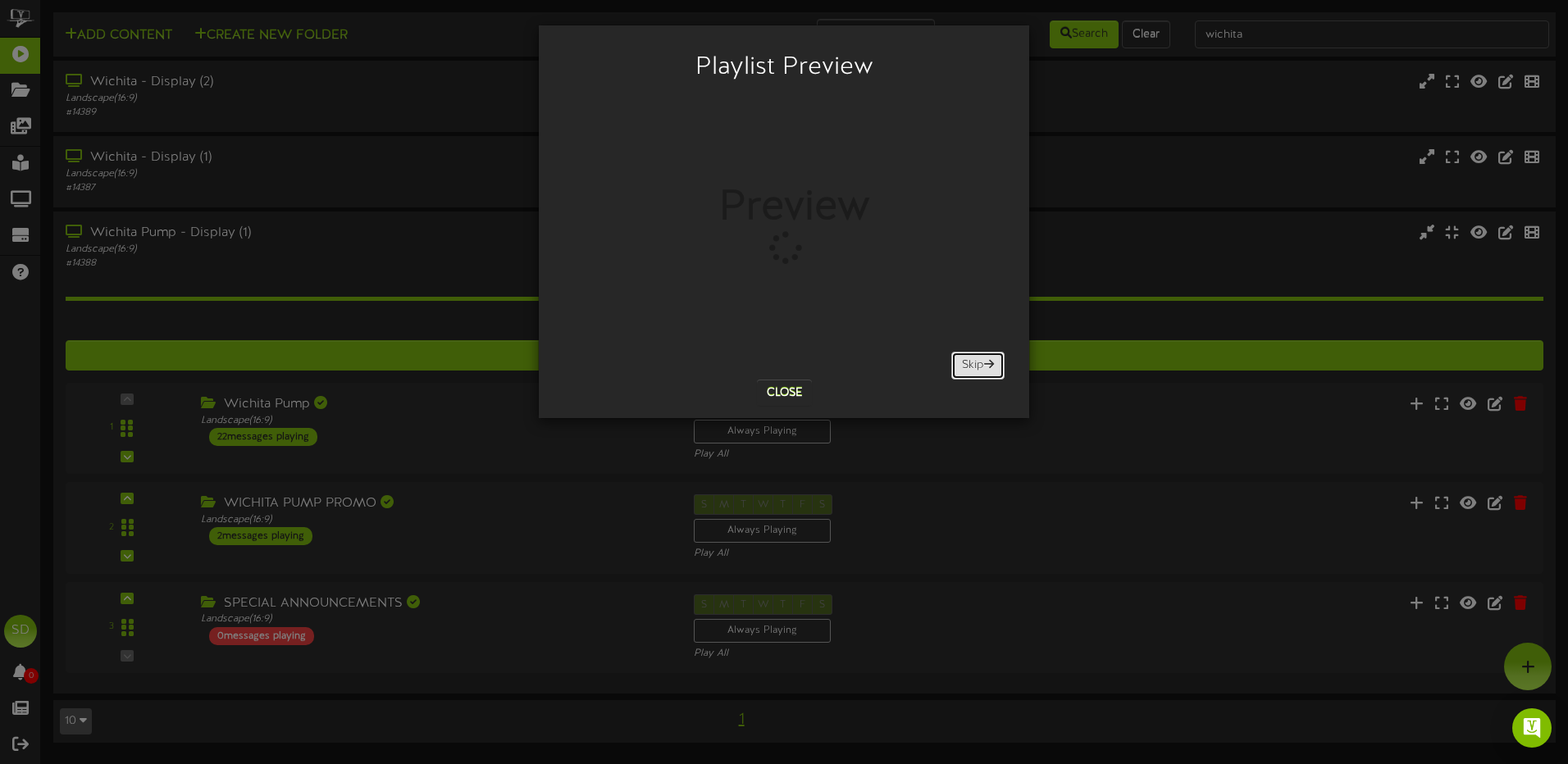
click at [974, 367] on button "Skip" at bounding box center [978, 365] width 54 height 28
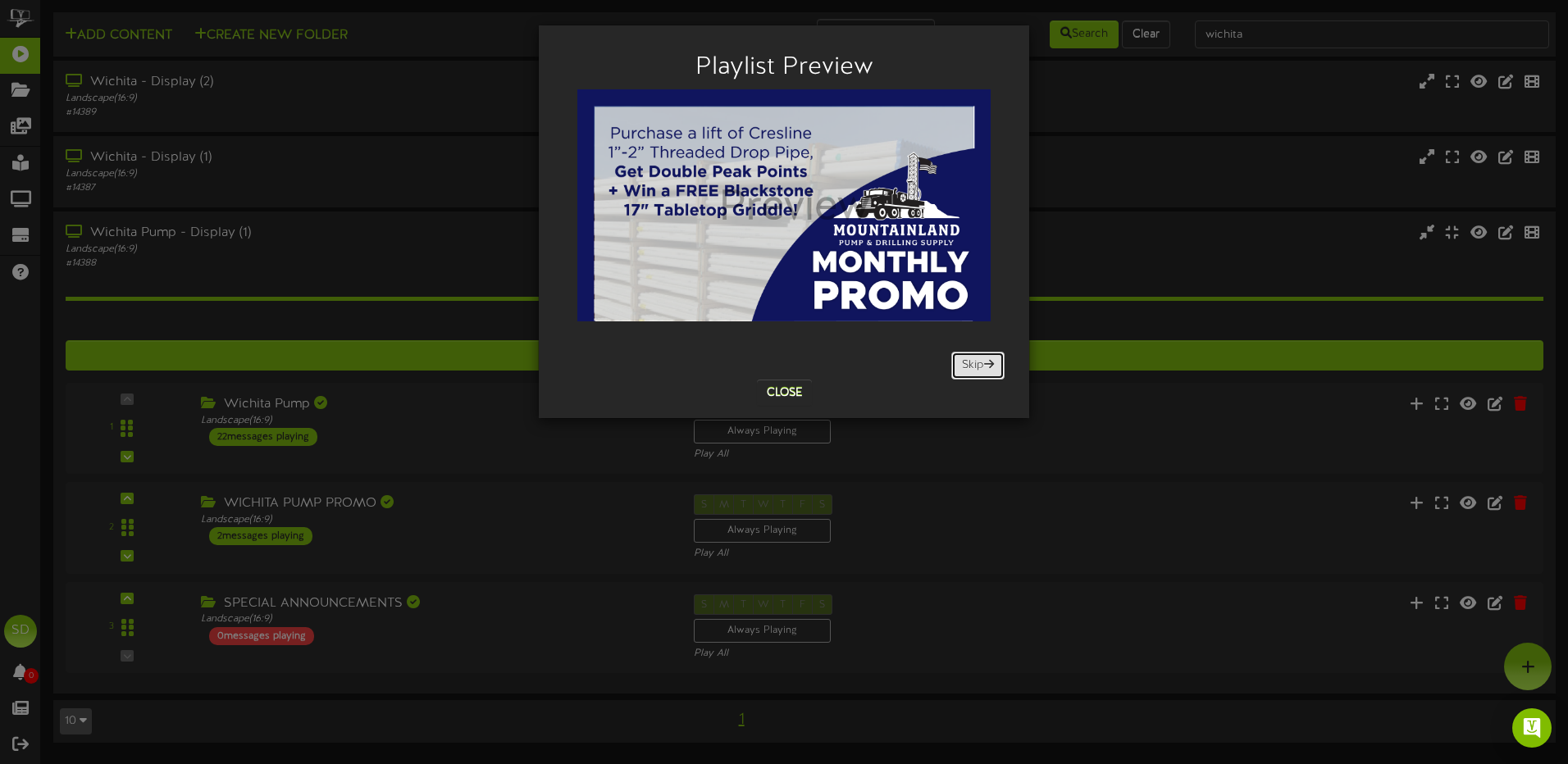
click at [974, 367] on button "Skip" at bounding box center [978, 365] width 54 height 28
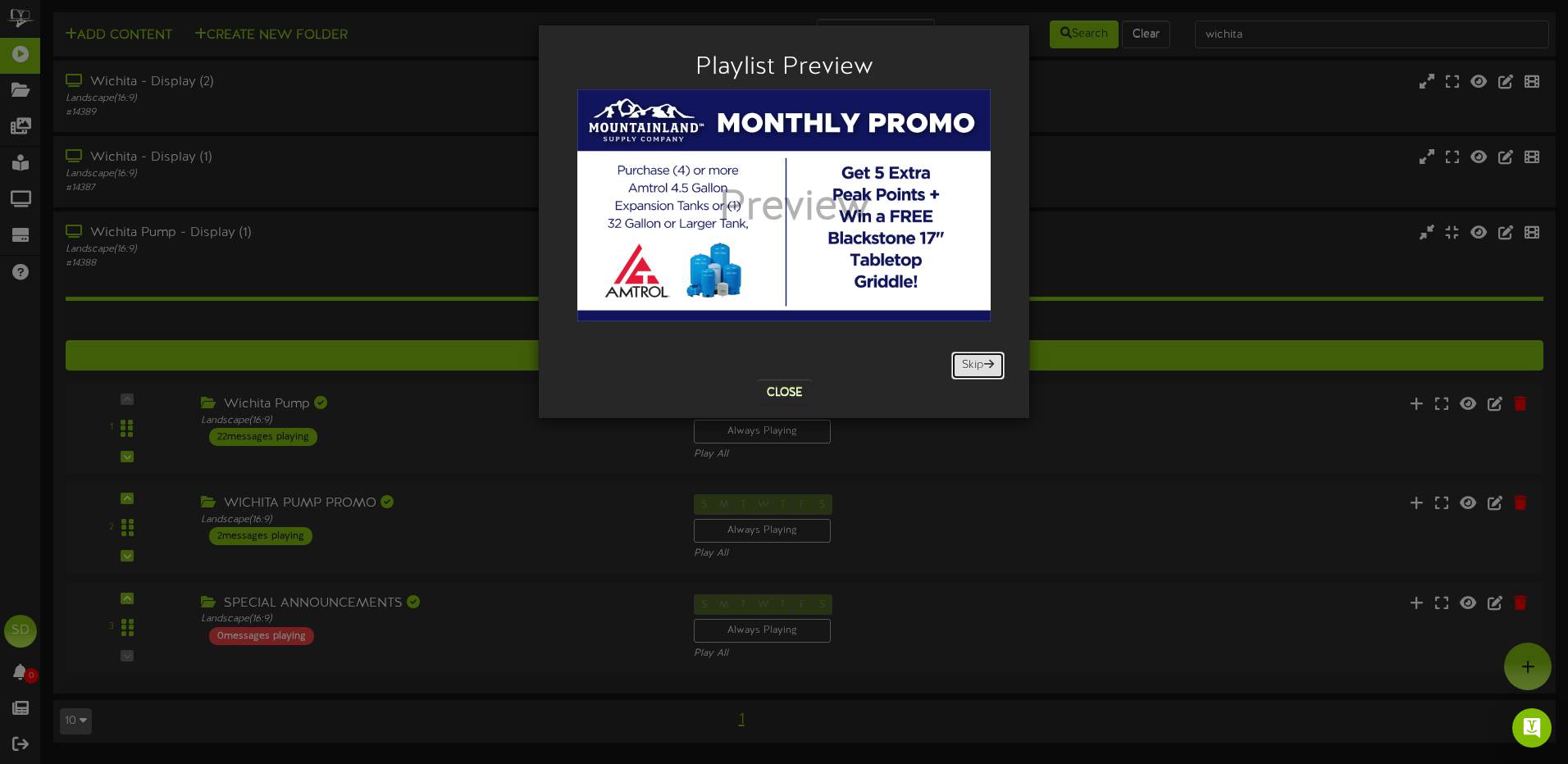
click at [974, 367] on button "Skip" at bounding box center [978, 365] width 54 height 28
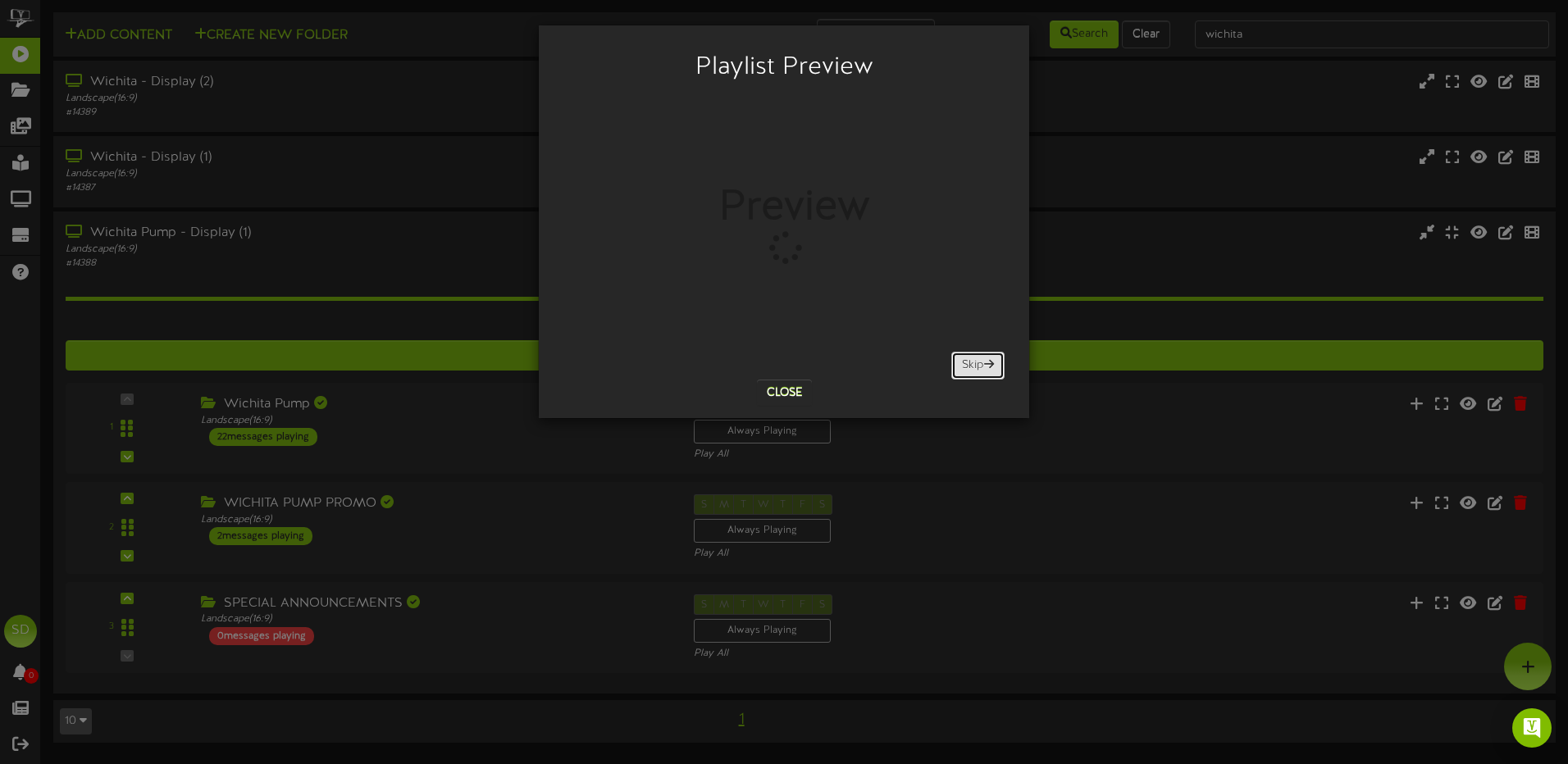
click at [974, 367] on button "Skip" at bounding box center [978, 365] width 54 height 28
click at [778, 400] on button "Close" at bounding box center [784, 392] width 55 height 26
